Goal: Obtain resource: Download file/media

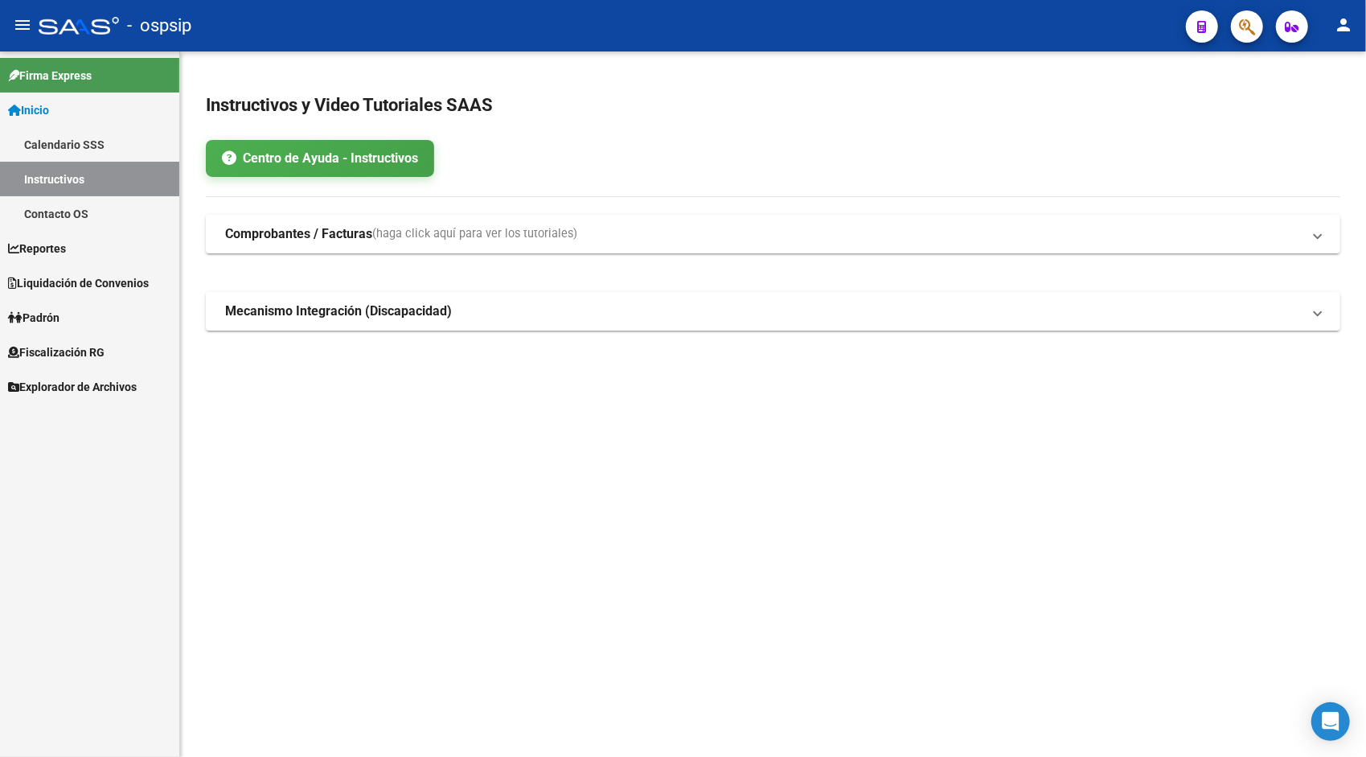
click at [74, 378] on span "Explorador de Archivos" at bounding box center [72, 387] width 129 height 18
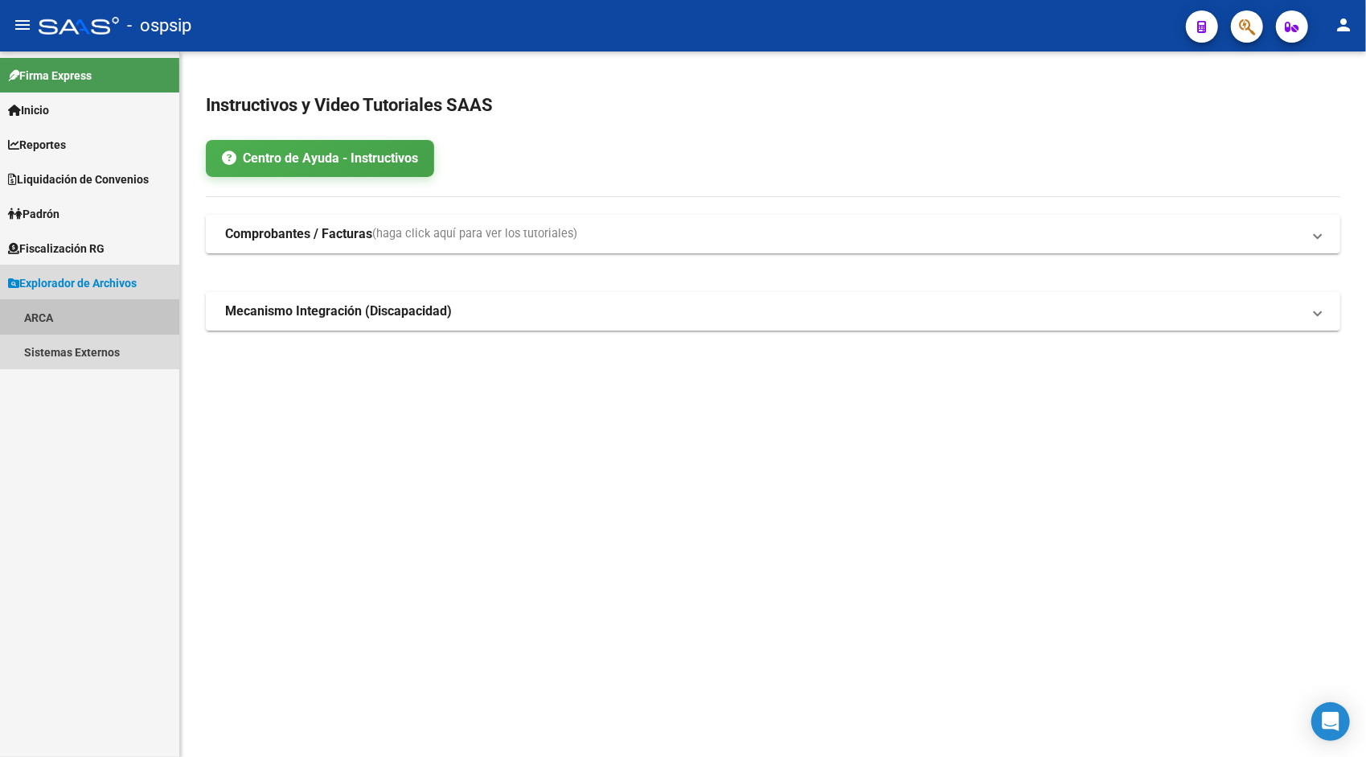
click at [45, 315] on link "ARCA" at bounding box center [89, 317] width 179 height 35
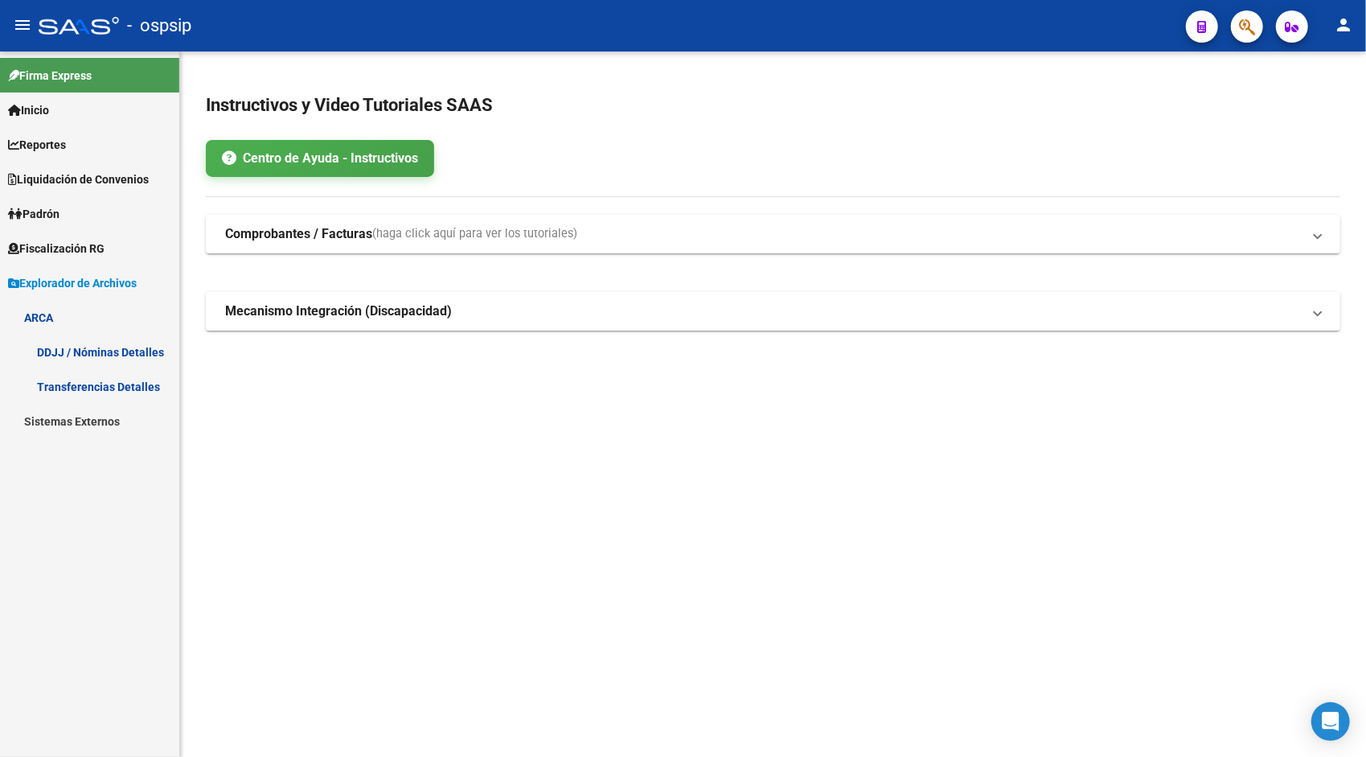
click at [150, 339] on link "DDJJ / Nóminas Detalles" at bounding box center [89, 352] width 179 height 35
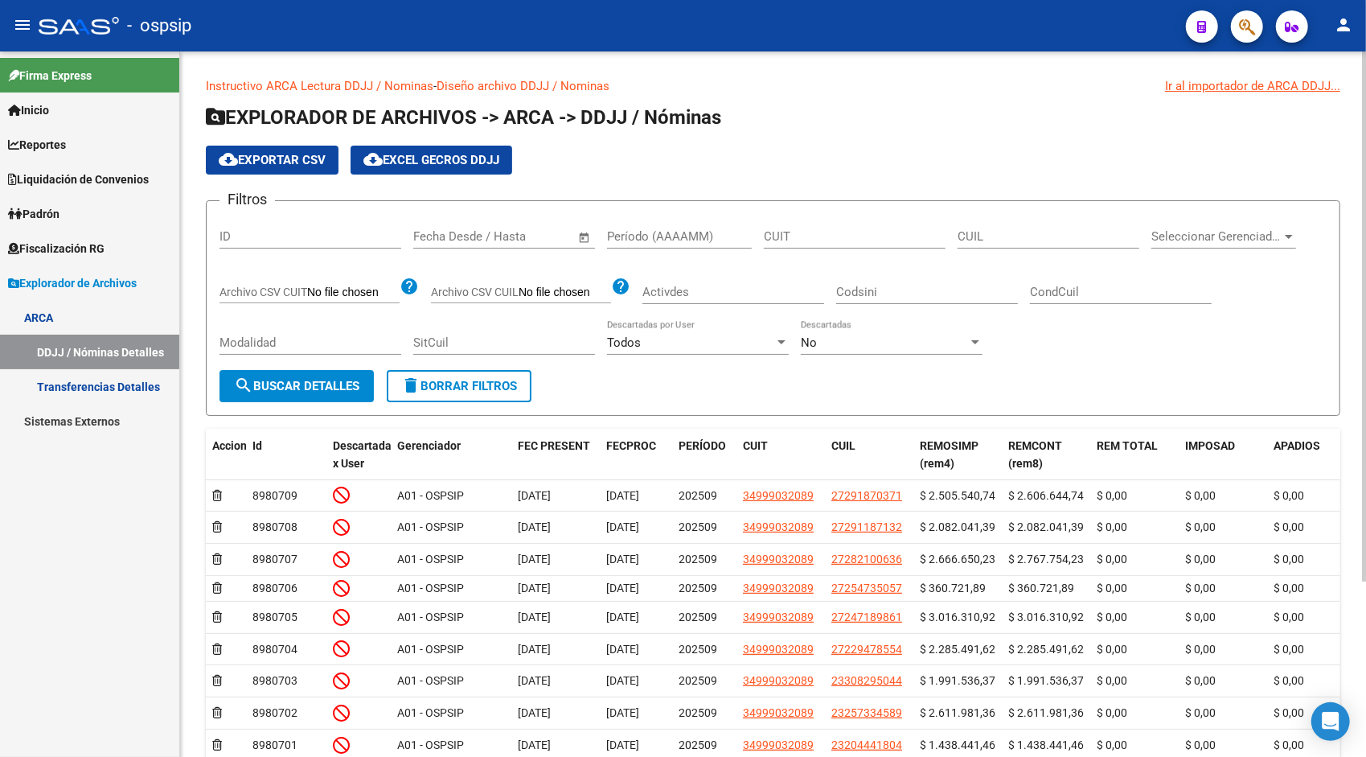
click at [638, 235] on input "Período (AAAAMM)" at bounding box center [679, 236] width 145 height 14
click at [871, 344] on div "No" at bounding box center [884, 342] width 167 height 14
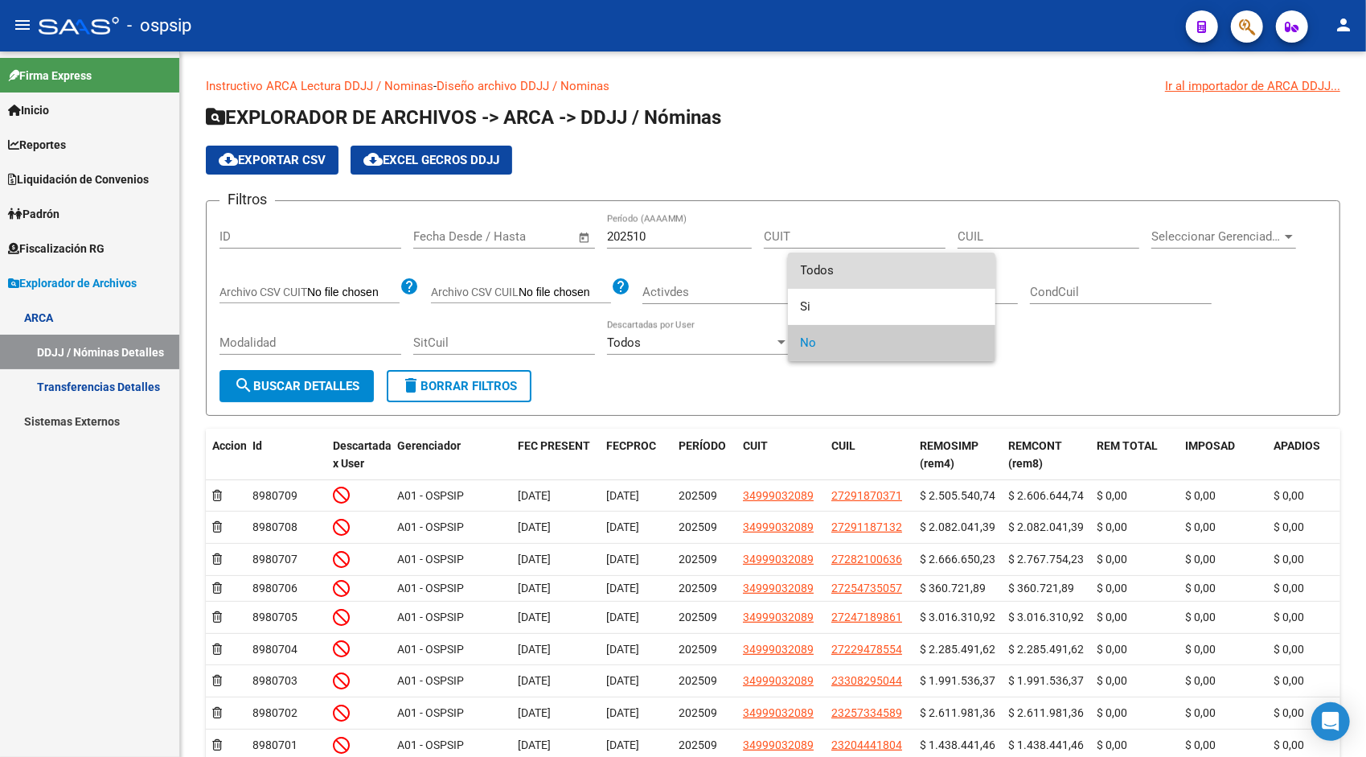
click at [831, 265] on span "Todos" at bounding box center [892, 270] width 182 height 36
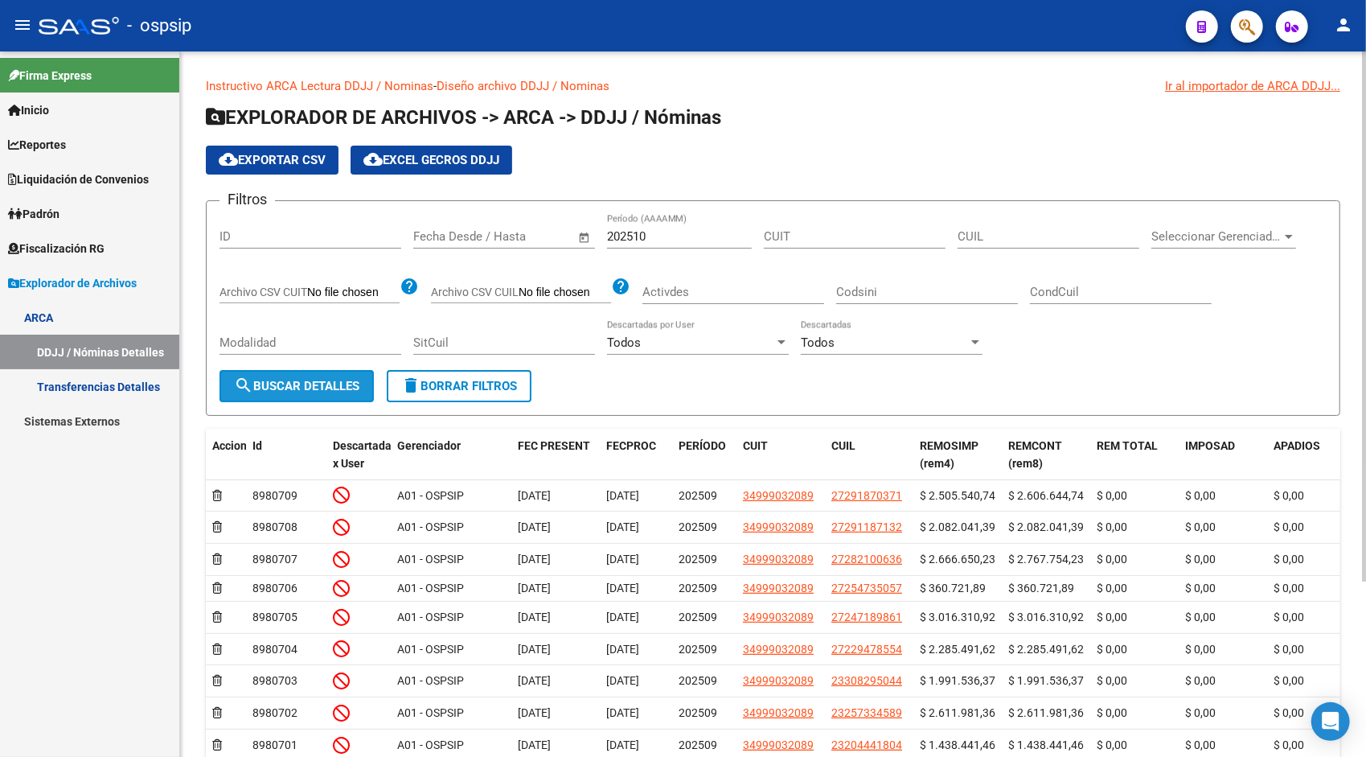
click at [329, 387] on span "search Buscar Detalles" at bounding box center [296, 386] width 125 height 14
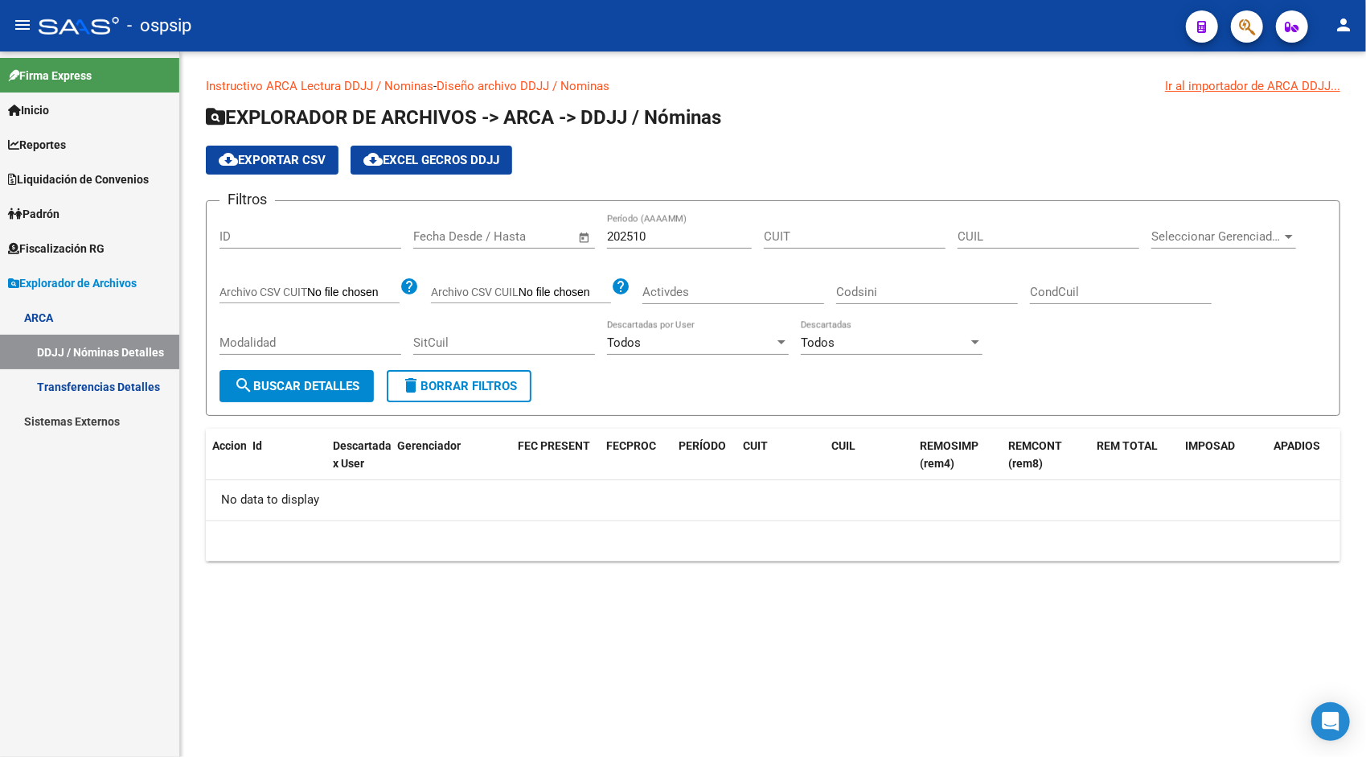
click at [679, 227] on div "202510 Período (AAAAMM)" at bounding box center [679, 231] width 145 height 35
click at [322, 390] on span "search Buscar Detalles" at bounding box center [296, 386] width 125 height 14
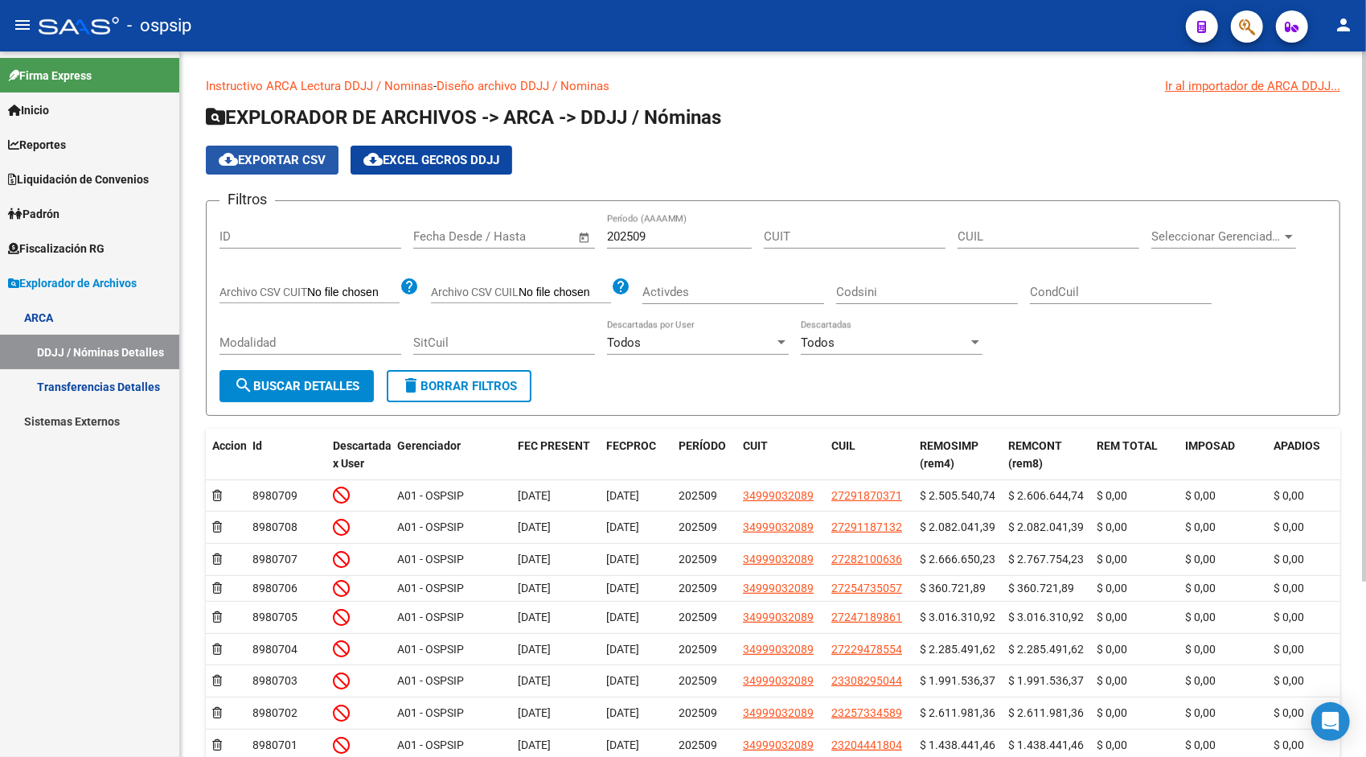
click at [288, 160] on span "cloud_download Exportar CSV" at bounding box center [272, 160] width 107 height 14
click at [674, 244] on div "202509 Período (AAAAMM)" at bounding box center [679, 231] width 145 height 35
click at [318, 394] on button "search Buscar Detalles" at bounding box center [297, 386] width 154 height 32
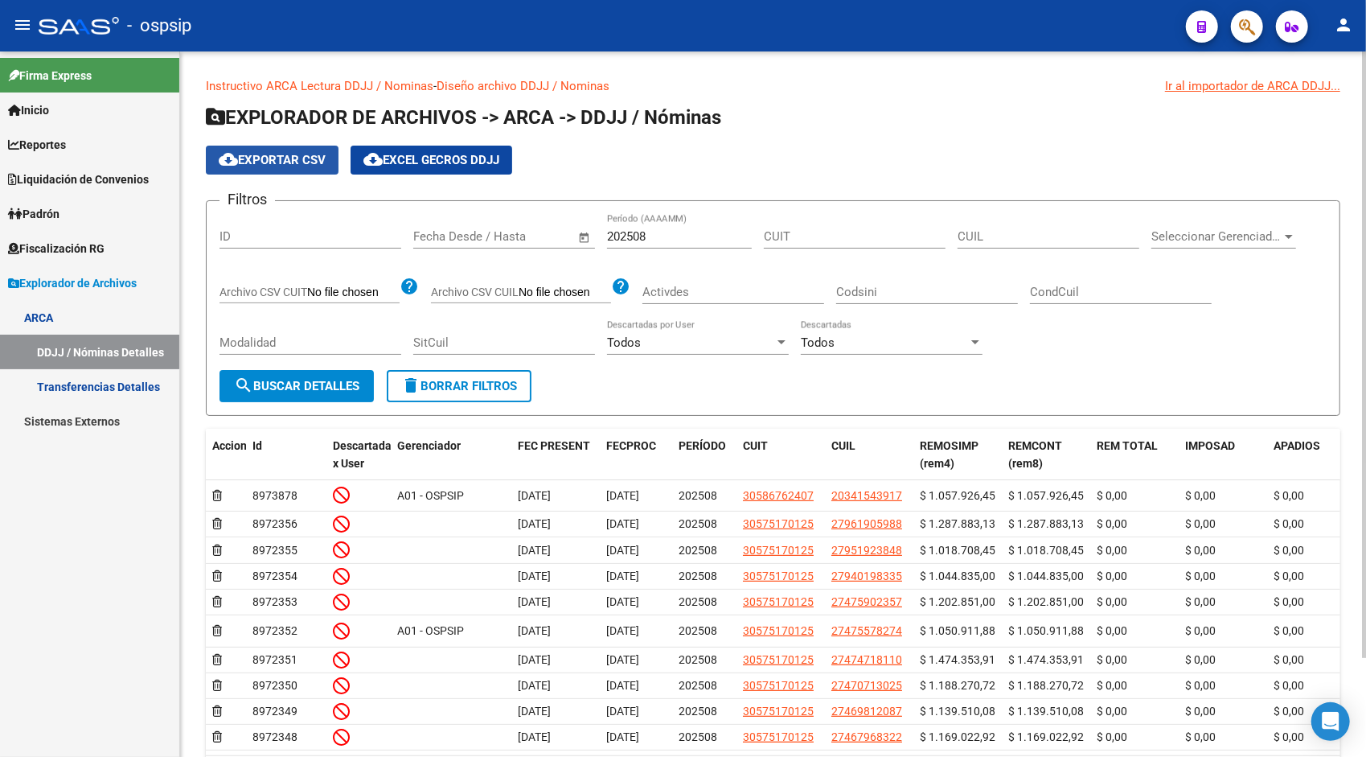
click at [289, 166] on span "cloud_download Exportar CSV" at bounding box center [272, 160] width 107 height 14
click at [696, 240] on input "202508" at bounding box center [679, 236] width 145 height 14
click at [275, 392] on button "search Buscar Detalles" at bounding box center [297, 386] width 154 height 32
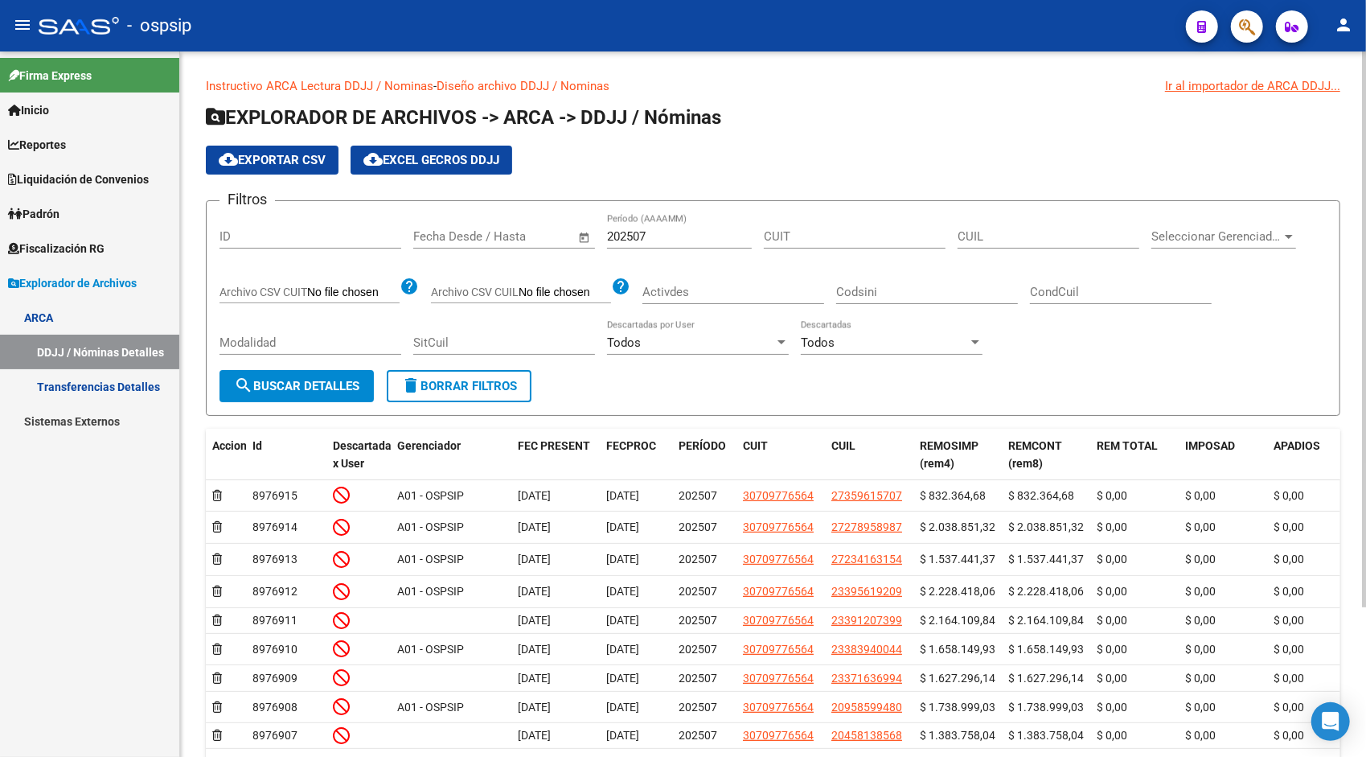
click at [271, 162] on span "cloud_download Exportar CSV" at bounding box center [272, 160] width 107 height 14
click at [689, 233] on input "202507" at bounding box center [679, 236] width 145 height 14
click at [311, 392] on span "search Buscar Detalles" at bounding box center [296, 386] width 125 height 14
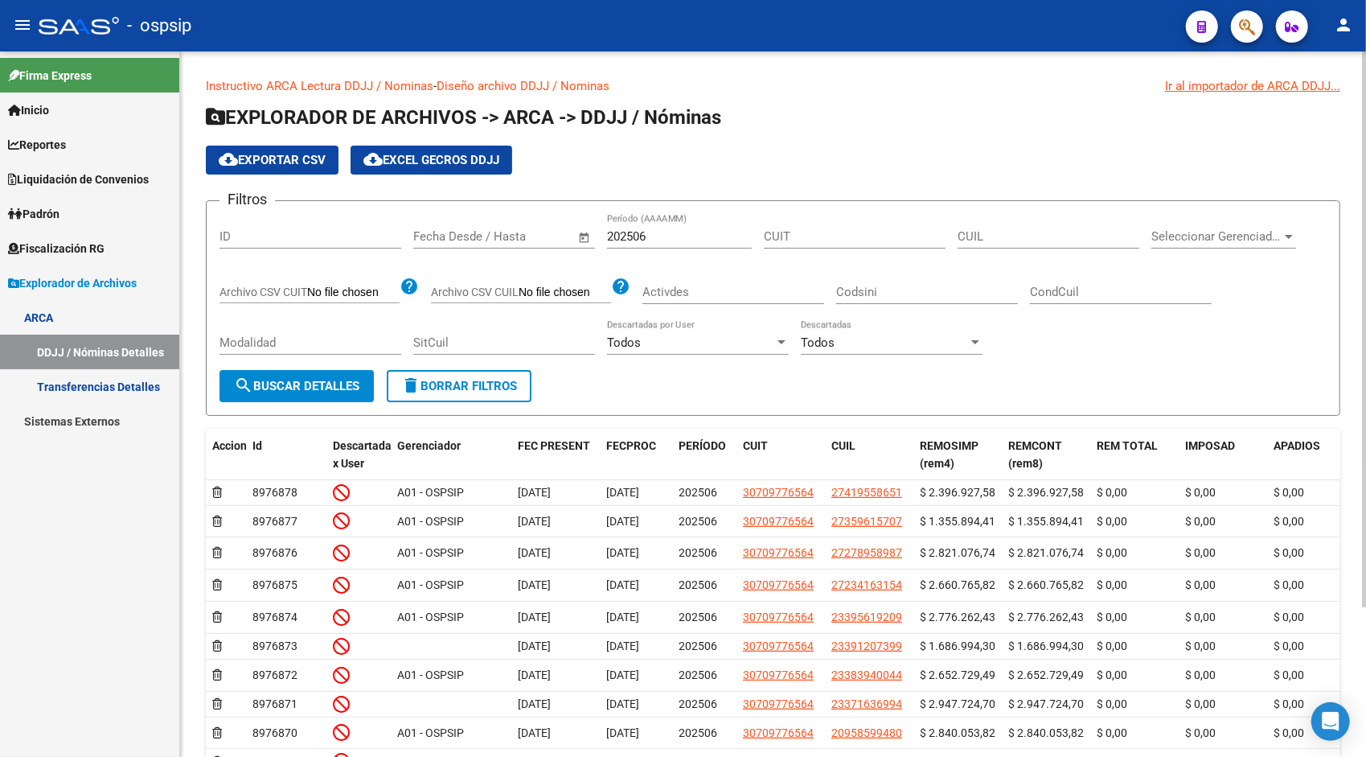
click at [288, 162] on span "cloud_download Exportar CSV" at bounding box center [272, 160] width 107 height 14
click at [683, 230] on input "202506" at bounding box center [679, 236] width 145 height 14
click at [359, 385] on span "search Buscar Detalles" at bounding box center [296, 386] width 125 height 14
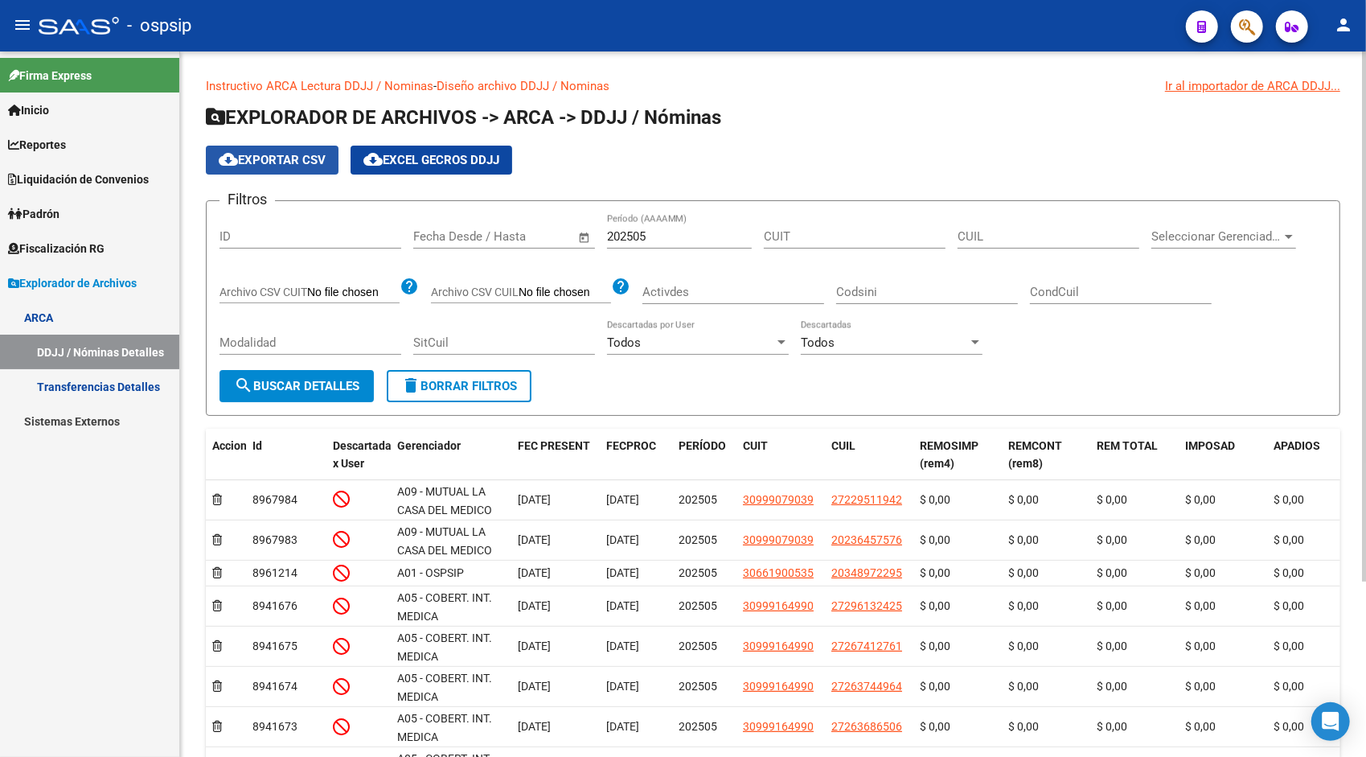
click at [287, 158] on span "cloud_download Exportar CSV" at bounding box center [272, 160] width 107 height 14
click at [668, 234] on input "202505" at bounding box center [679, 236] width 145 height 14
click at [312, 388] on span "search Buscar Detalles" at bounding box center [296, 386] width 125 height 14
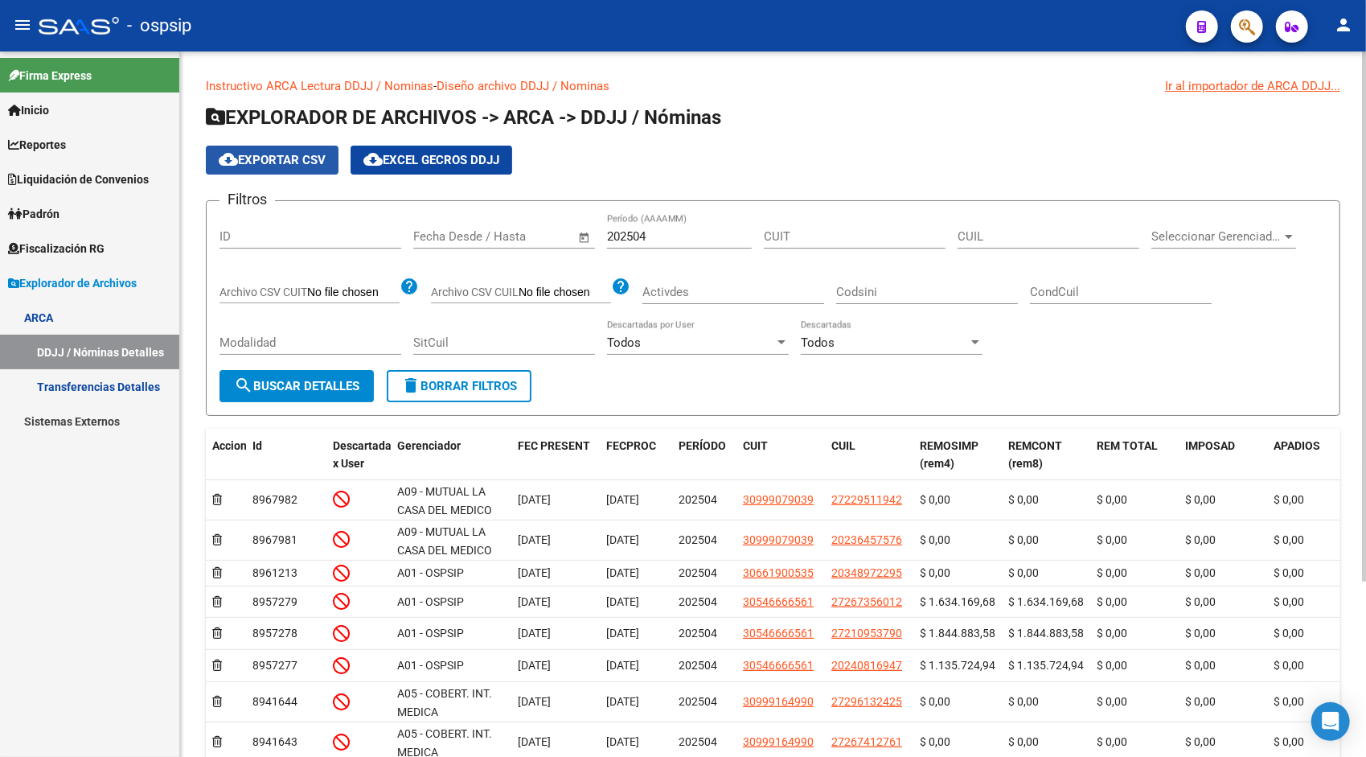
click at [283, 154] on span "cloud_download Exportar CSV" at bounding box center [272, 160] width 107 height 14
click at [657, 232] on input "202504" at bounding box center [679, 236] width 145 height 14
click at [302, 384] on span "search Buscar Detalles" at bounding box center [296, 386] width 125 height 14
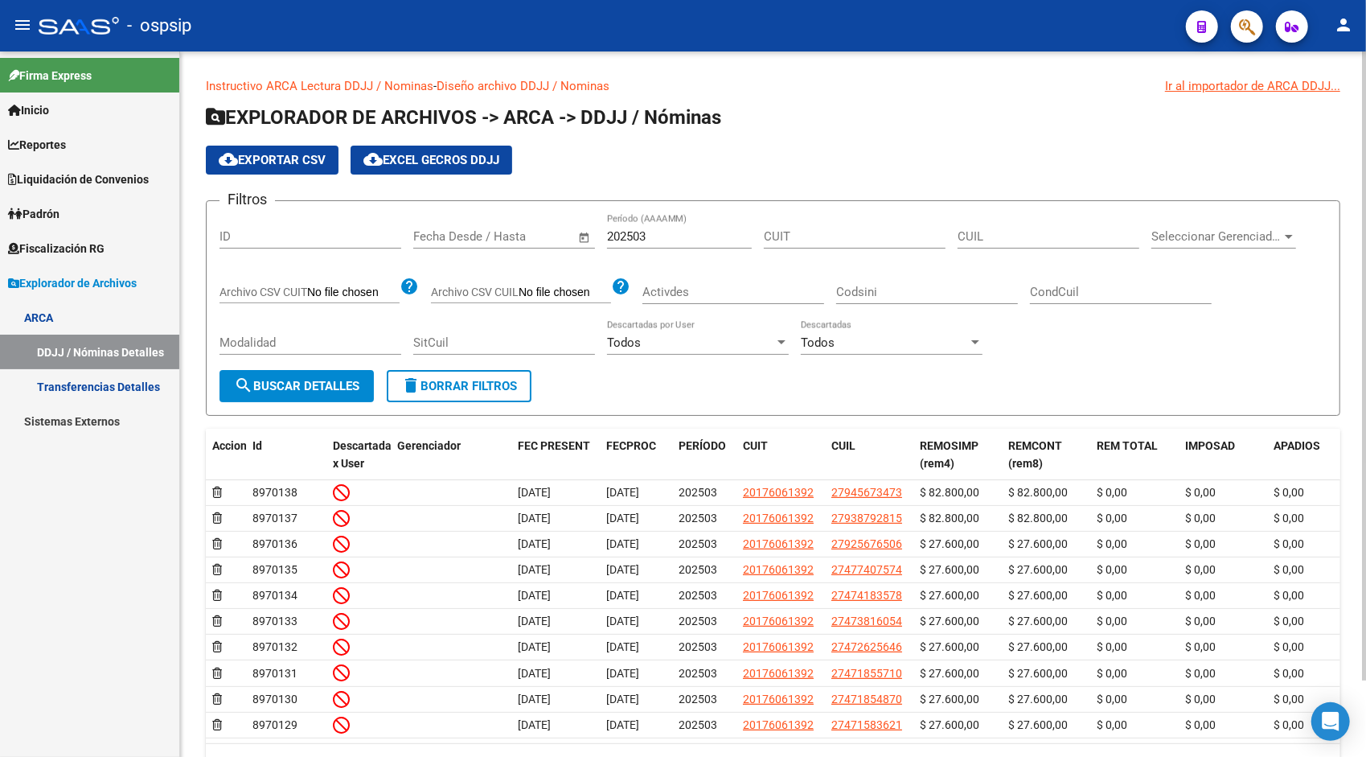
click at [279, 163] on span "cloud_download Exportar CSV" at bounding box center [272, 160] width 107 height 14
click at [672, 236] on input "202503" at bounding box center [679, 236] width 145 height 14
click at [315, 380] on span "search Buscar Detalles" at bounding box center [296, 386] width 125 height 14
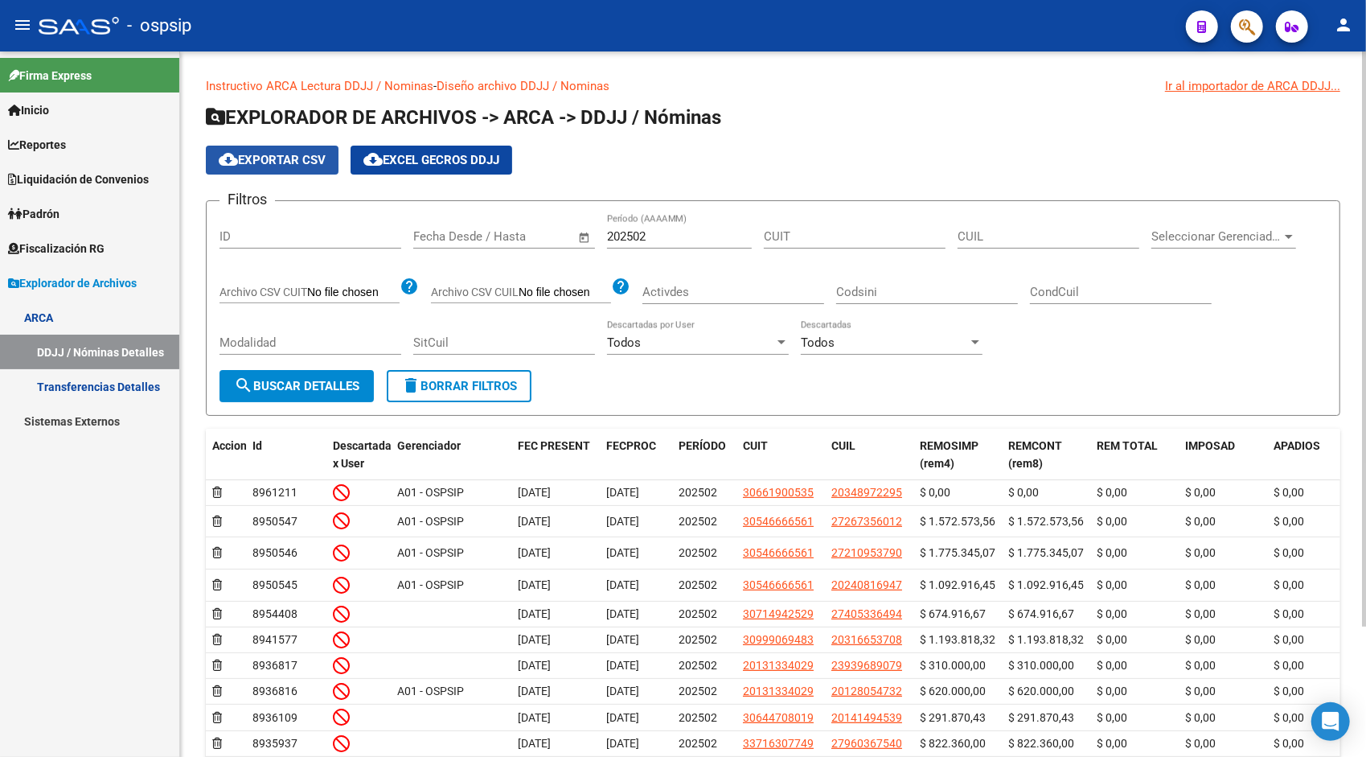
click at [293, 154] on span "cloud_download Exportar CSV" at bounding box center [272, 160] width 107 height 14
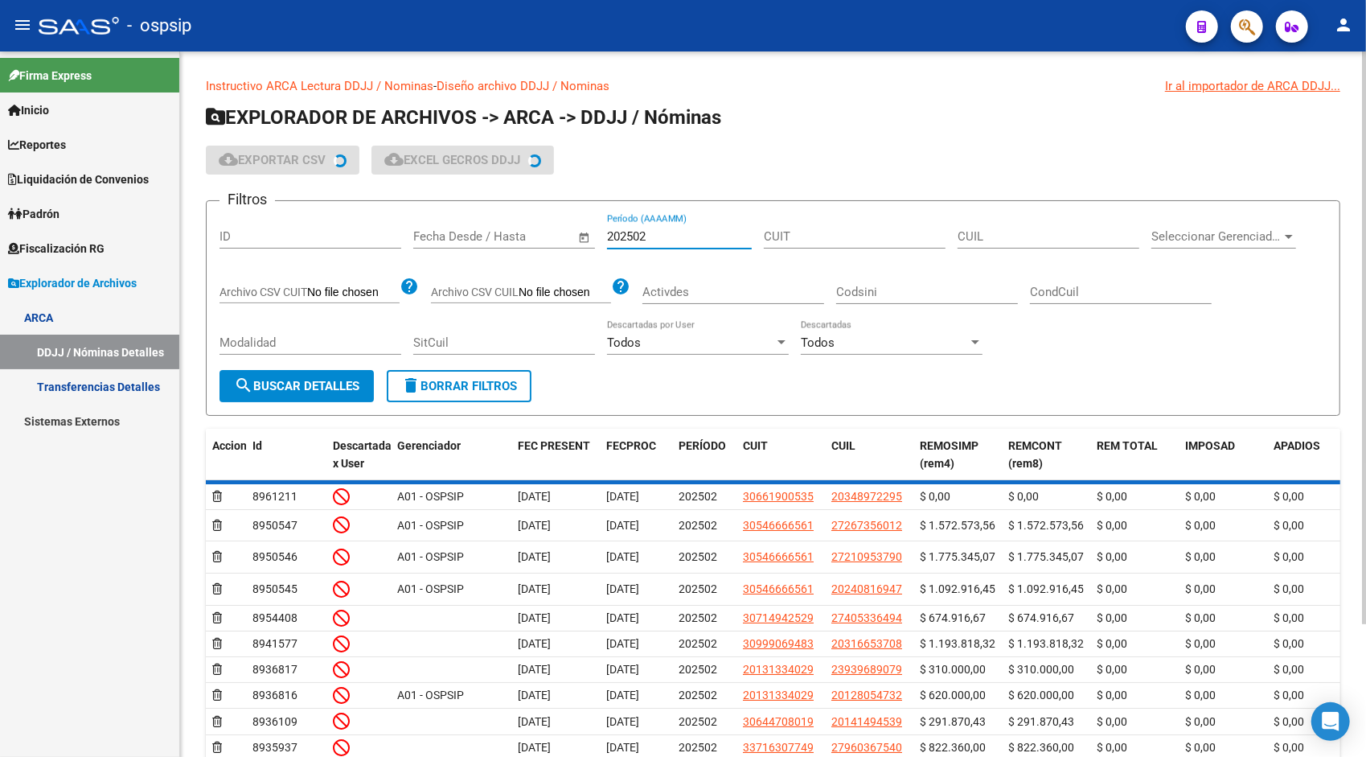
click at [679, 235] on input "202502" at bounding box center [679, 236] width 145 height 14
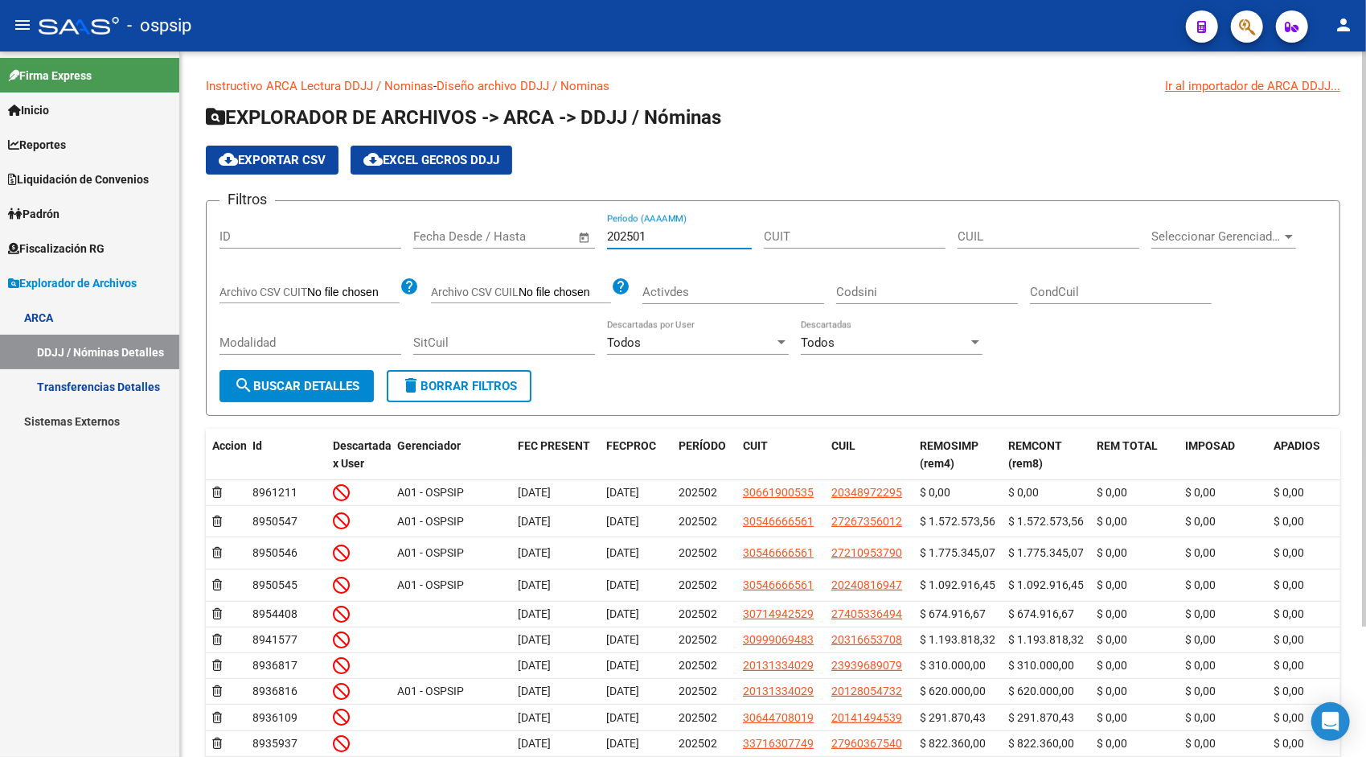
type input "202501"
click at [364, 373] on button "search Buscar Detalles" at bounding box center [297, 386] width 154 height 32
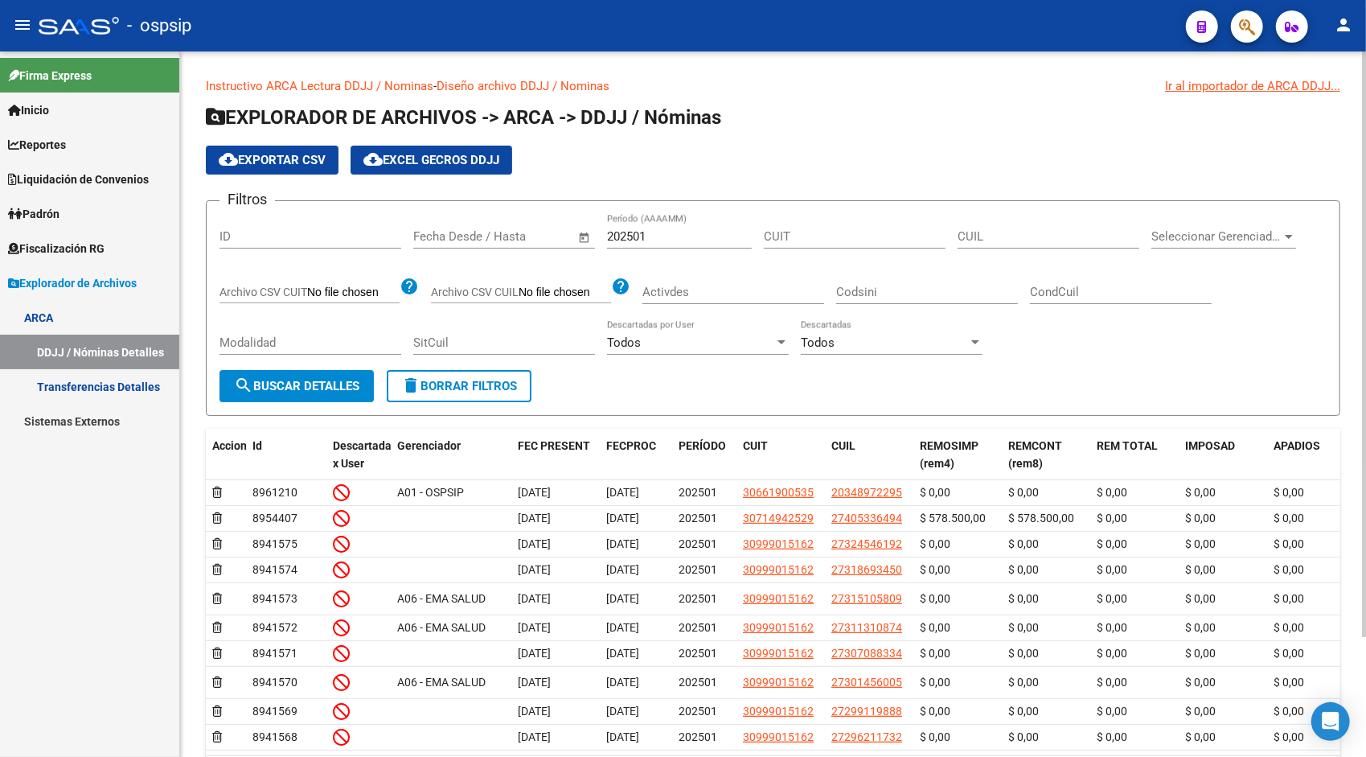
click at [270, 150] on button "cloud_download Exportar CSV" at bounding box center [272, 160] width 133 height 29
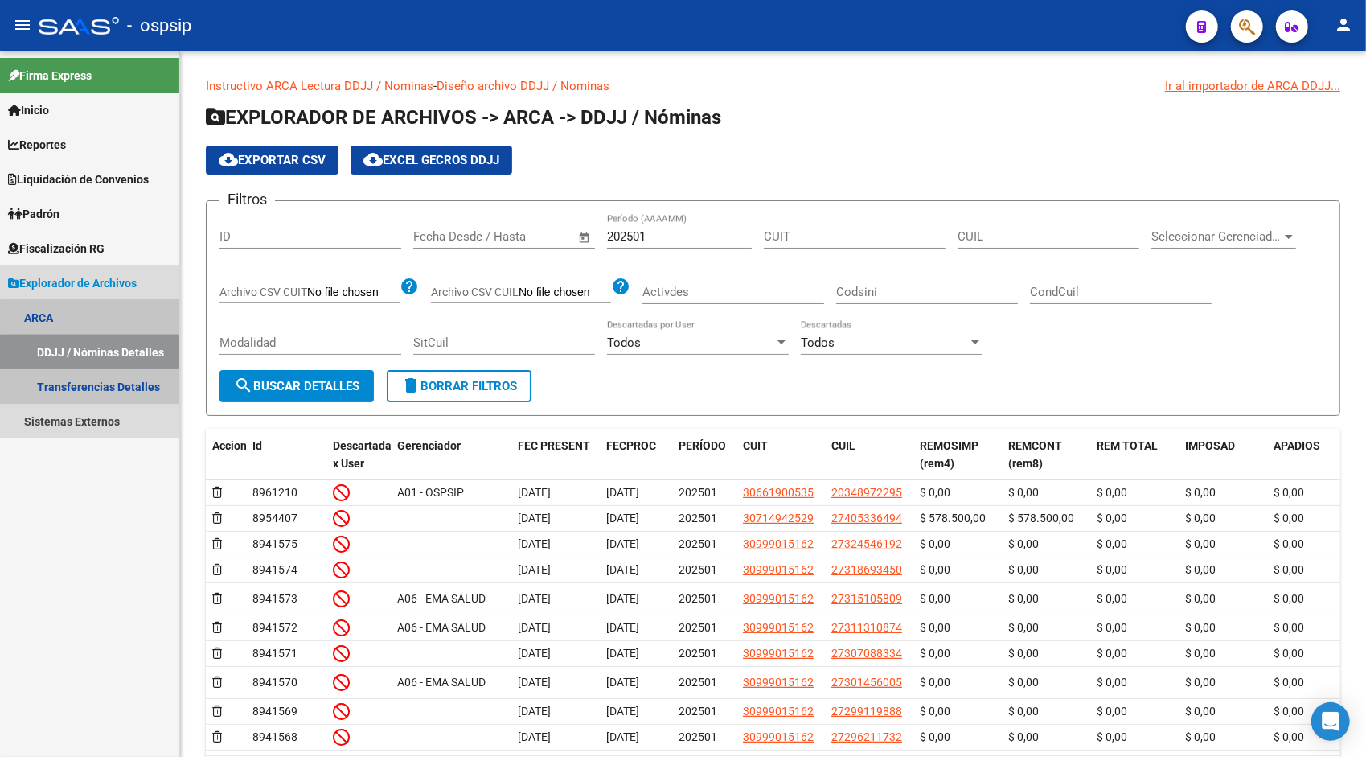
click at [93, 368] on link "DDJJ / Nóminas Detalles" at bounding box center [89, 352] width 179 height 35
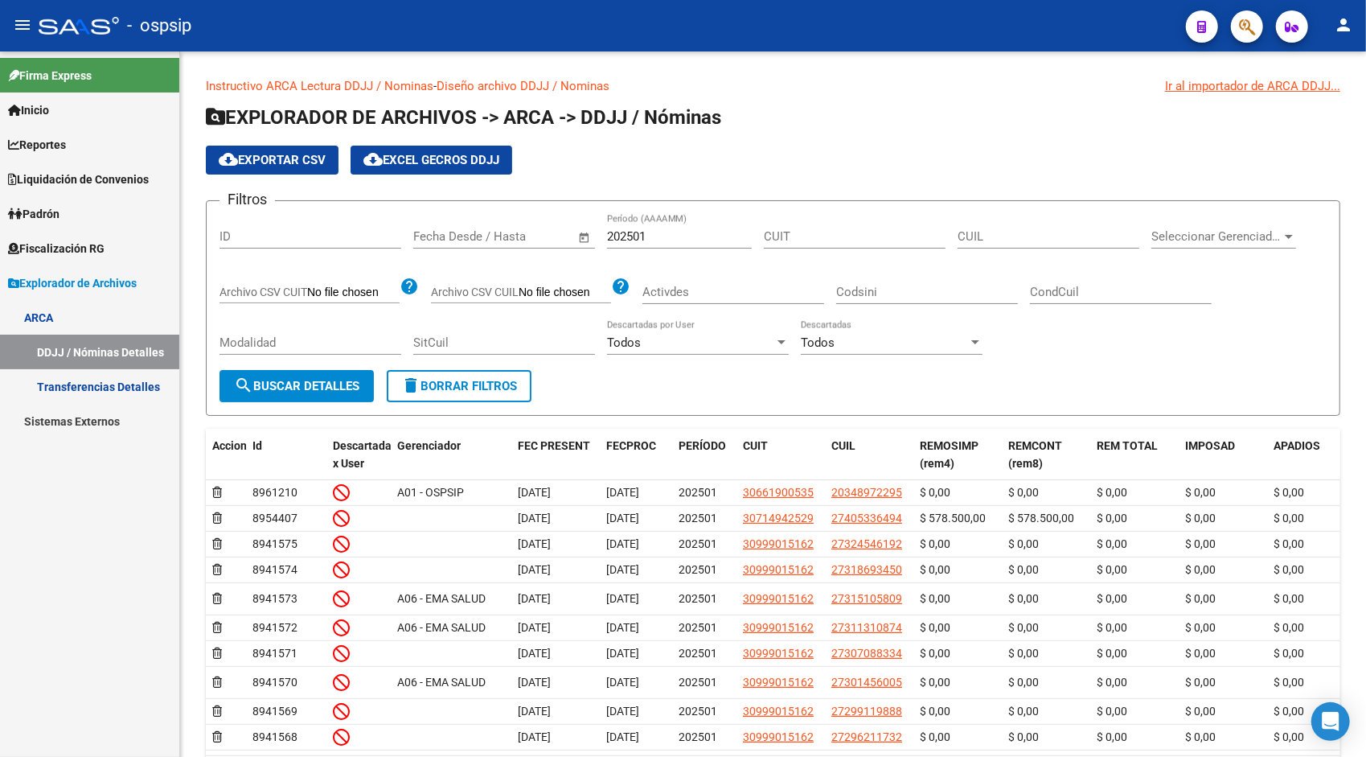
click at [105, 392] on link "Transferencias Detalles" at bounding box center [89, 386] width 179 height 35
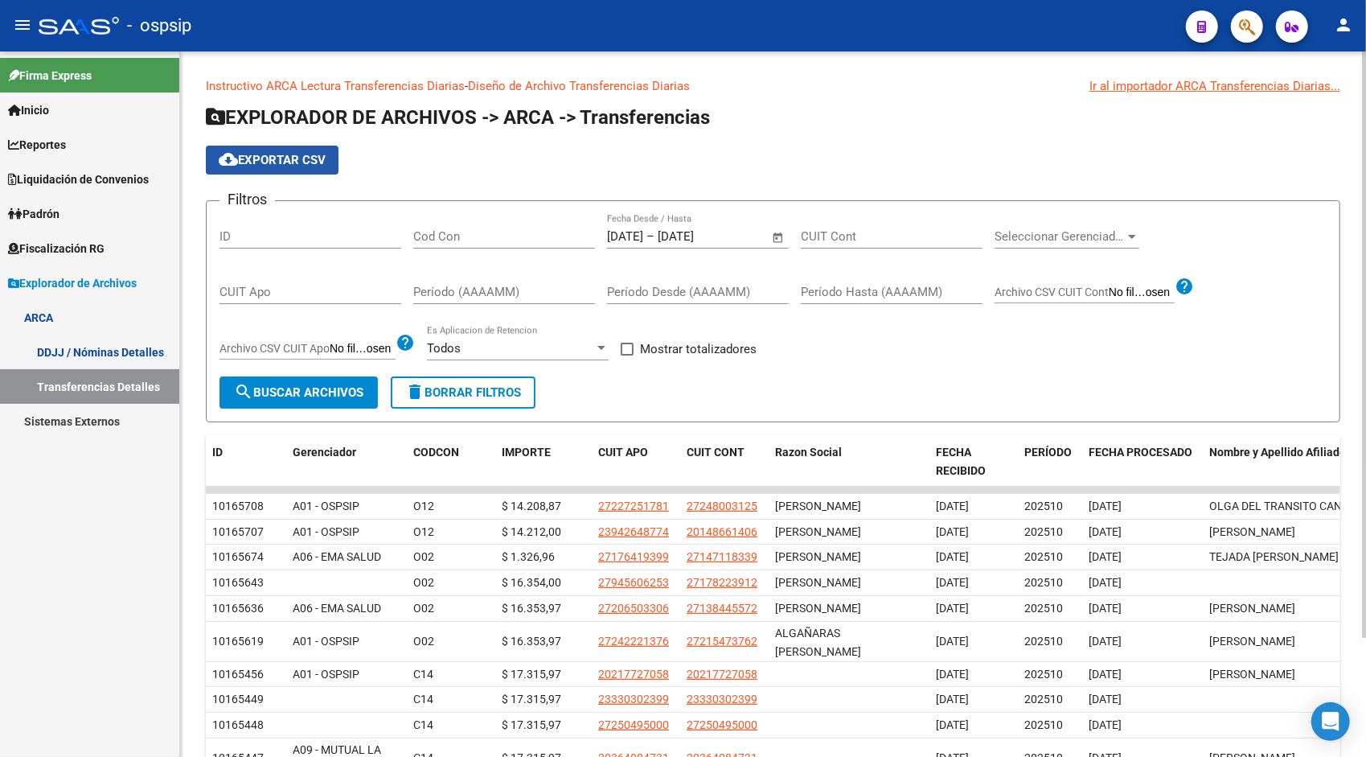
click at [269, 162] on span "cloud_download Exportar CSV" at bounding box center [272, 160] width 107 height 14
click at [775, 236] on span "Open calendar" at bounding box center [778, 237] width 39 height 39
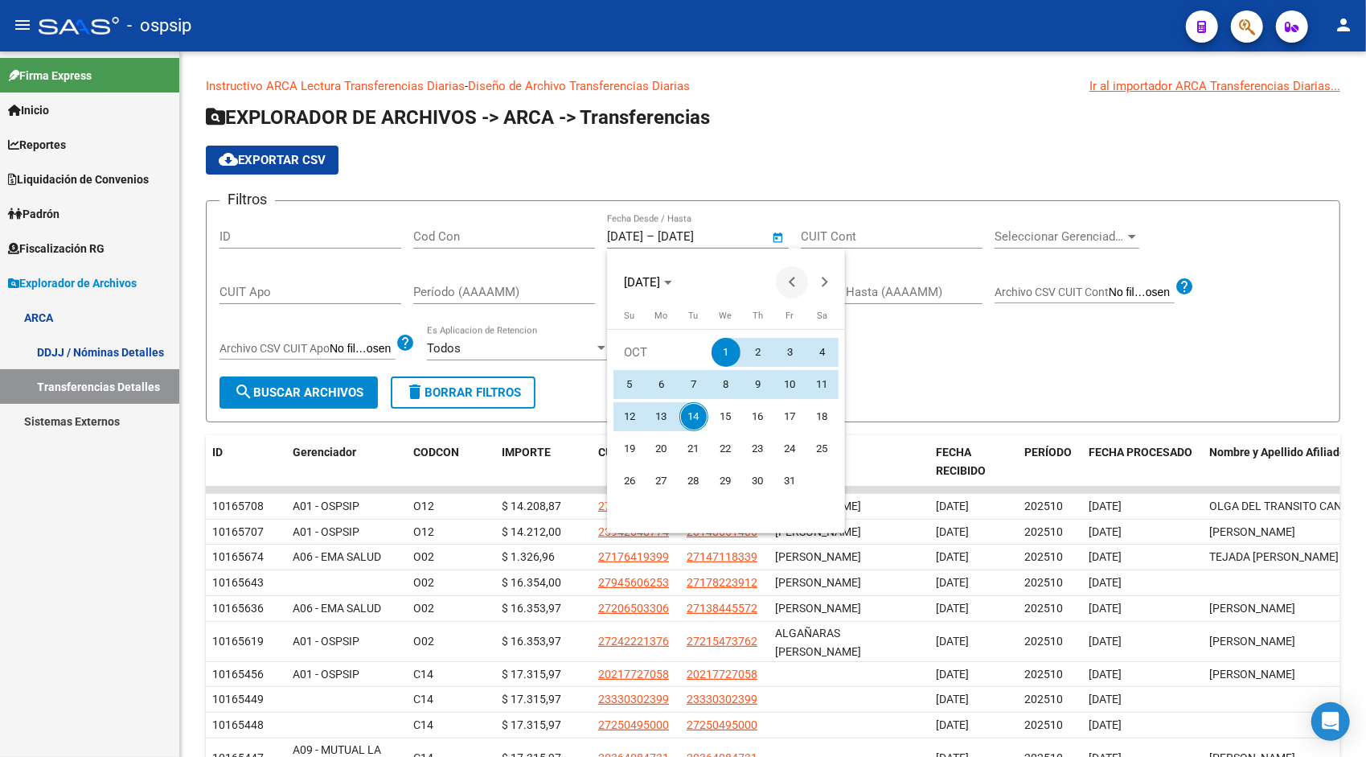
click at [799, 284] on span "Previous month" at bounding box center [792, 282] width 32 height 32
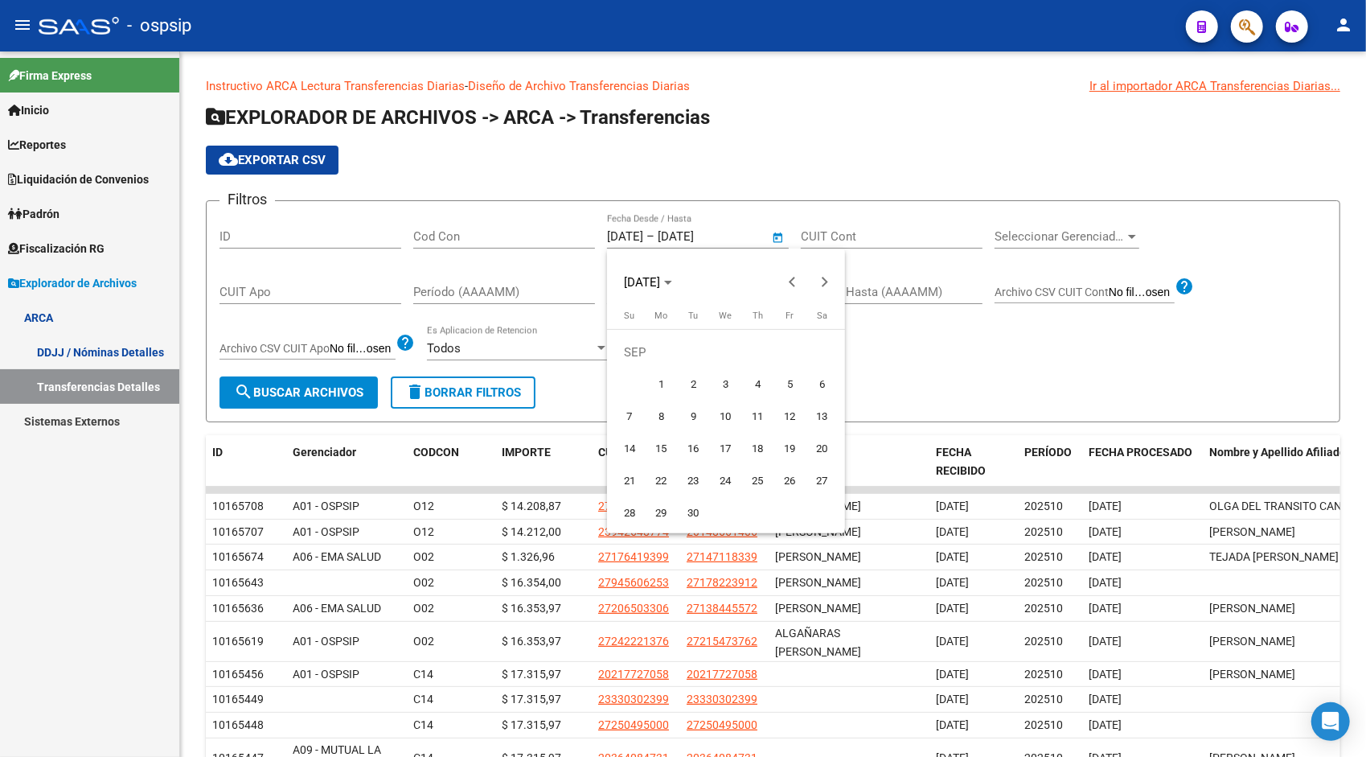
click at [656, 384] on span "1" at bounding box center [661, 384] width 29 height 29
type input "[DATE]"
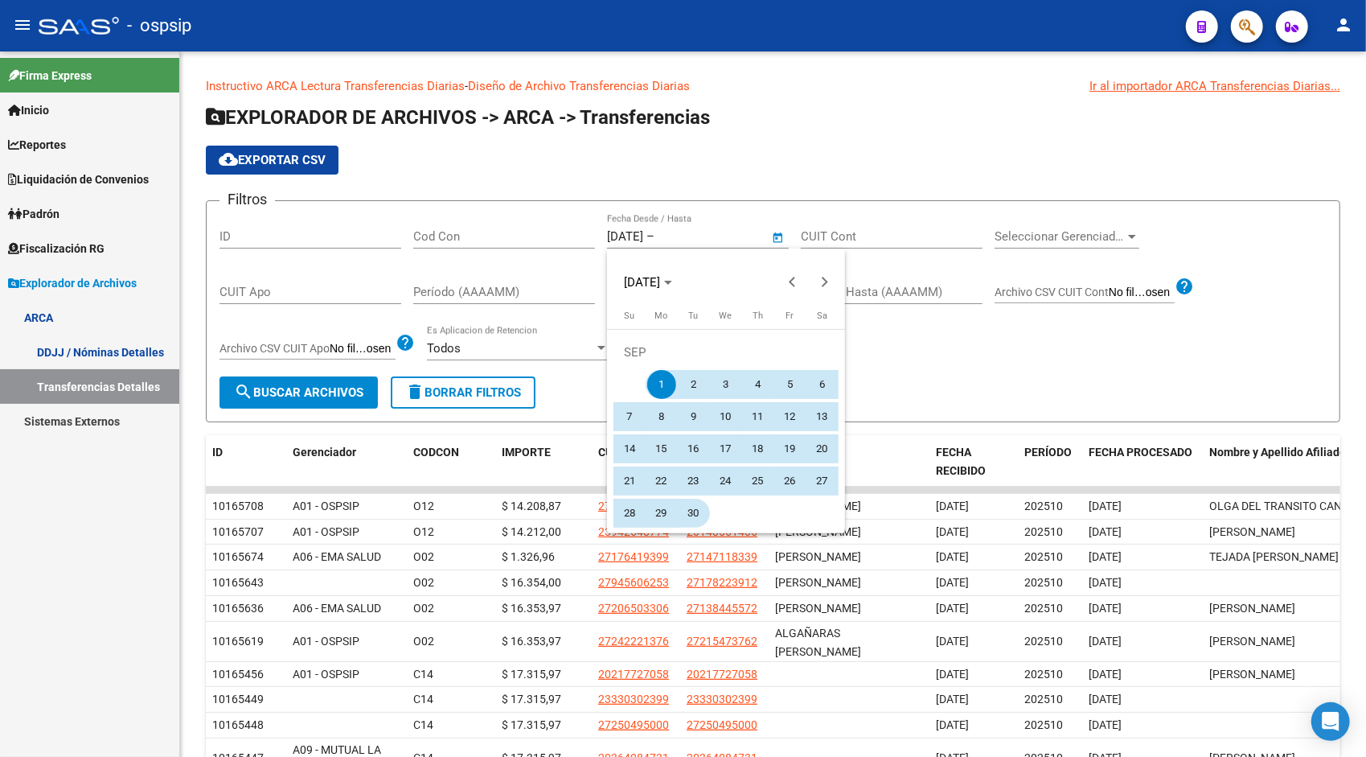
click at [698, 513] on span "30" at bounding box center [693, 513] width 29 height 29
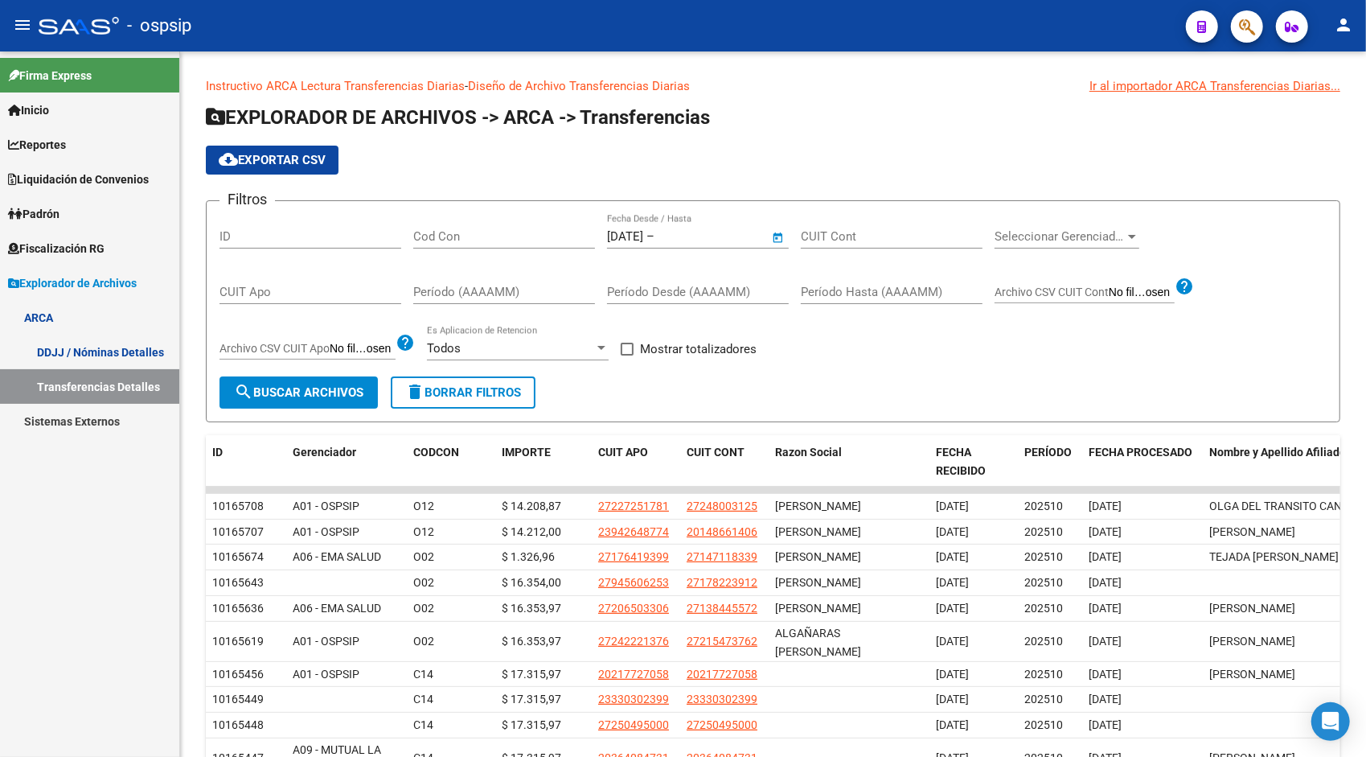
type input "[DATE]"
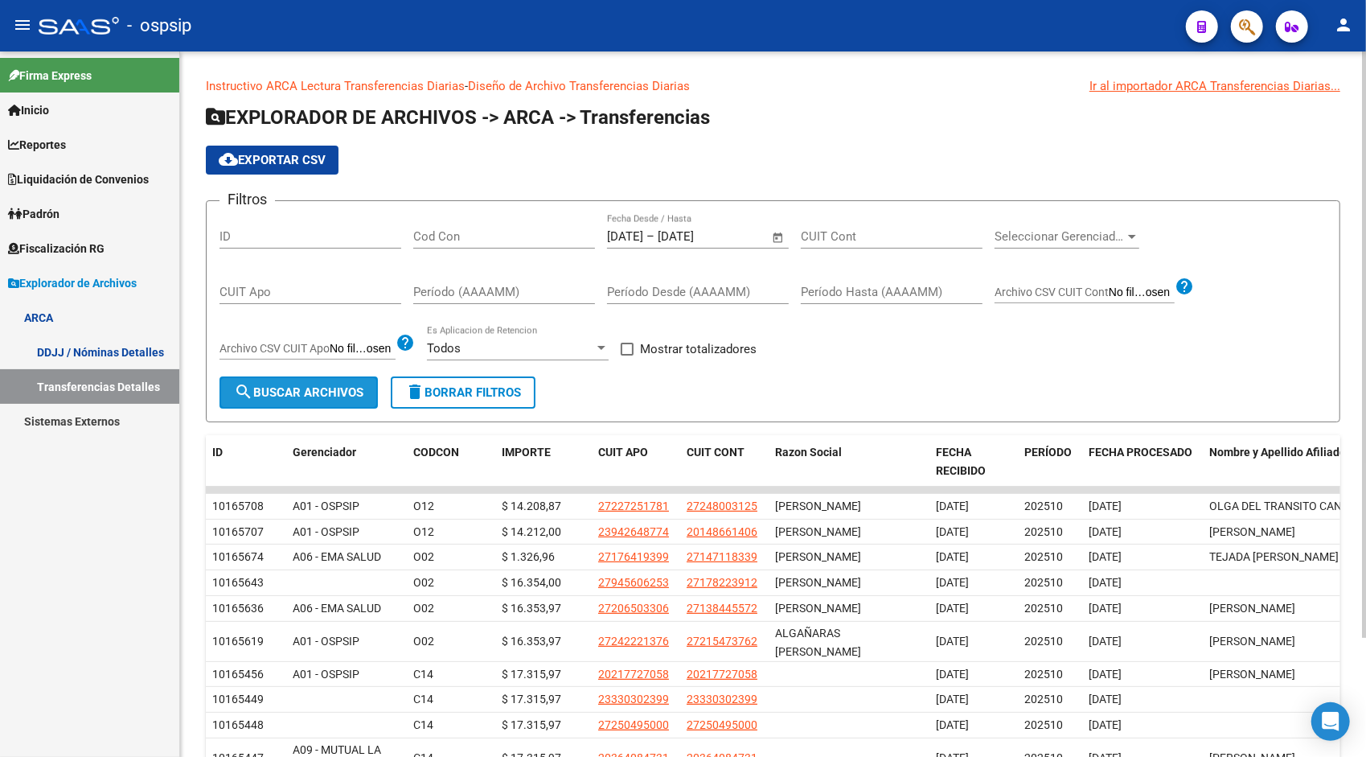
click at [324, 394] on span "search Buscar Archivos" at bounding box center [298, 392] width 129 height 14
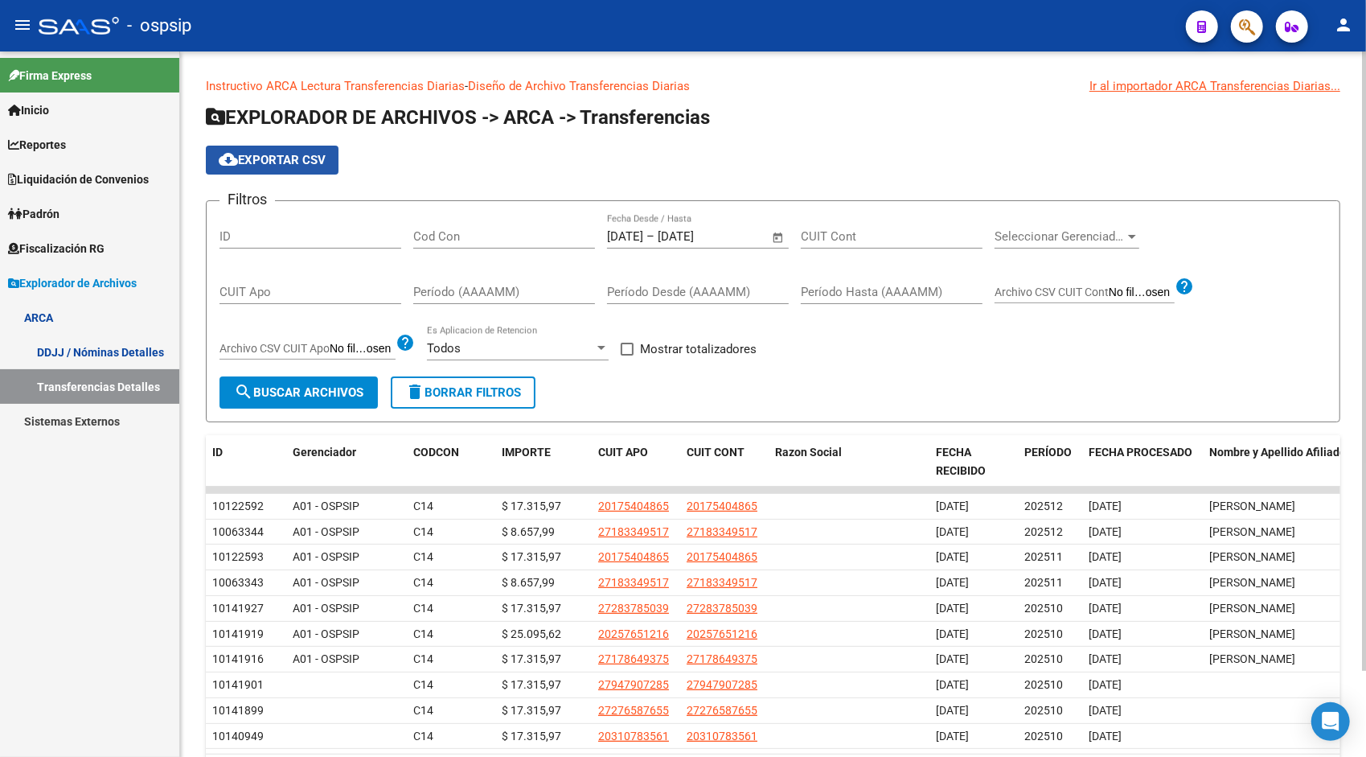
click at [306, 161] on span "cloud_download Exportar CSV" at bounding box center [272, 160] width 107 height 14
click at [776, 229] on span "Open calendar" at bounding box center [778, 237] width 39 height 39
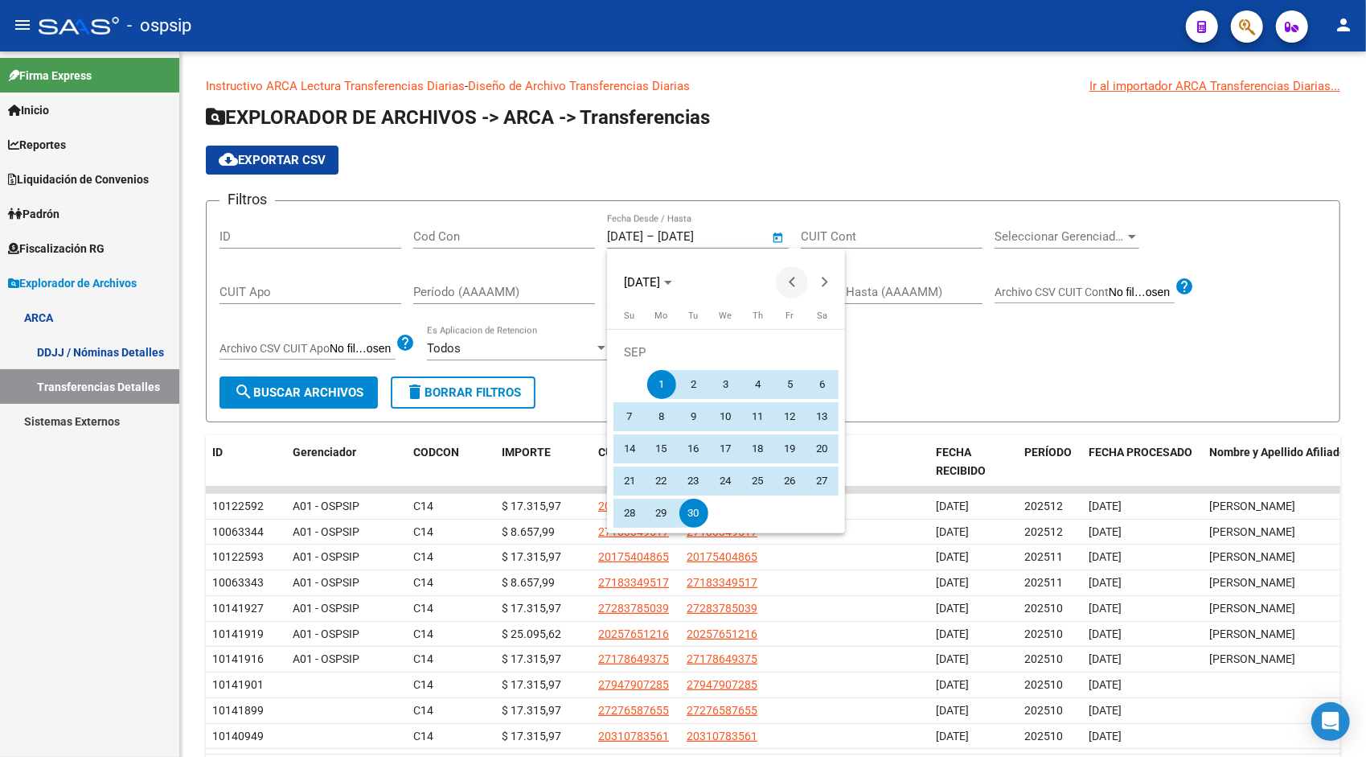
click at [790, 286] on span "Previous month" at bounding box center [792, 282] width 32 height 32
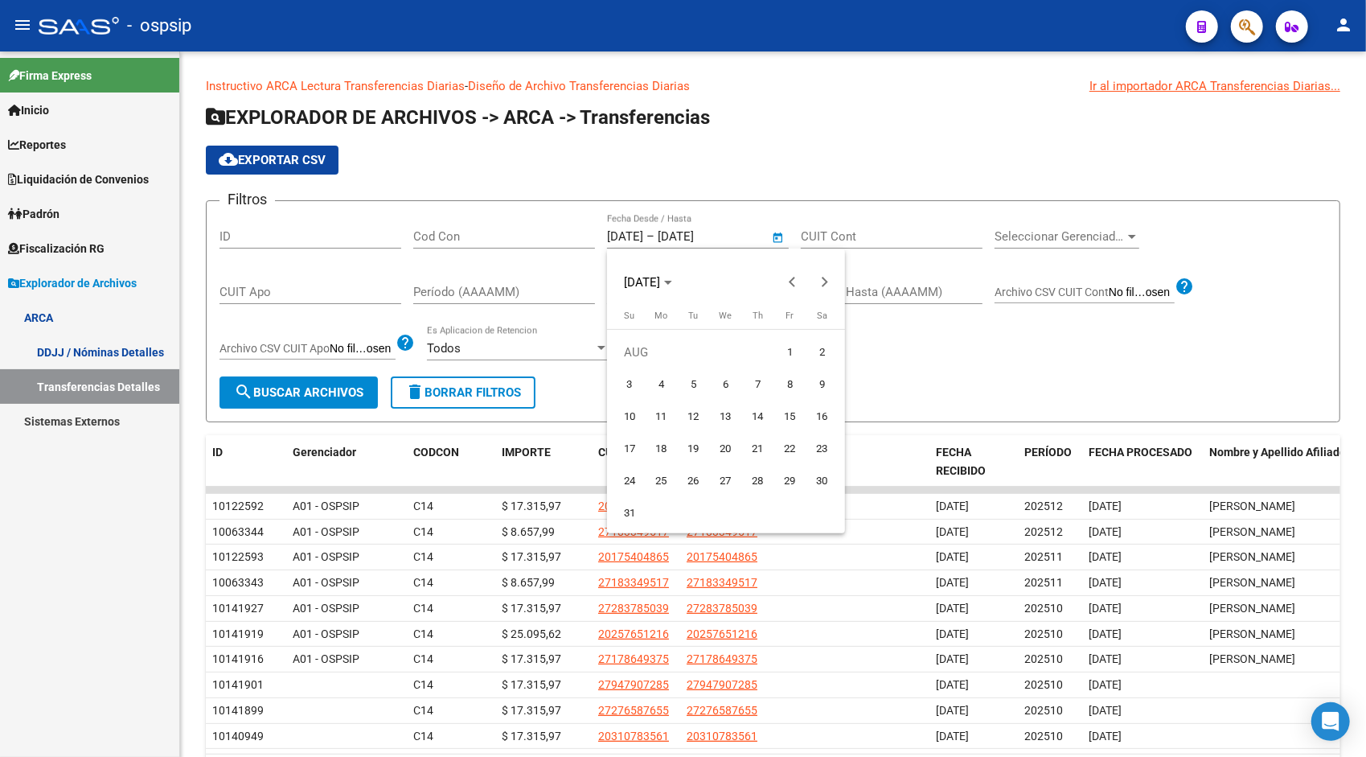
click at [794, 349] on span "1" at bounding box center [790, 352] width 29 height 29
type input "[DATE]"
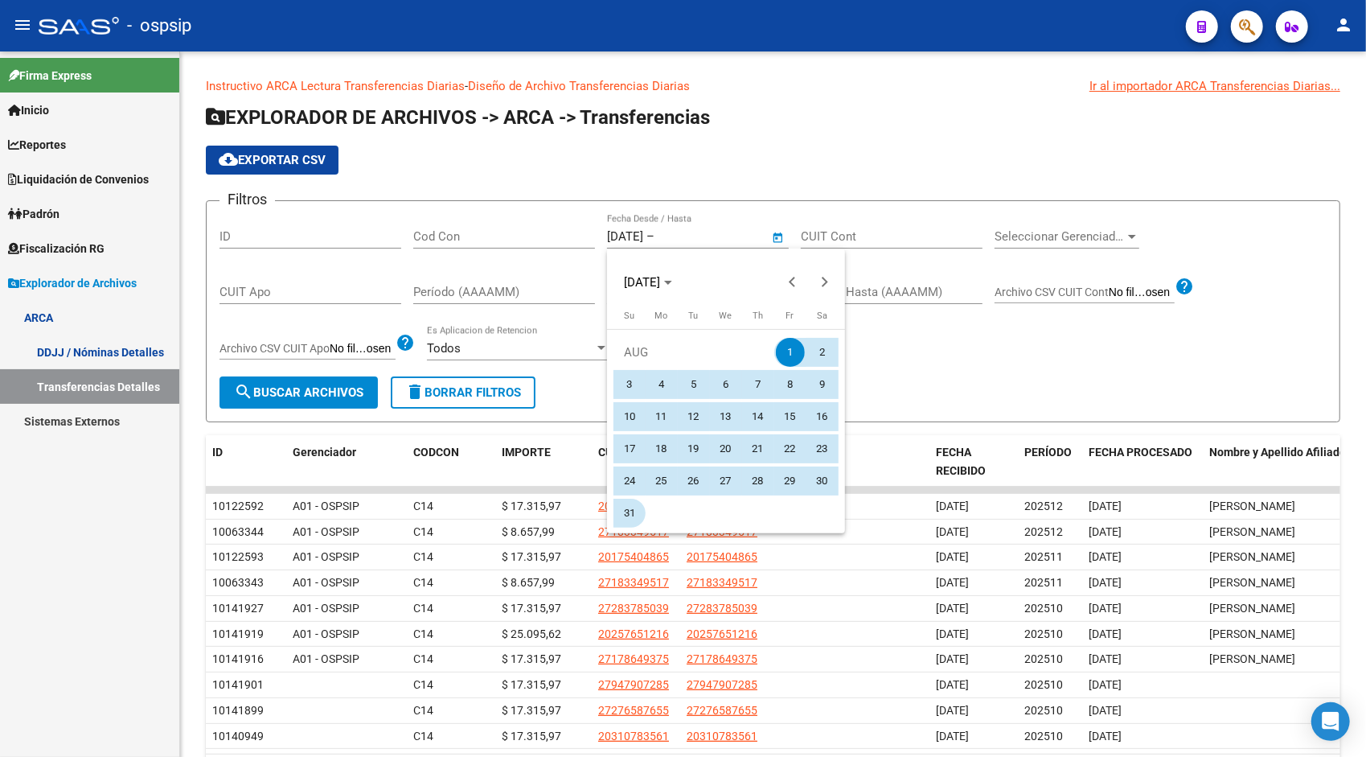
click at [629, 507] on span "31" at bounding box center [629, 513] width 29 height 29
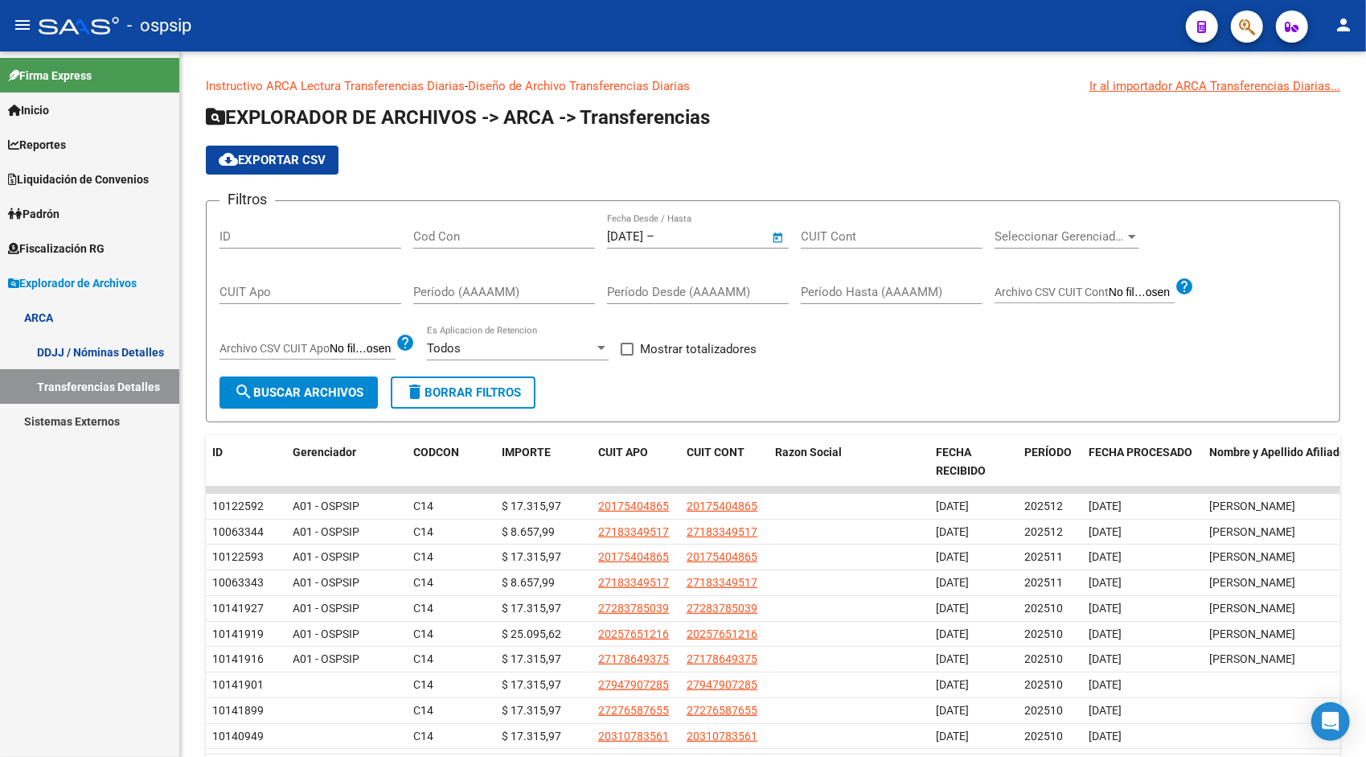
type input "[DATE]"
click at [318, 392] on span "search Buscar Archivos" at bounding box center [298, 392] width 129 height 14
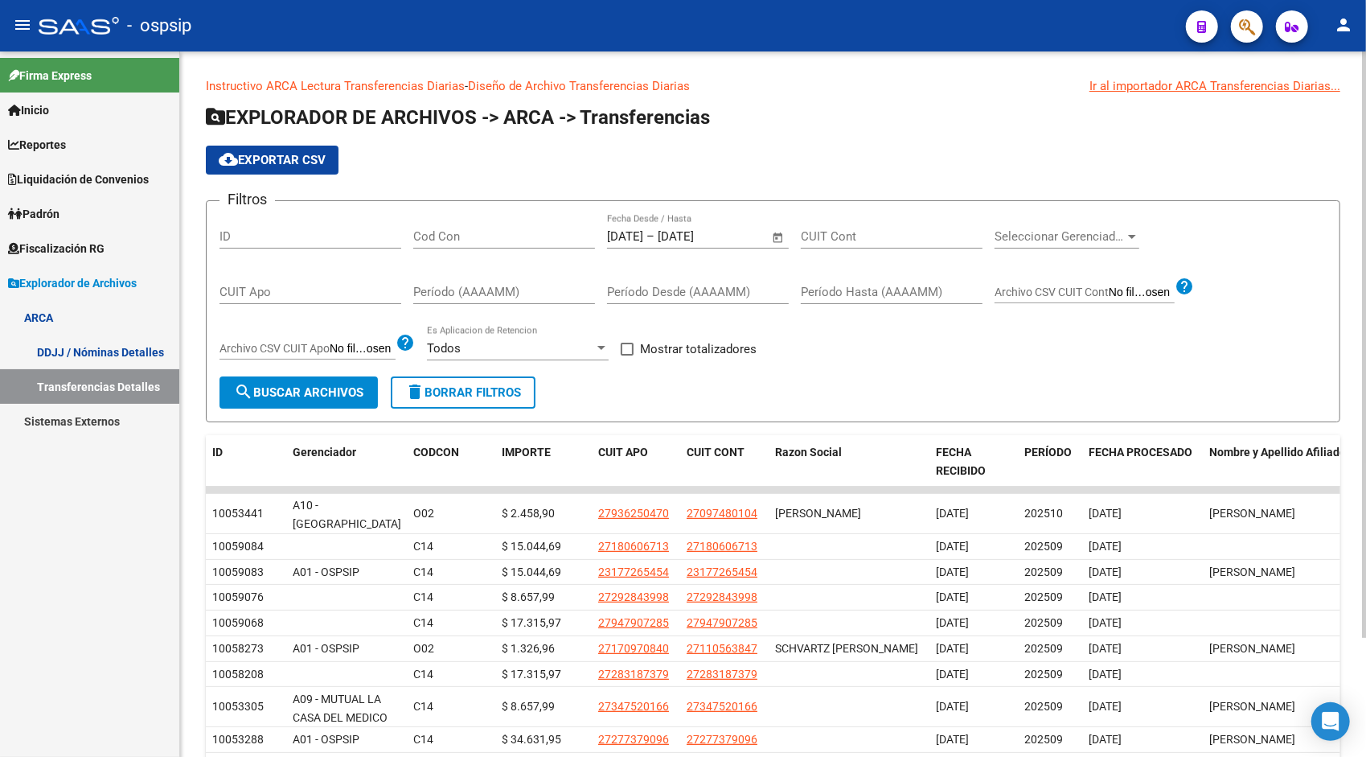
click at [294, 162] on span "cloud_download Exportar CSV" at bounding box center [272, 160] width 107 height 14
click at [782, 234] on span "Open calendar" at bounding box center [778, 237] width 39 height 39
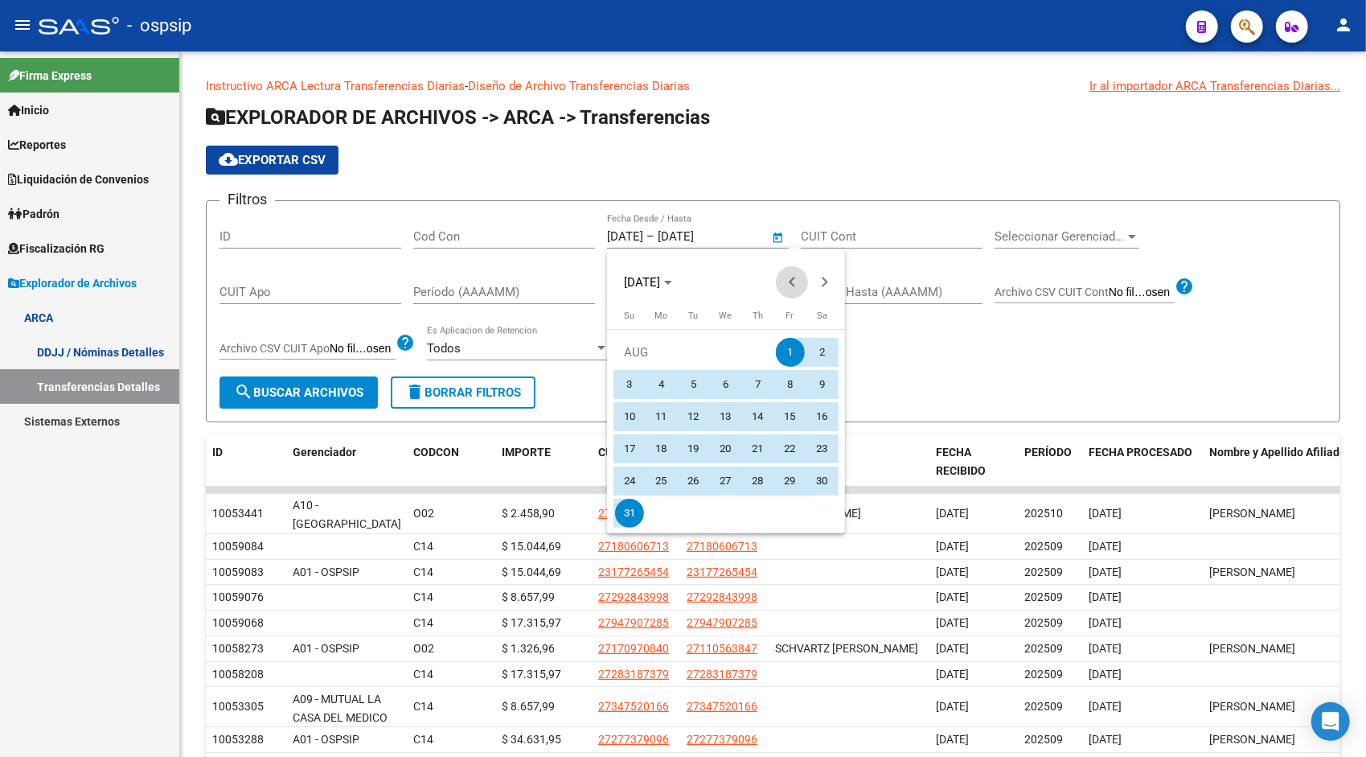
click at [798, 284] on span "Previous month" at bounding box center [792, 282] width 32 height 32
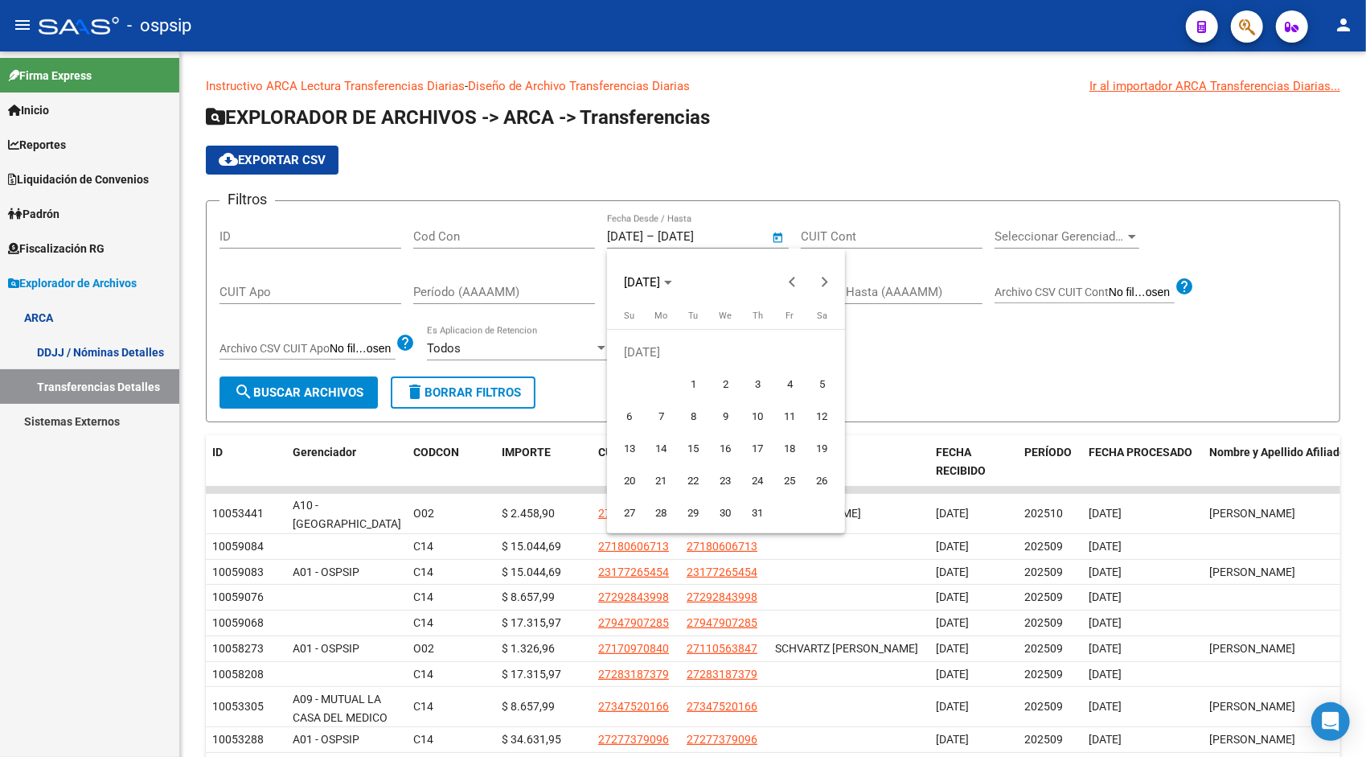
click at [699, 384] on span "1" at bounding box center [693, 384] width 29 height 29
type input "[DATE]"
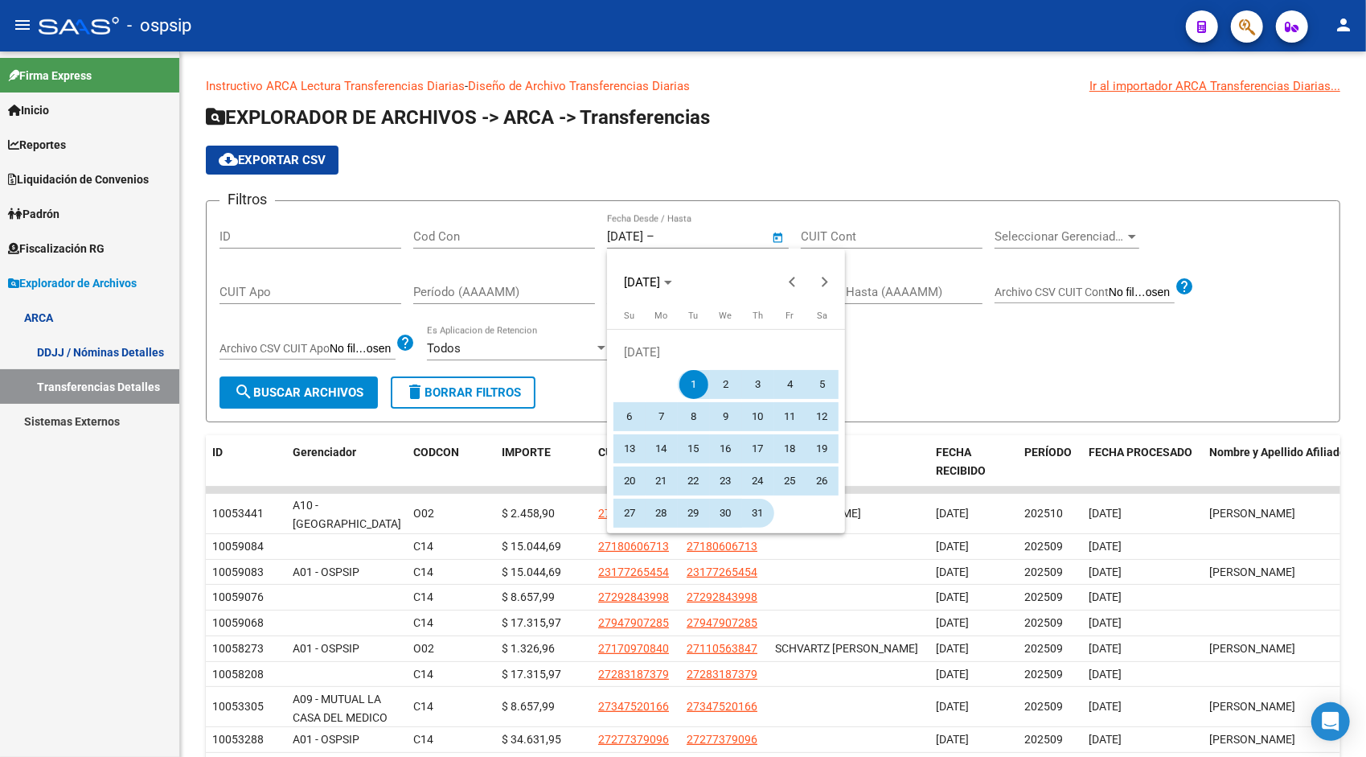
click at [754, 511] on span "31" at bounding box center [758, 513] width 29 height 29
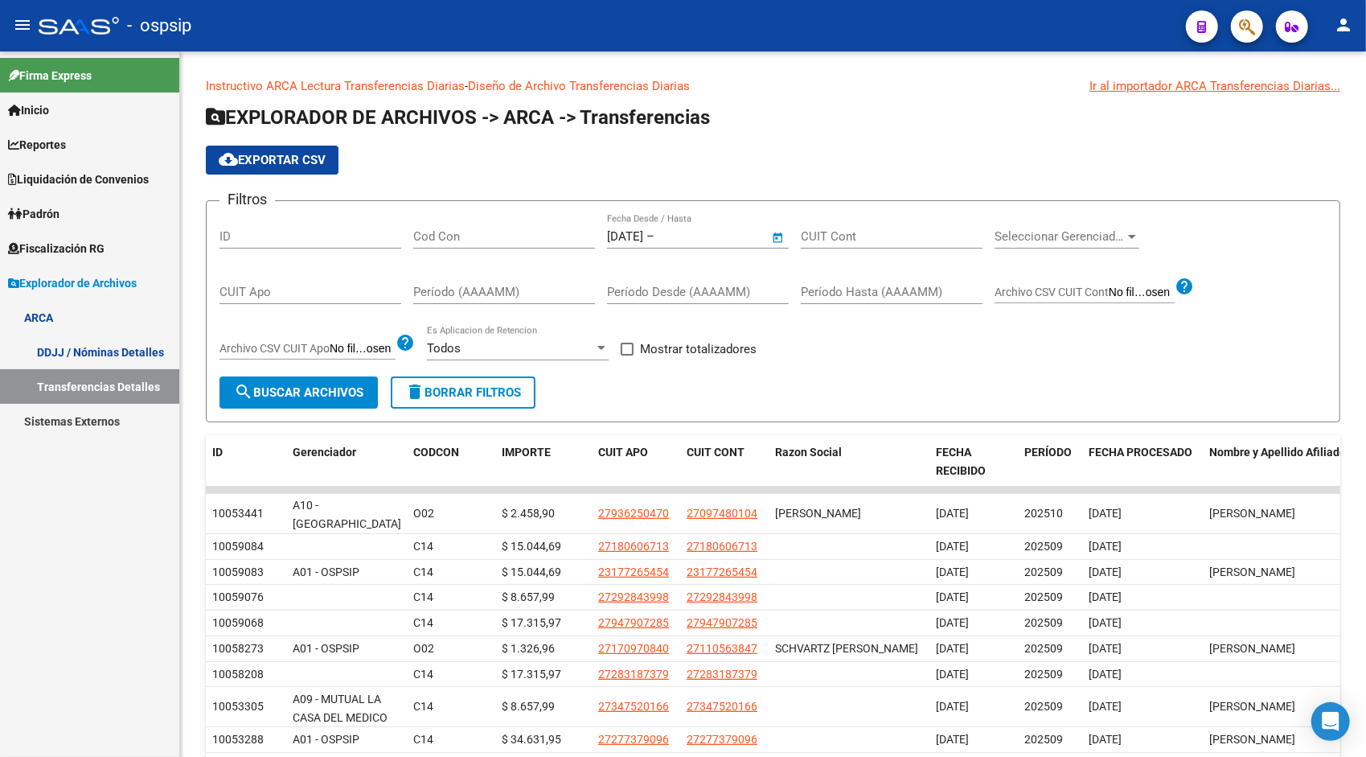
type input "[DATE]"
click at [287, 400] on button "search Buscar Archivos" at bounding box center [299, 392] width 158 height 32
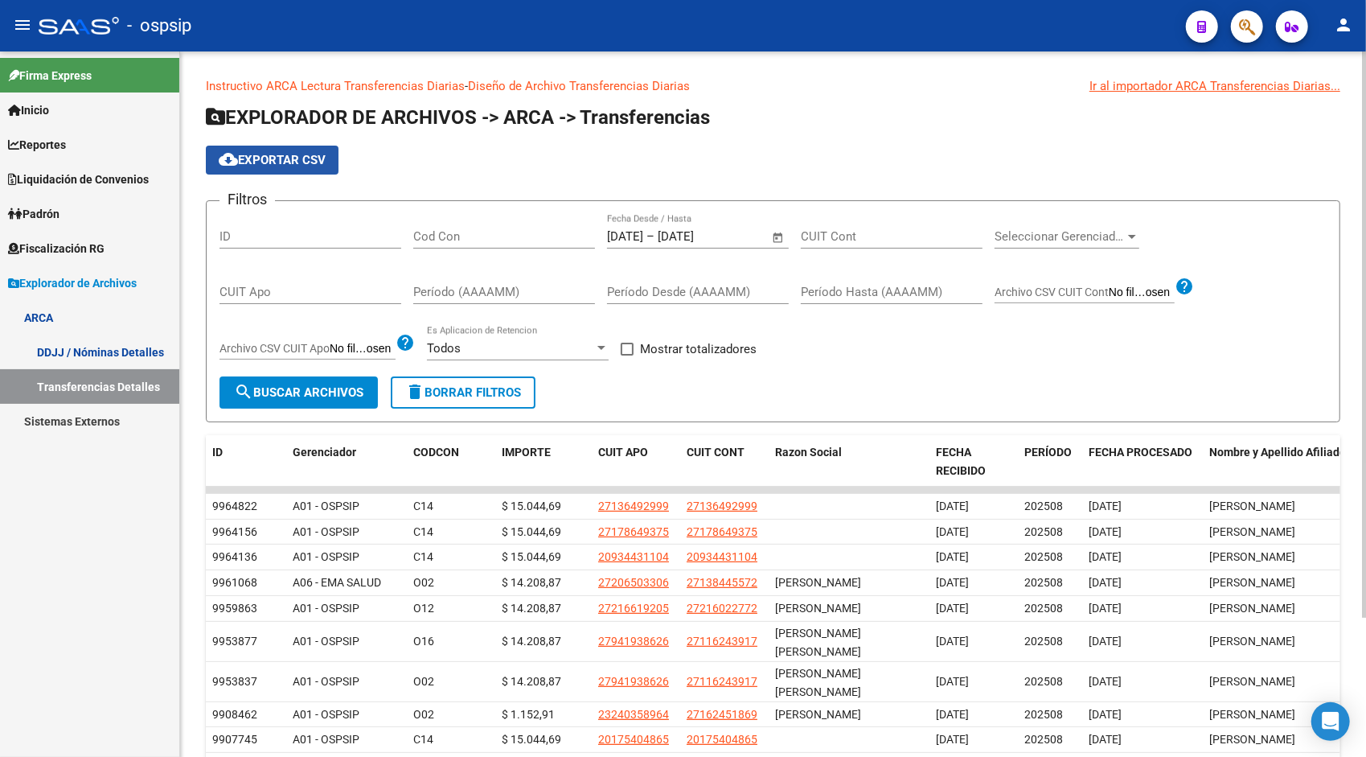
click at [278, 162] on span "cloud_download Exportar CSV" at bounding box center [272, 160] width 107 height 14
click at [779, 243] on span "Open calendar" at bounding box center [778, 237] width 39 height 39
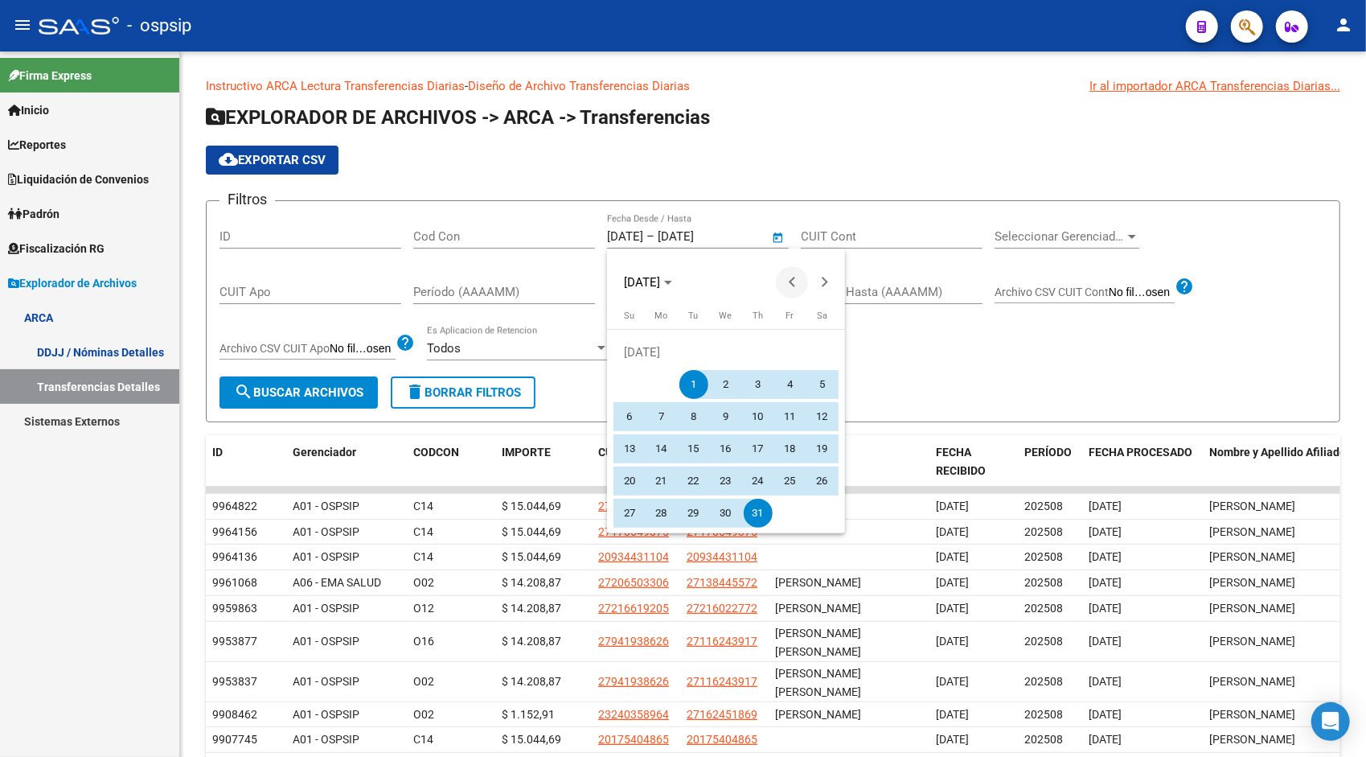
click at [791, 281] on button "Previous month" at bounding box center [792, 282] width 32 height 32
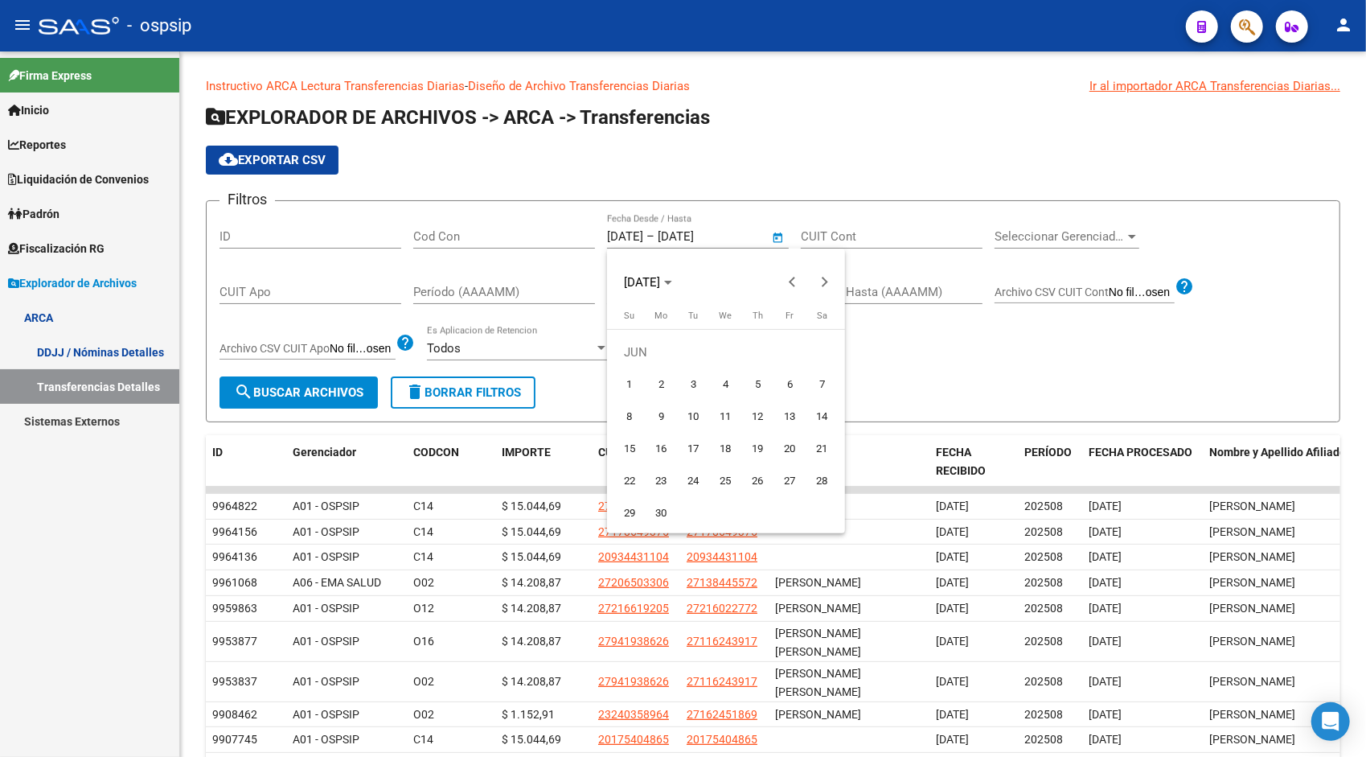
click at [632, 384] on span "1" at bounding box center [629, 384] width 29 height 29
type input "[DATE]"
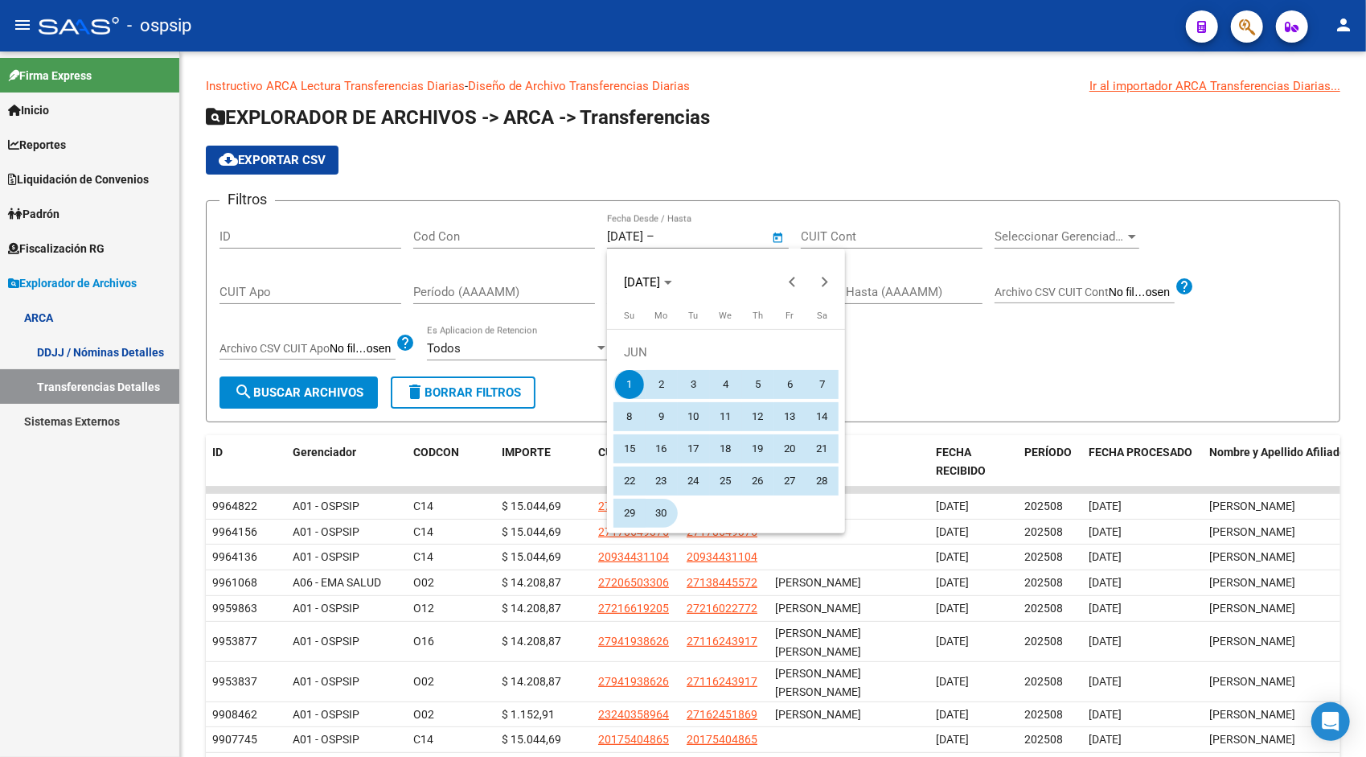
click at [667, 512] on span "30" at bounding box center [661, 513] width 29 height 29
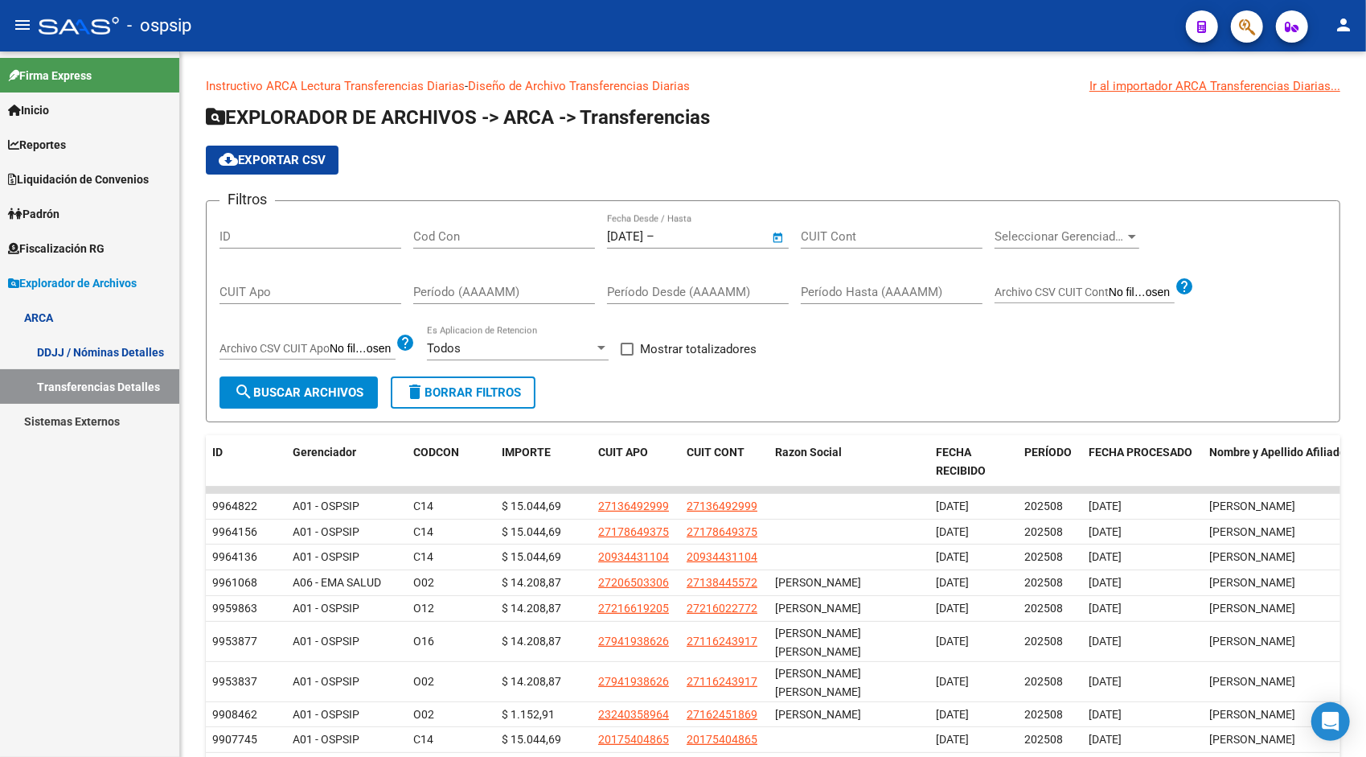
type input "[DATE]"
click at [335, 404] on button "search Buscar Archivos" at bounding box center [299, 392] width 158 height 32
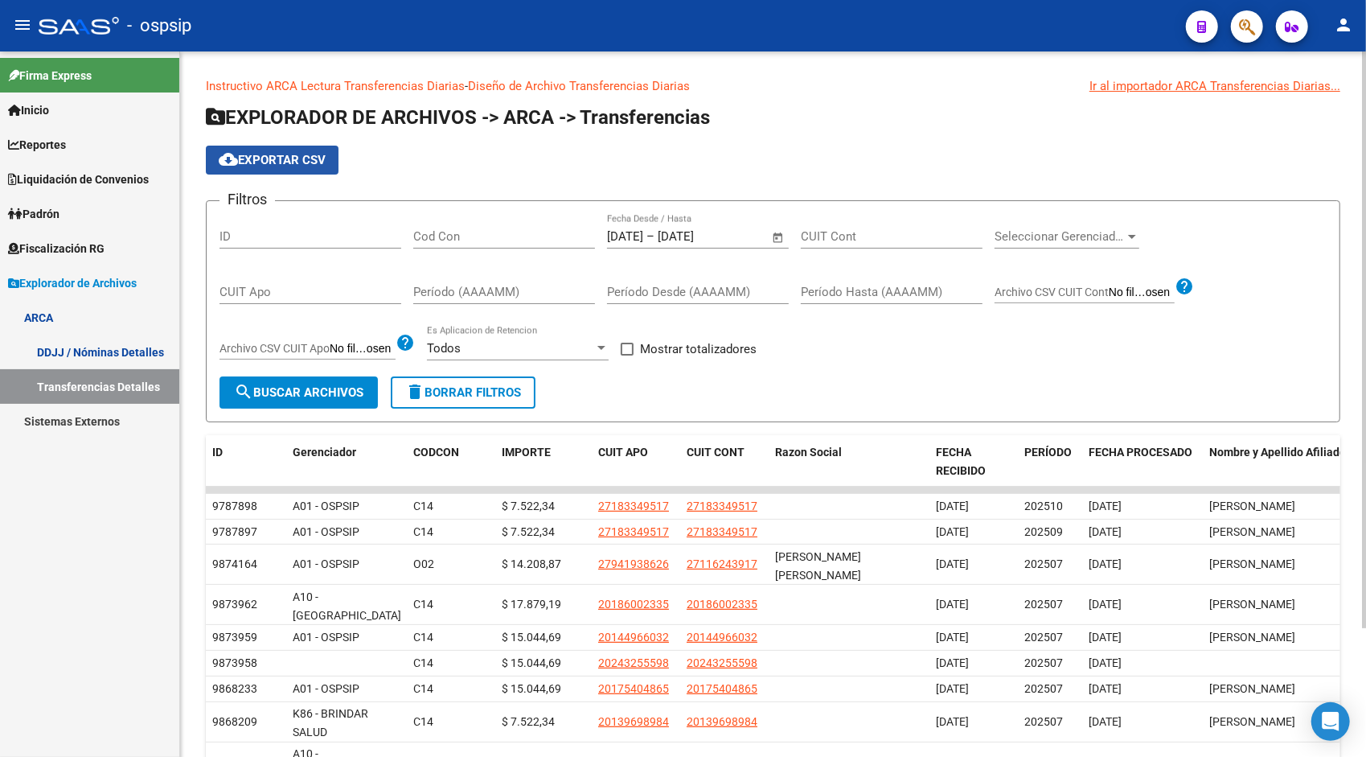
click at [288, 158] on span "cloud_download Exportar CSV" at bounding box center [272, 160] width 107 height 14
click at [774, 239] on span "Open calendar" at bounding box center [778, 237] width 39 height 39
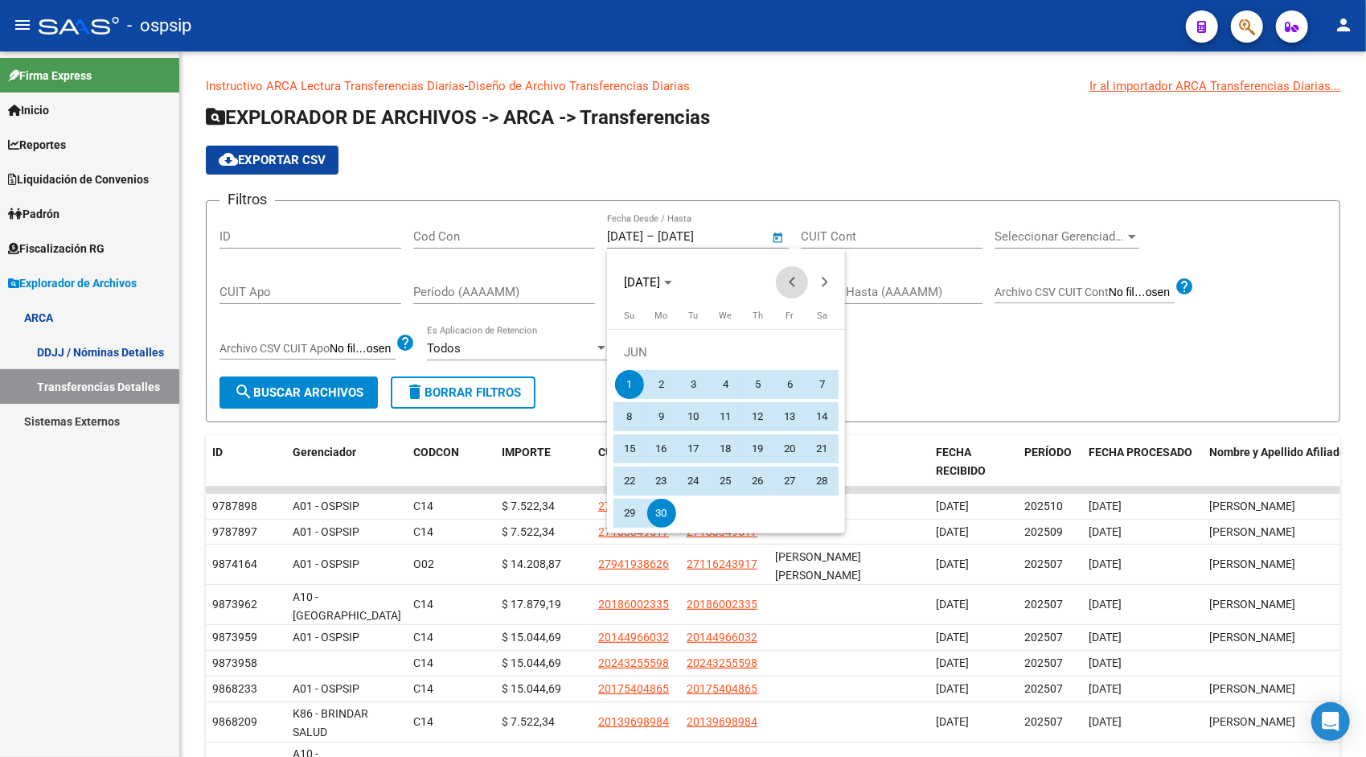
click at [788, 280] on span "Previous month" at bounding box center [792, 282] width 32 height 32
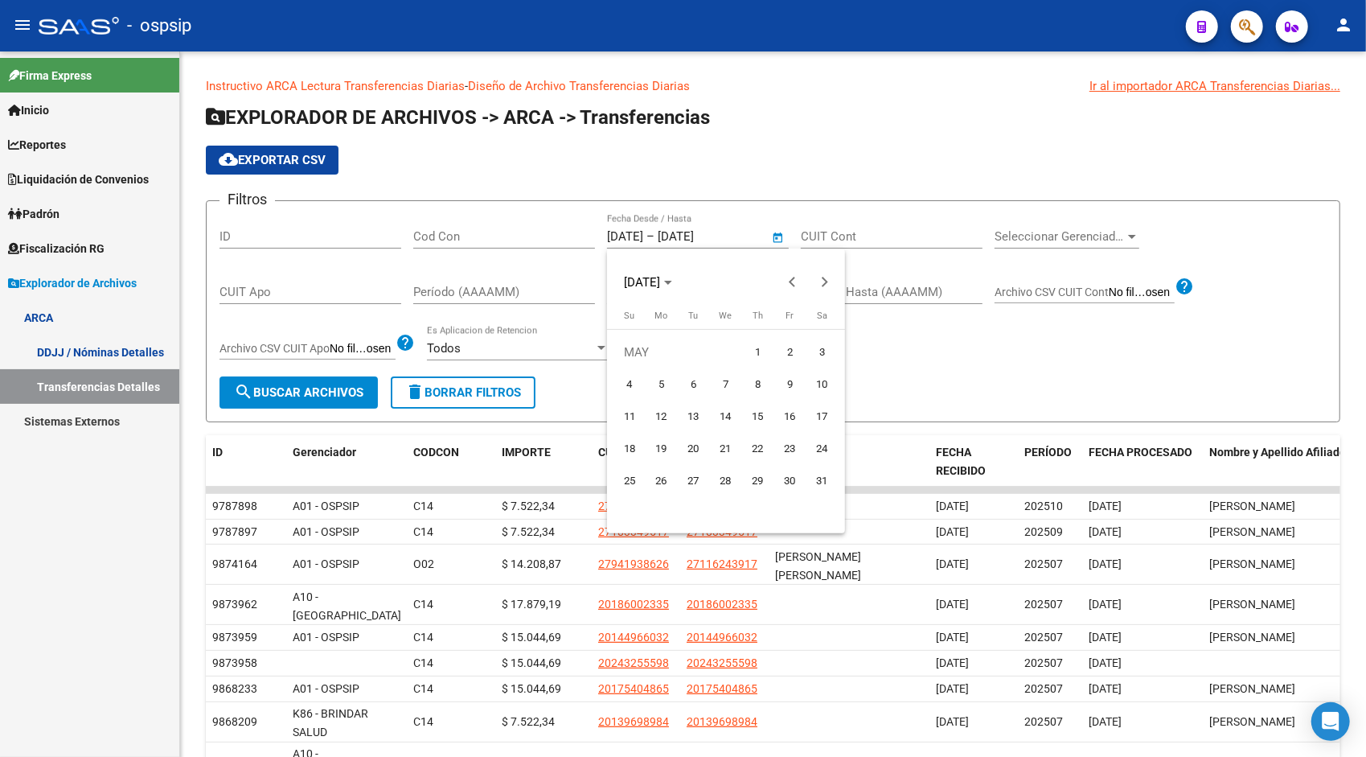
click at [756, 352] on span "1" at bounding box center [758, 352] width 29 height 29
type input "[DATE]"
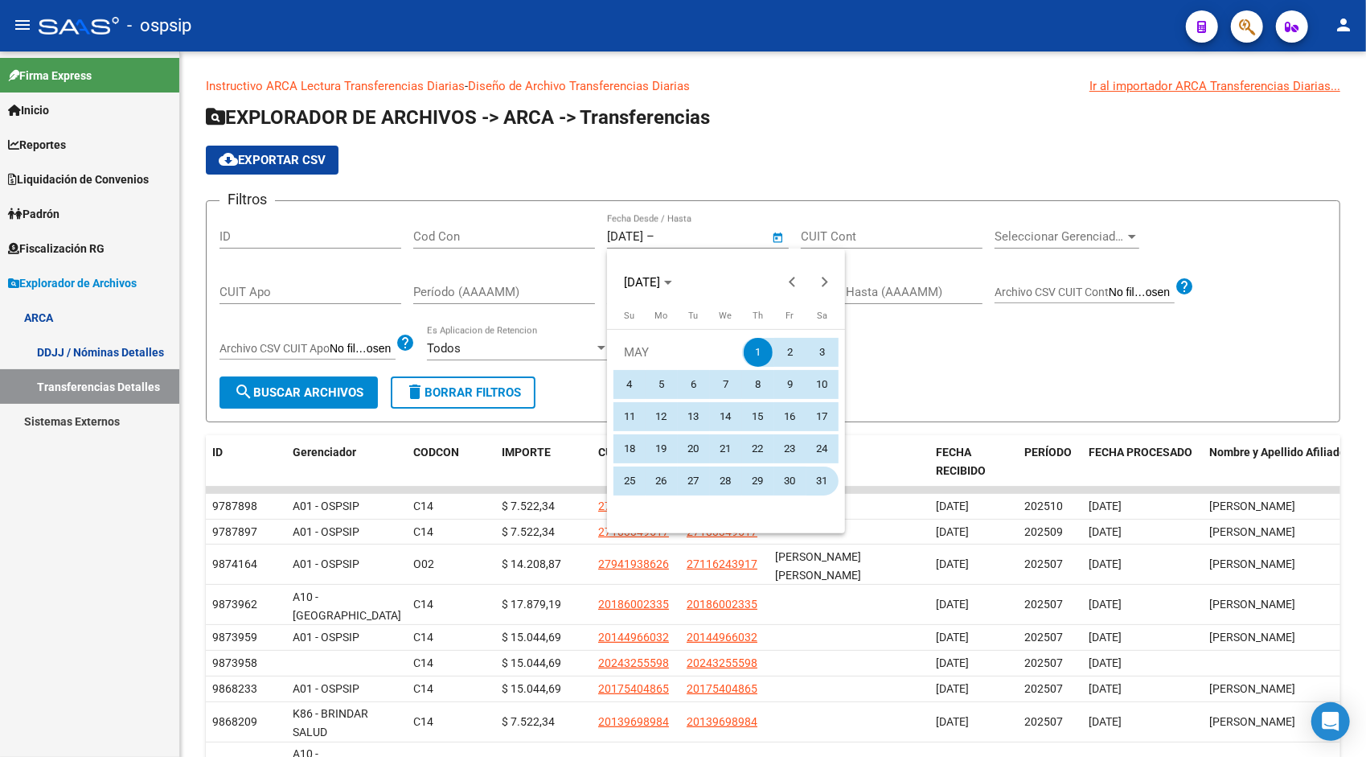
click at [826, 476] on span "31" at bounding box center [822, 480] width 29 height 29
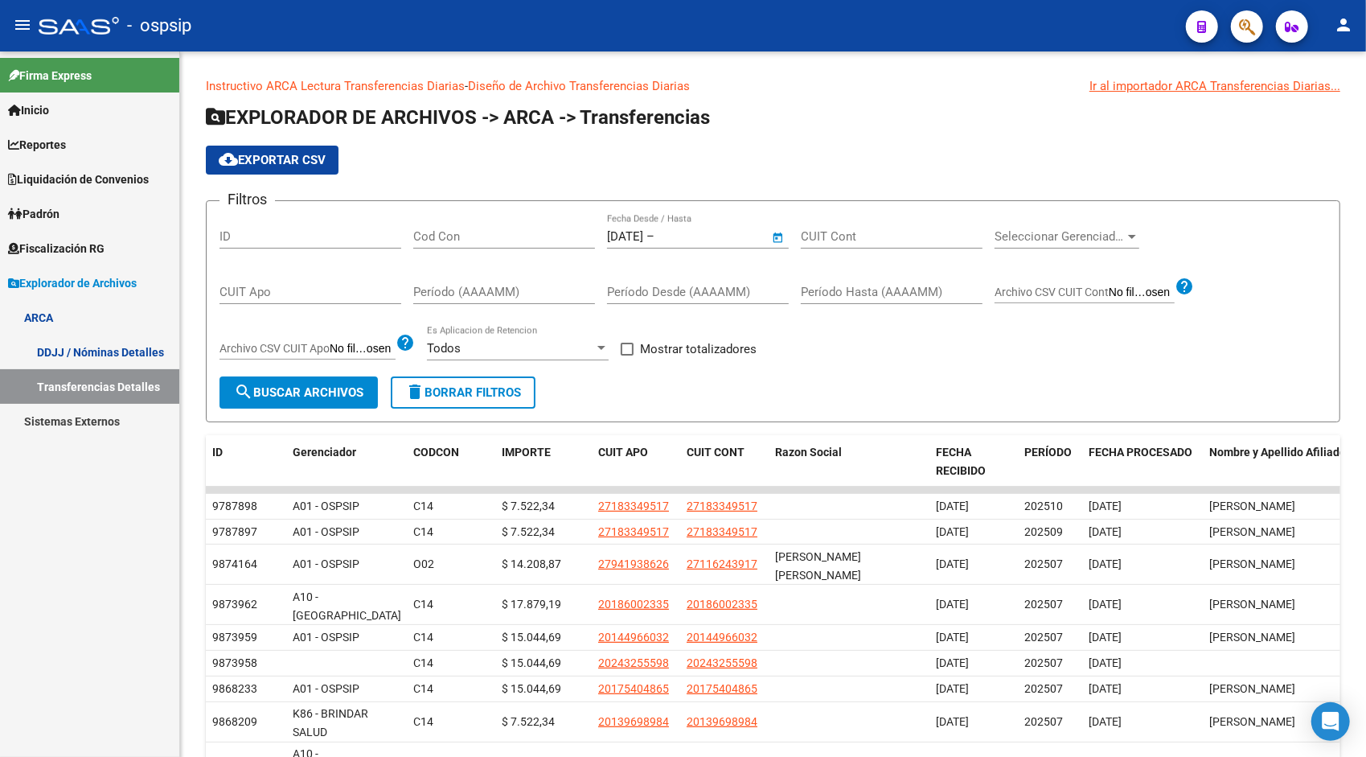
type input "[DATE]"
click at [264, 386] on span "search Buscar Archivos" at bounding box center [298, 392] width 129 height 14
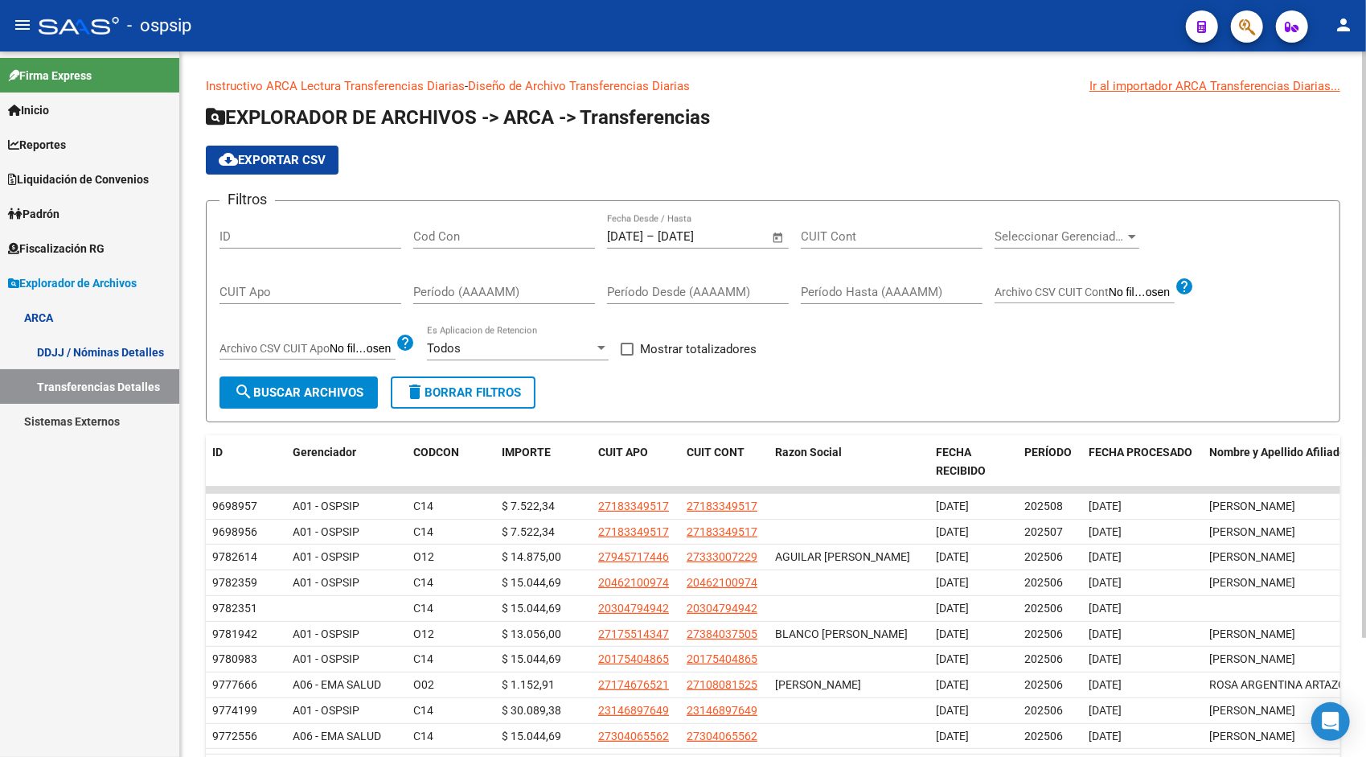
click at [315, 158] on span "cloud_download Exportar CSV" at bounding box center [272, 160] width 107 height 14
click at [778, 239] on span "Open calendar" at bounding box center [778, 237] width 39 height 39
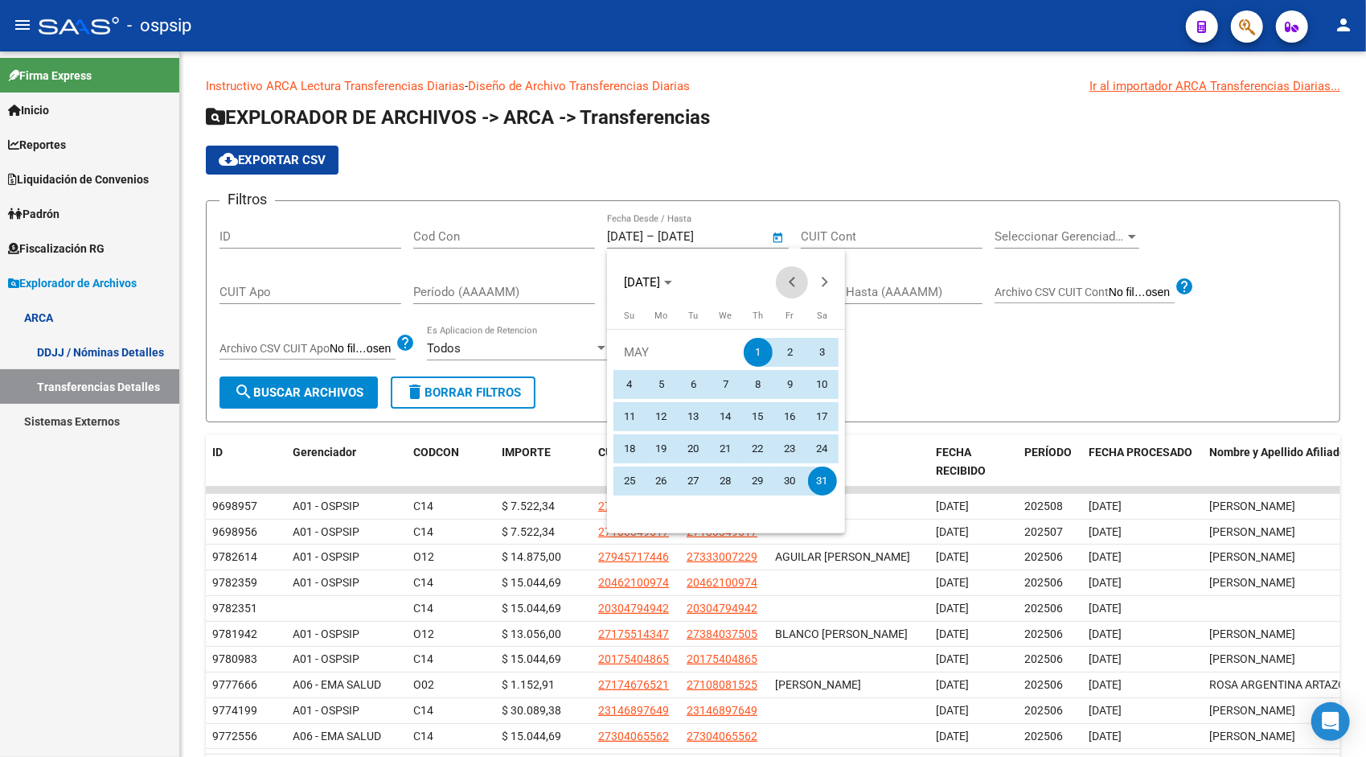
click at [791, 278] on button "Previous month" at bounding box center [792, 282] width 32 height 32
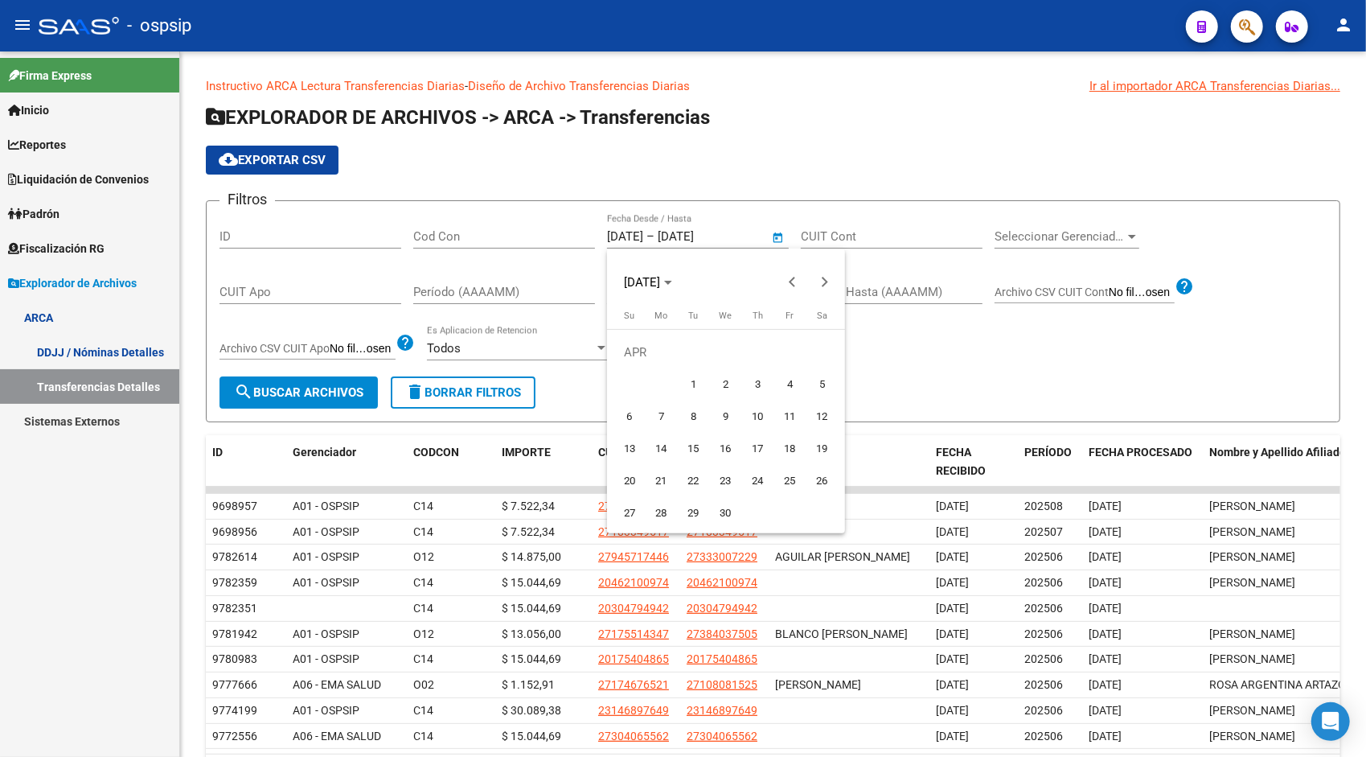
click at [699, 383] on span "1" at bounding box center [693, 384] width 29 height 29
type input "[DATE]"
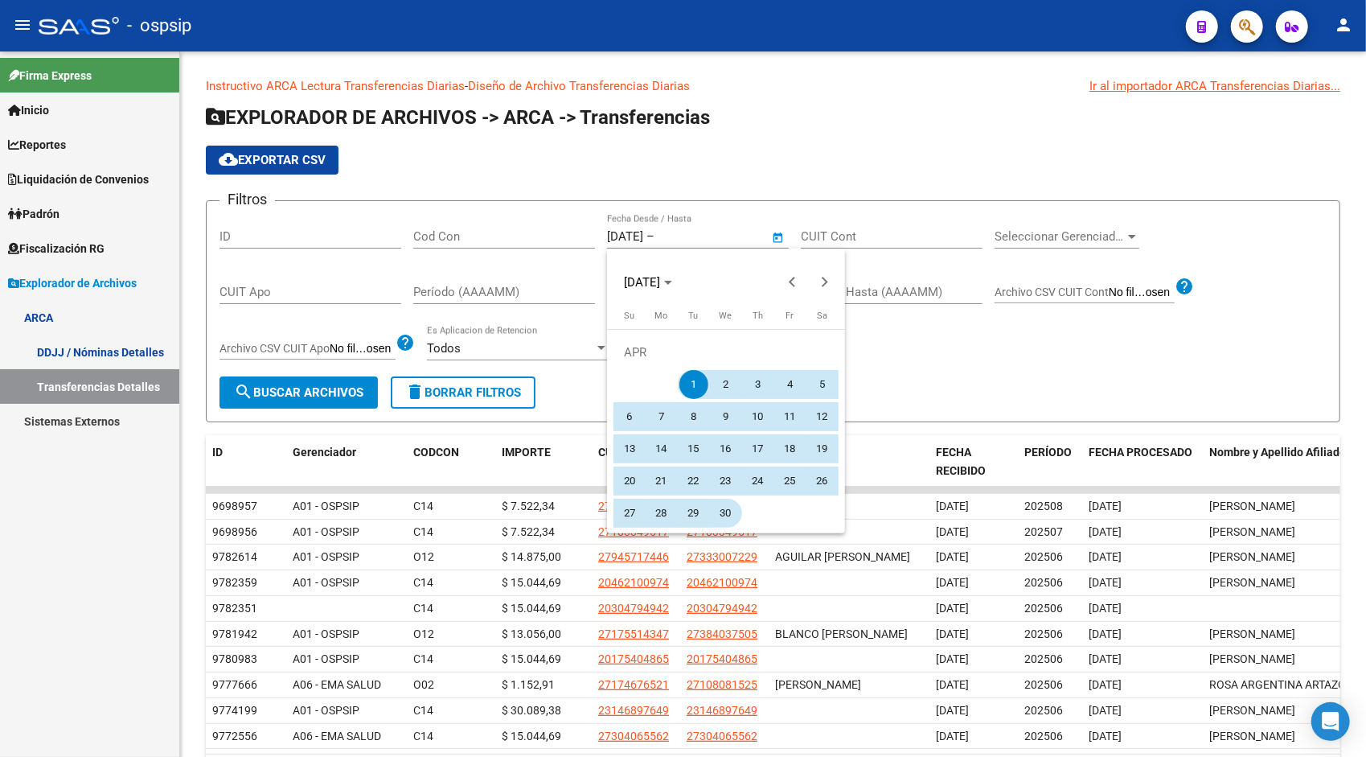
click at [725, 508] on span "30" at bounding box center [726, 513] width 29 height 29
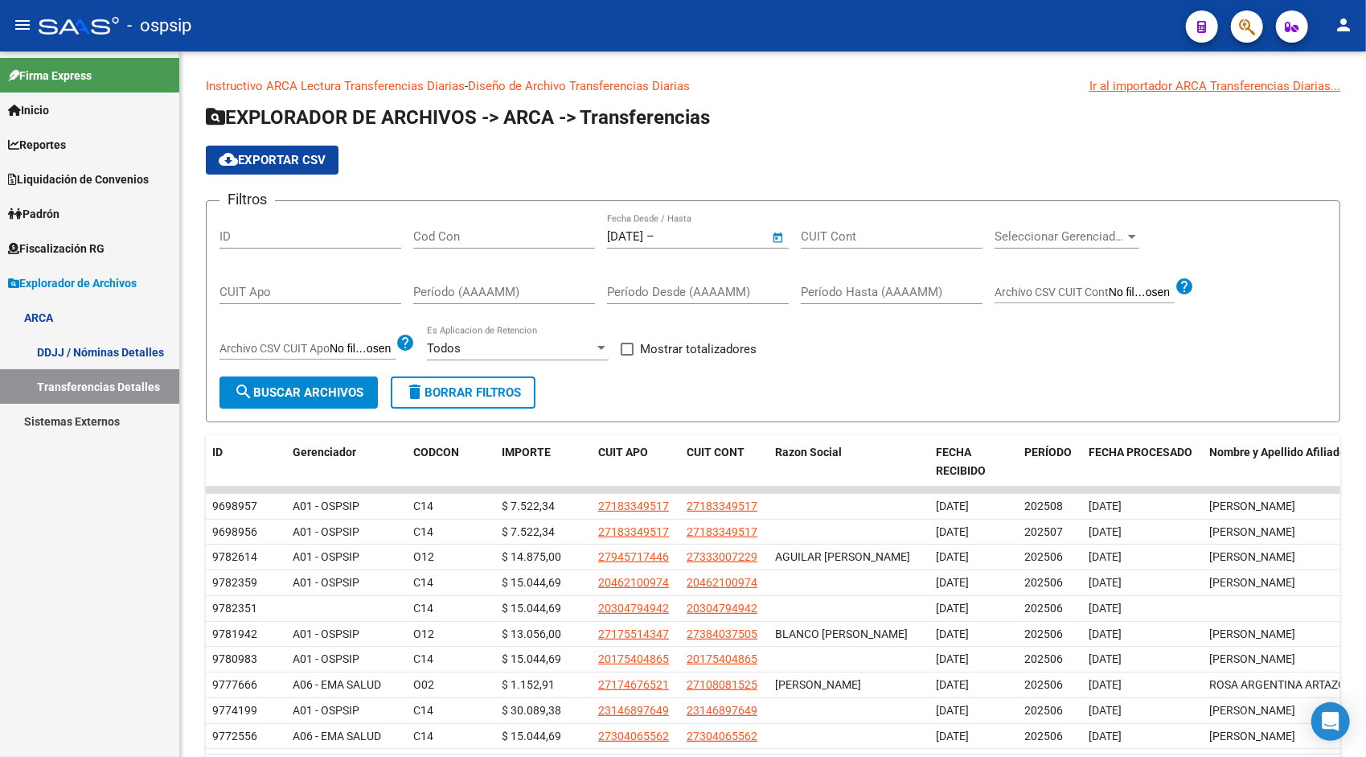
type input "[DATE]"
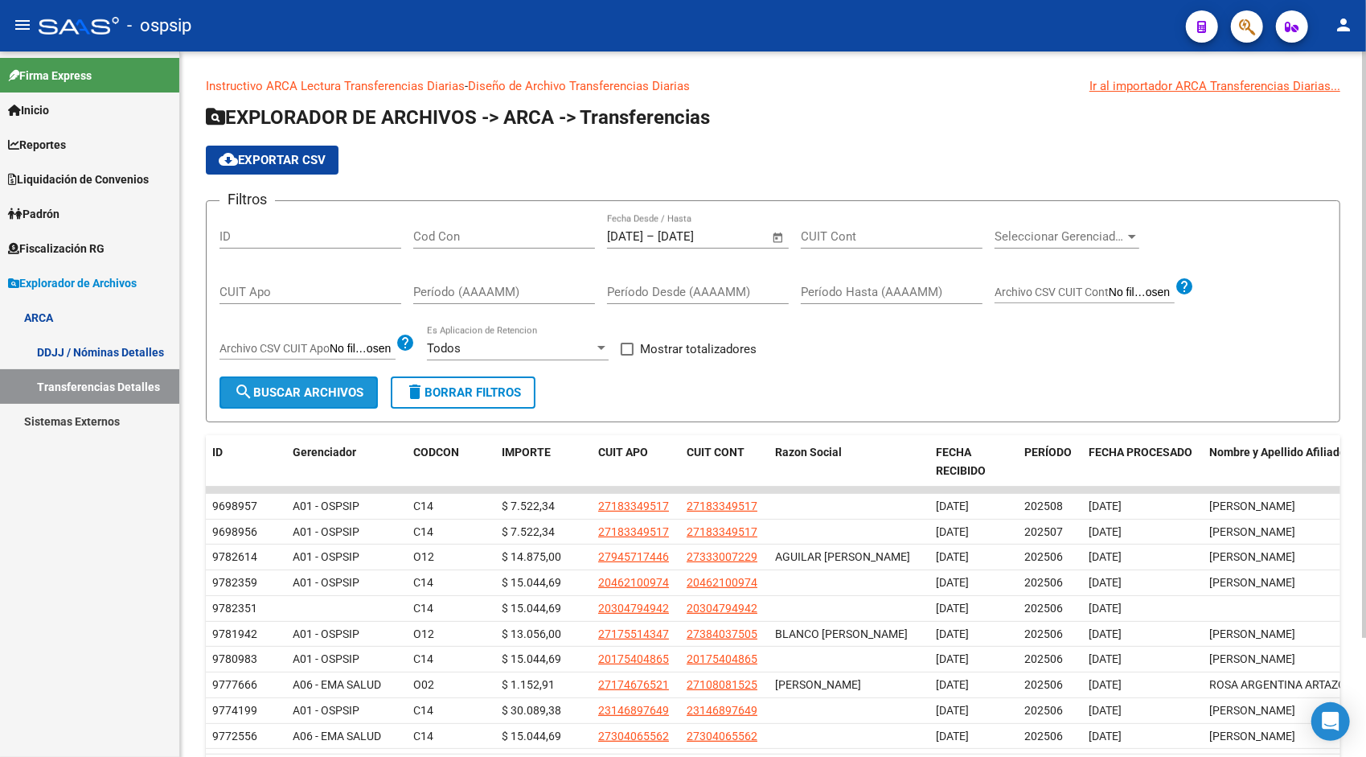
click at [323, 386] on span "search Buscar Archivos" at bounding box center [298, 392] width 129 height 14
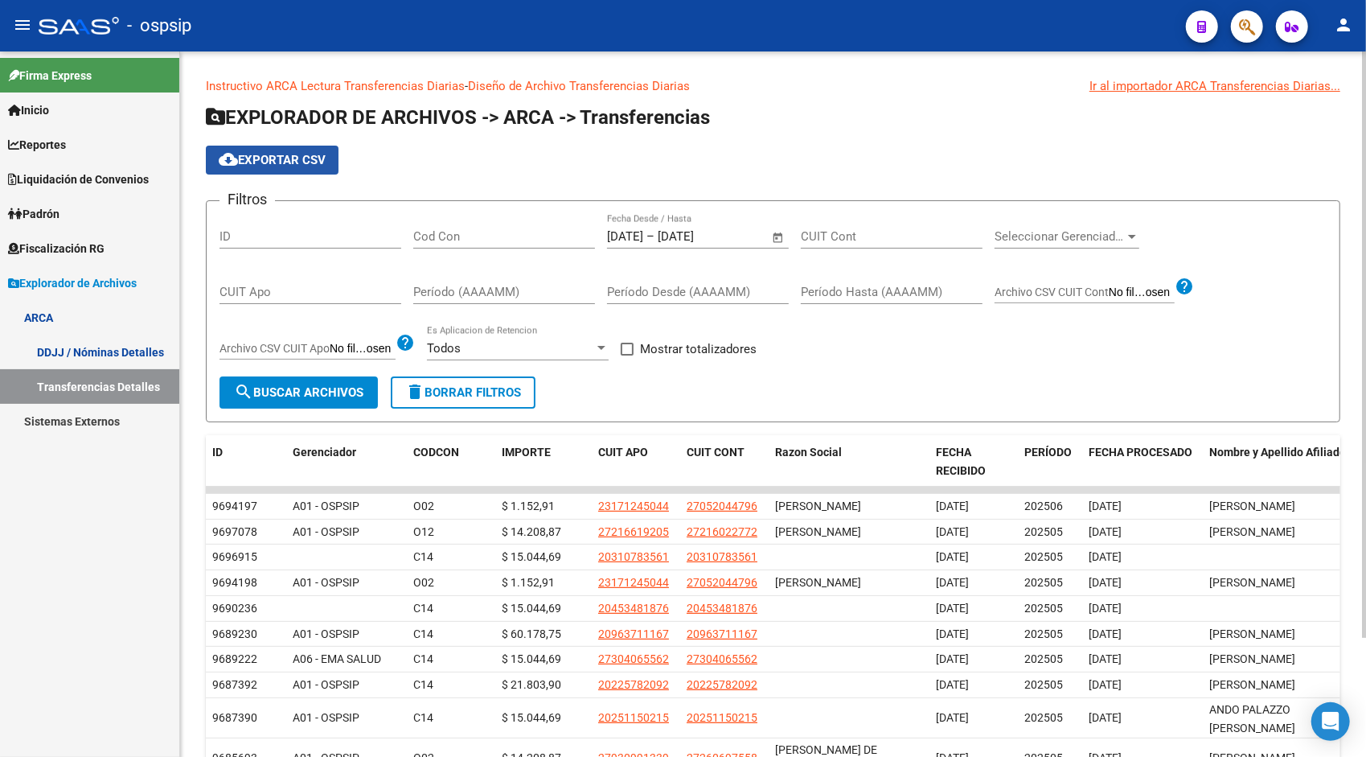
click at [269, 158] on span "cloud_download Exportar CSV" at bounding box center [272, 160] width 107 height 14
click at [782, 240] on span "Open calendar" at bounding box center [778, 237] width 39 height 39
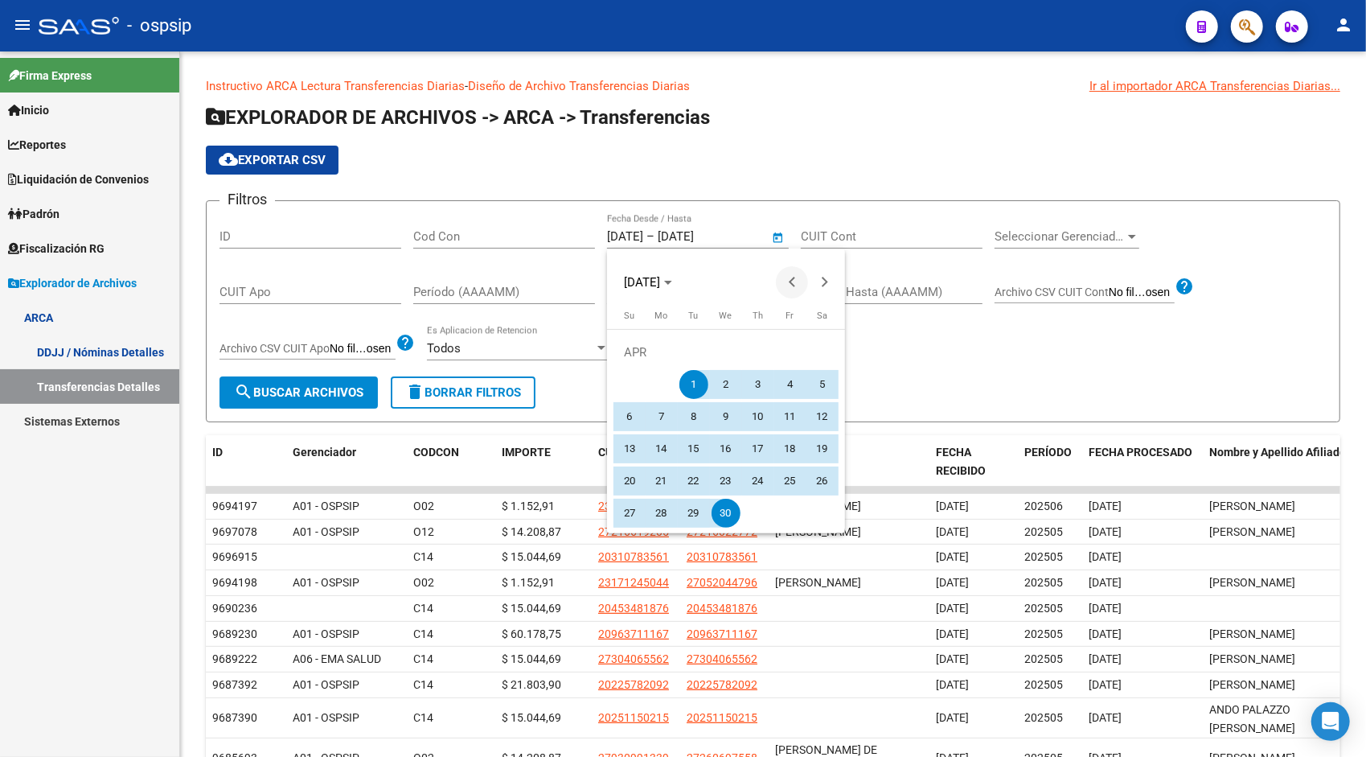
click at [791, 281] on button "Previous month" at bounding box center [792, 282] width 32 height 32
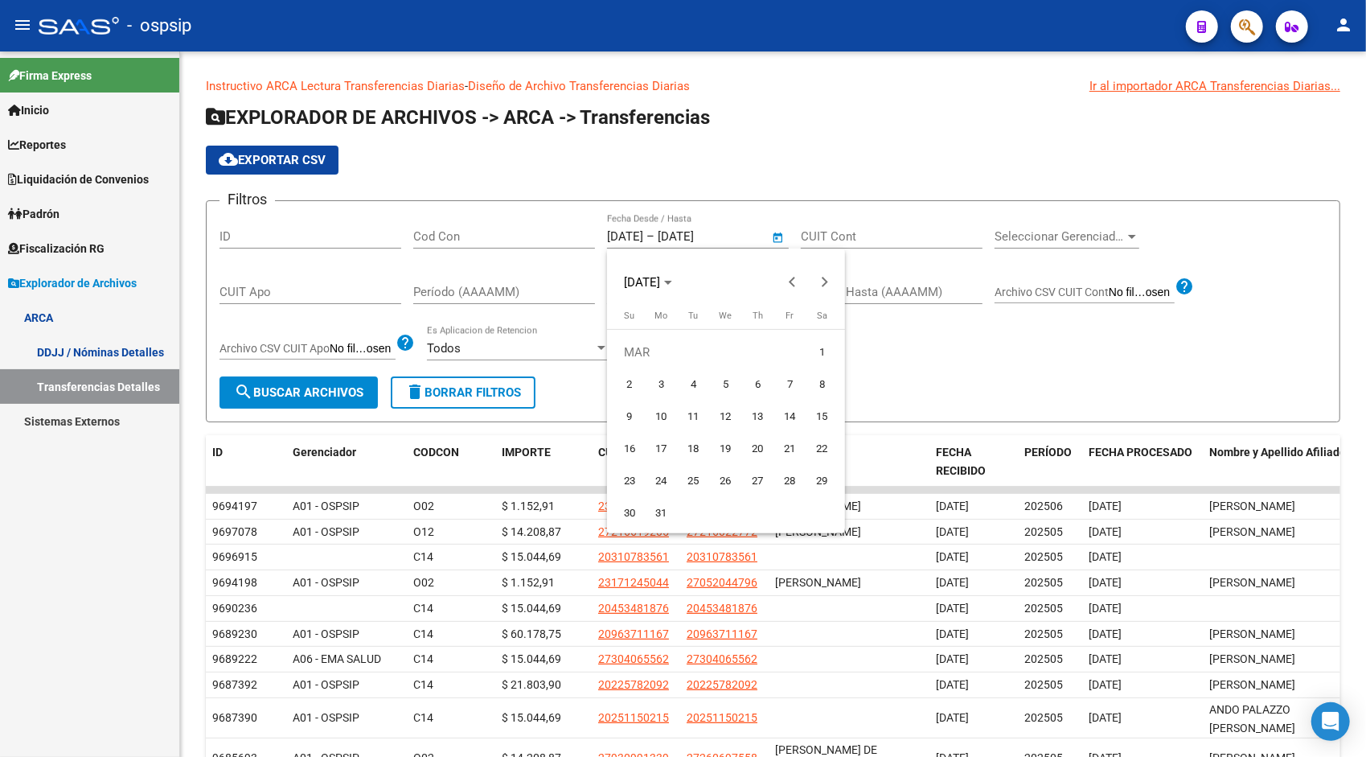
click at [815, 346] on span "1" at bounding box center [822, 352] width 29 height 29
type input "[DATE]"
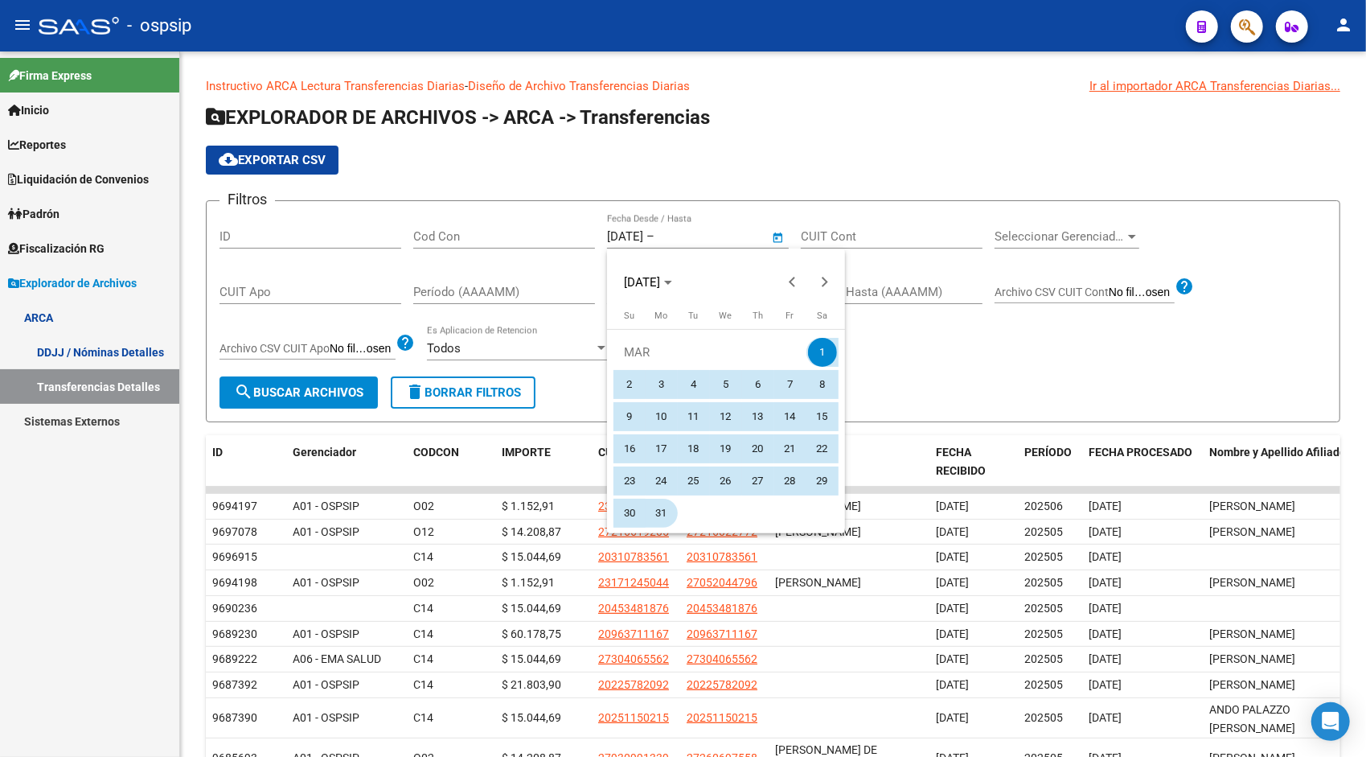
click at [671, 515] on span "31" at bounding box center [661, 513] width 29 height 29
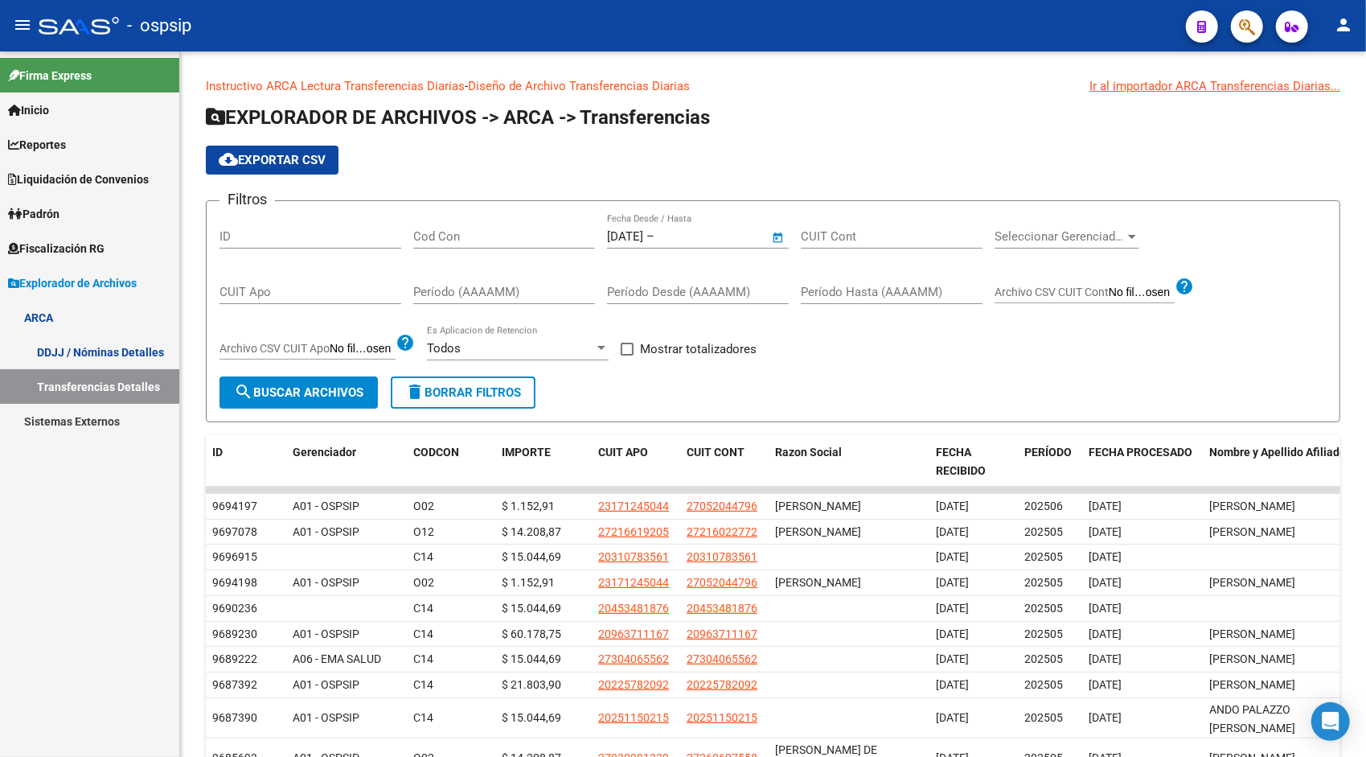
type input "[DATE]"
click at [312, 396] on span "search Buscar Archivos" at bounding box center [298, 392] width 129 height 14
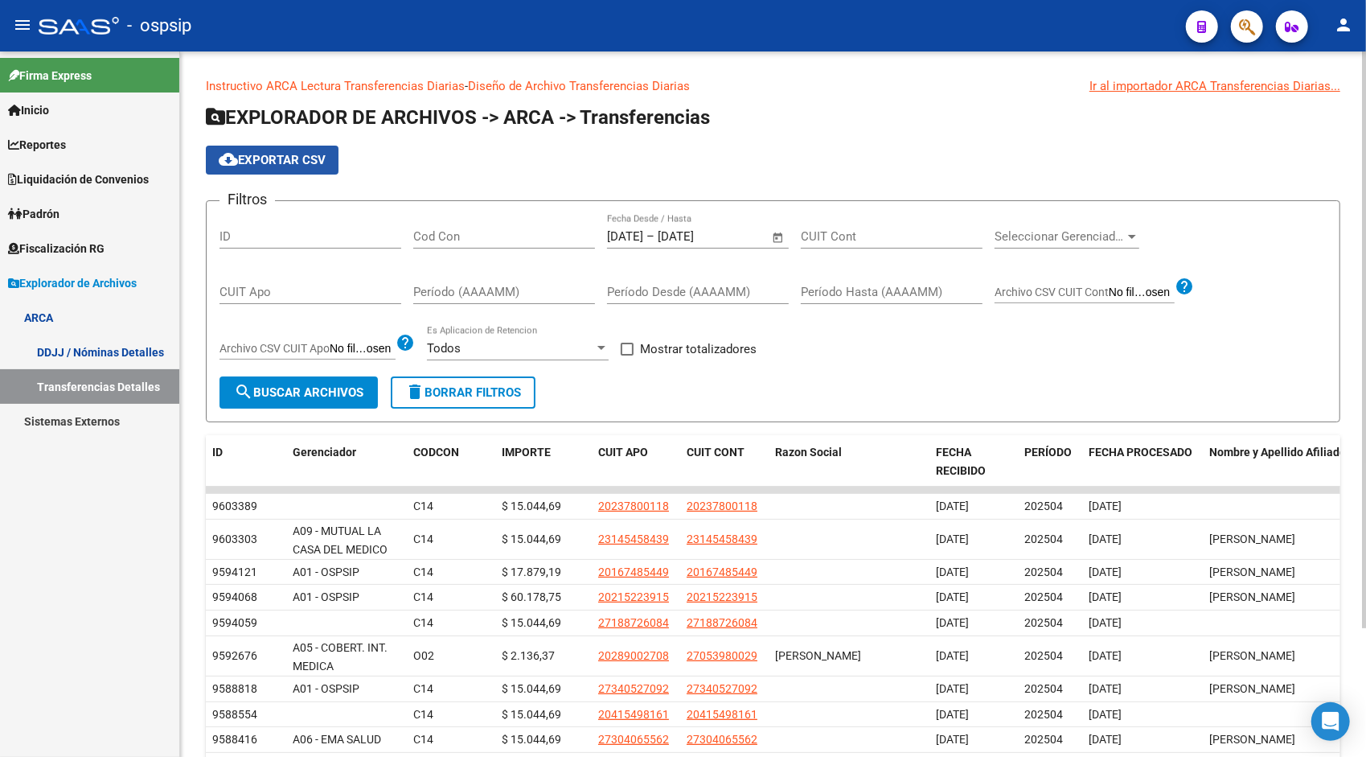
click at [300, 148] on button "cloud_download Exportar CSV" at bounding box center [272, 160] width 133 height 29
click at [777, 237] on span "Open calendar" at bounding box center [778, 237] width 39 height 39
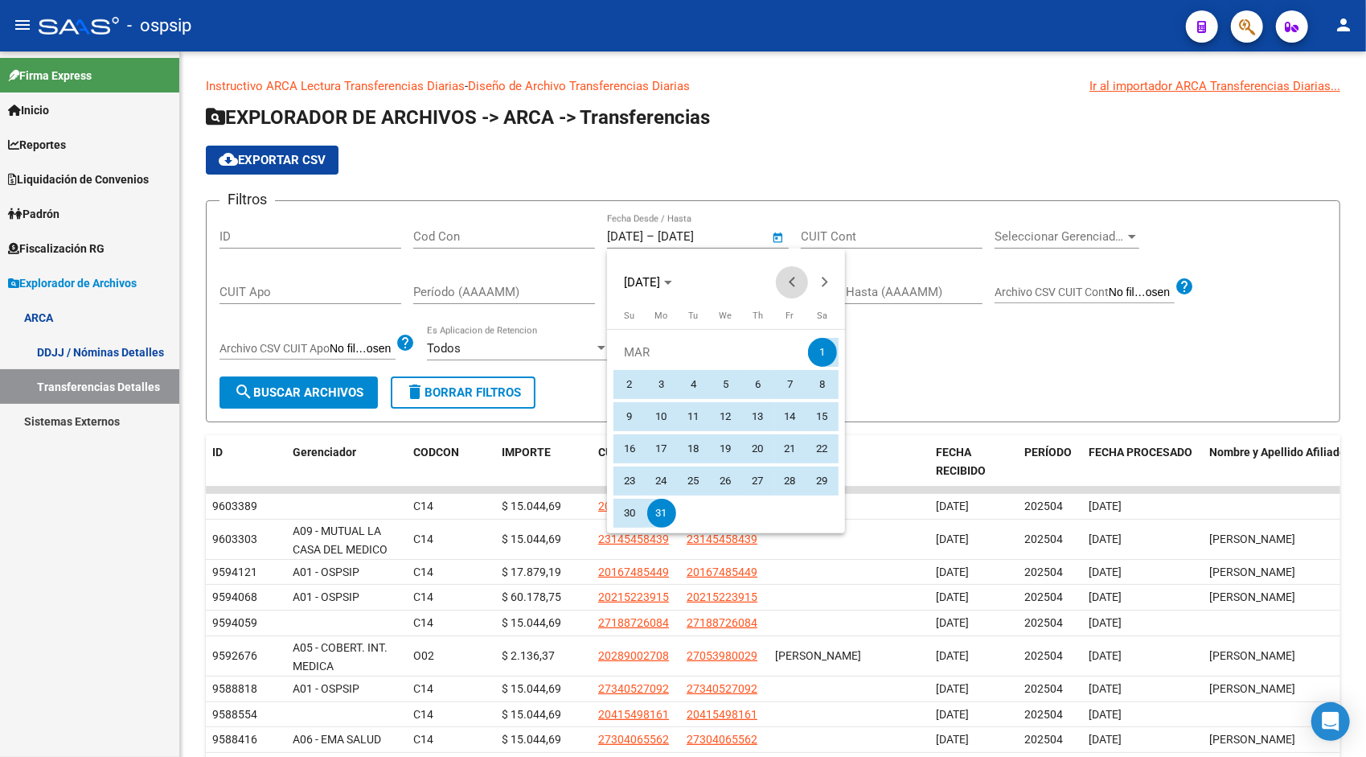
click at [797, 285] on span "Previous month" at bounding box center [792, 282] width 32 height 32
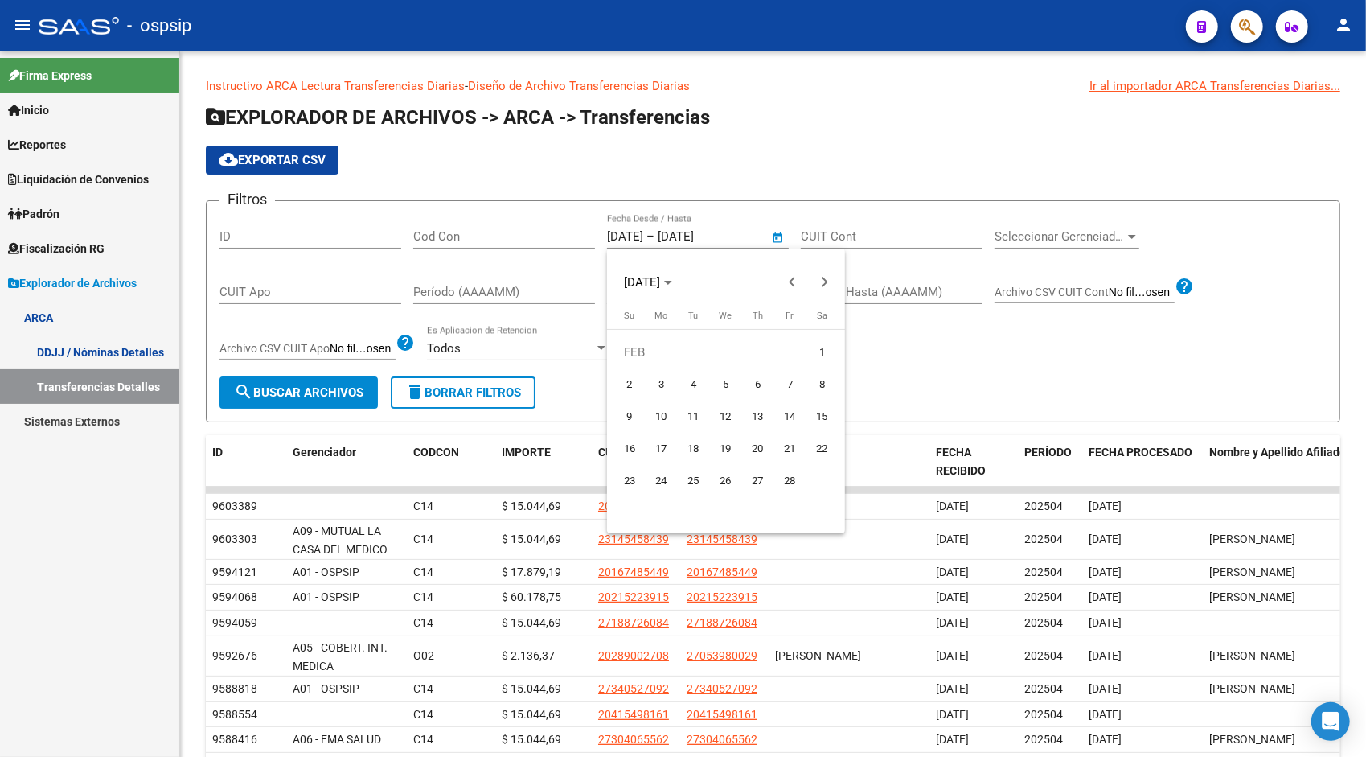
click at [820, 343] on span "1" at bounding box center [822, 352] width 29 height 29
type input "[DATE]"
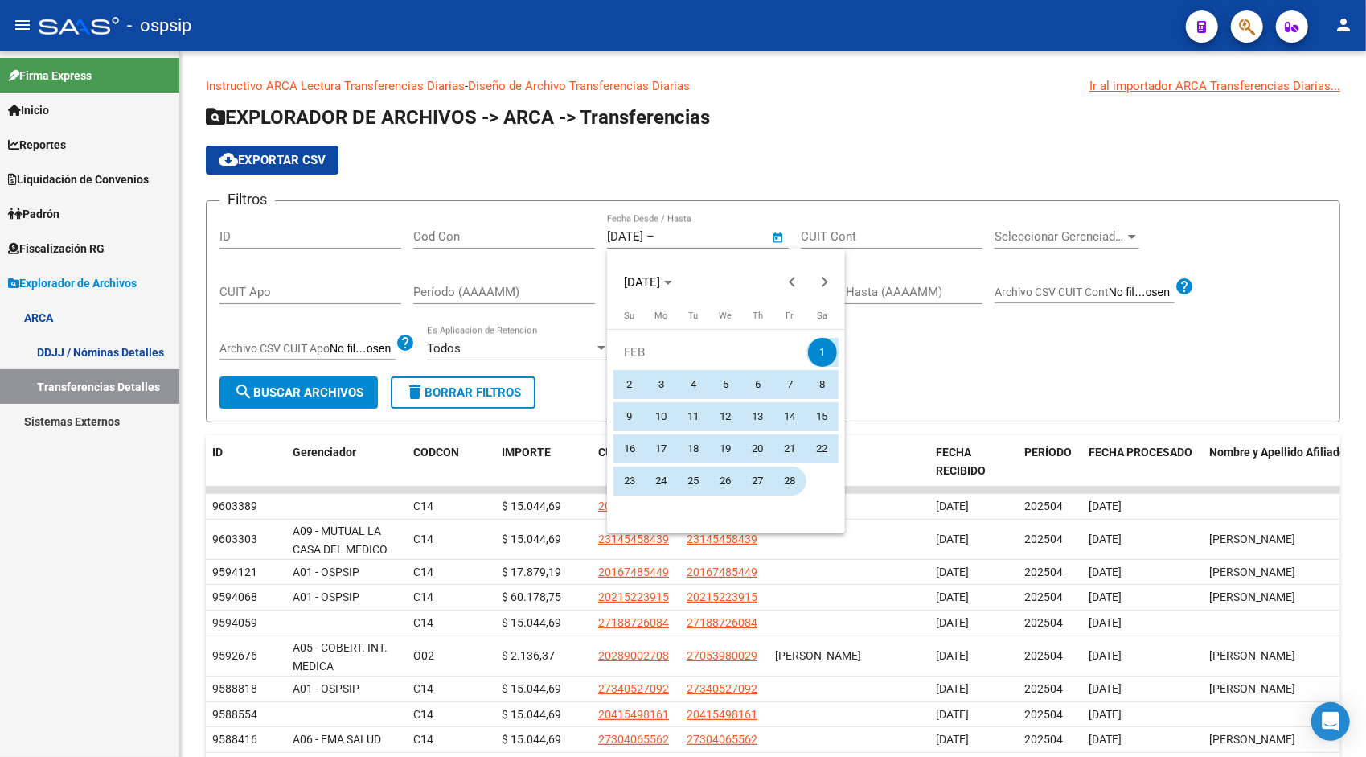
click at [794, 478] on span "28" at bounding box center [790, 480] width 29 height 29
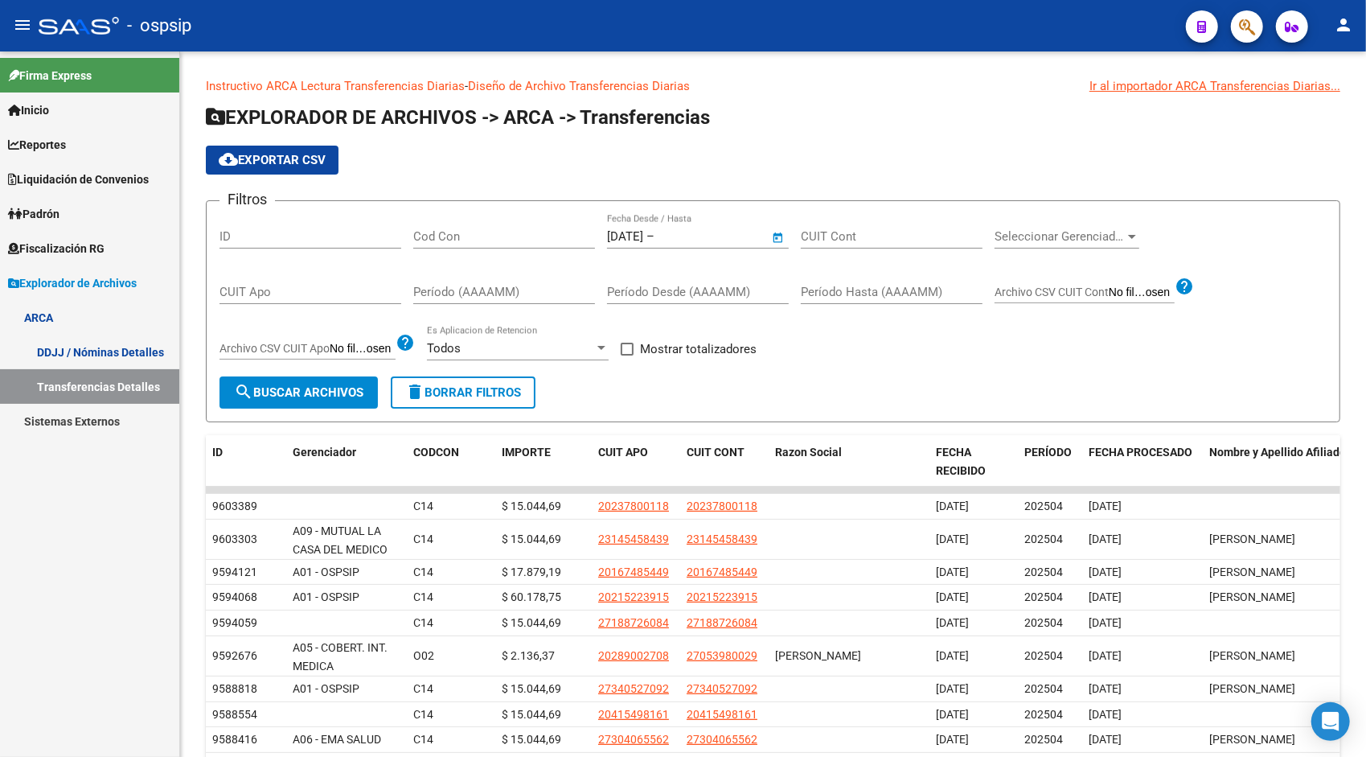
type input "[DATE]"
click at [340, 392] on span "search Buscar Archivos" at bounding box center [298, 392] width 129 height 14
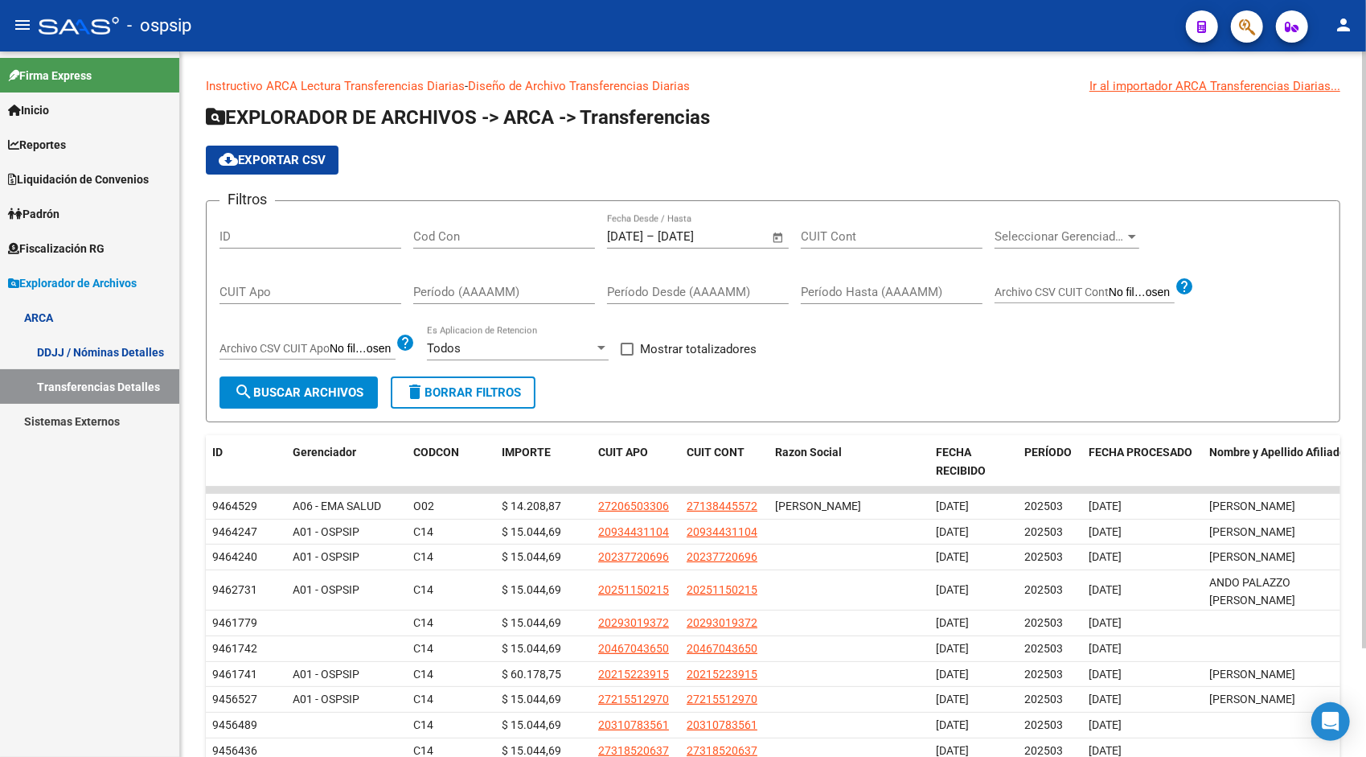
click at [275, 166] on span "cloud_download Exportar CSV" at bounding box center [272, 160] width 107 height 14
click at [776, 234] on span "Open calendar" at bounding box center [778, 237] width 39 height 39
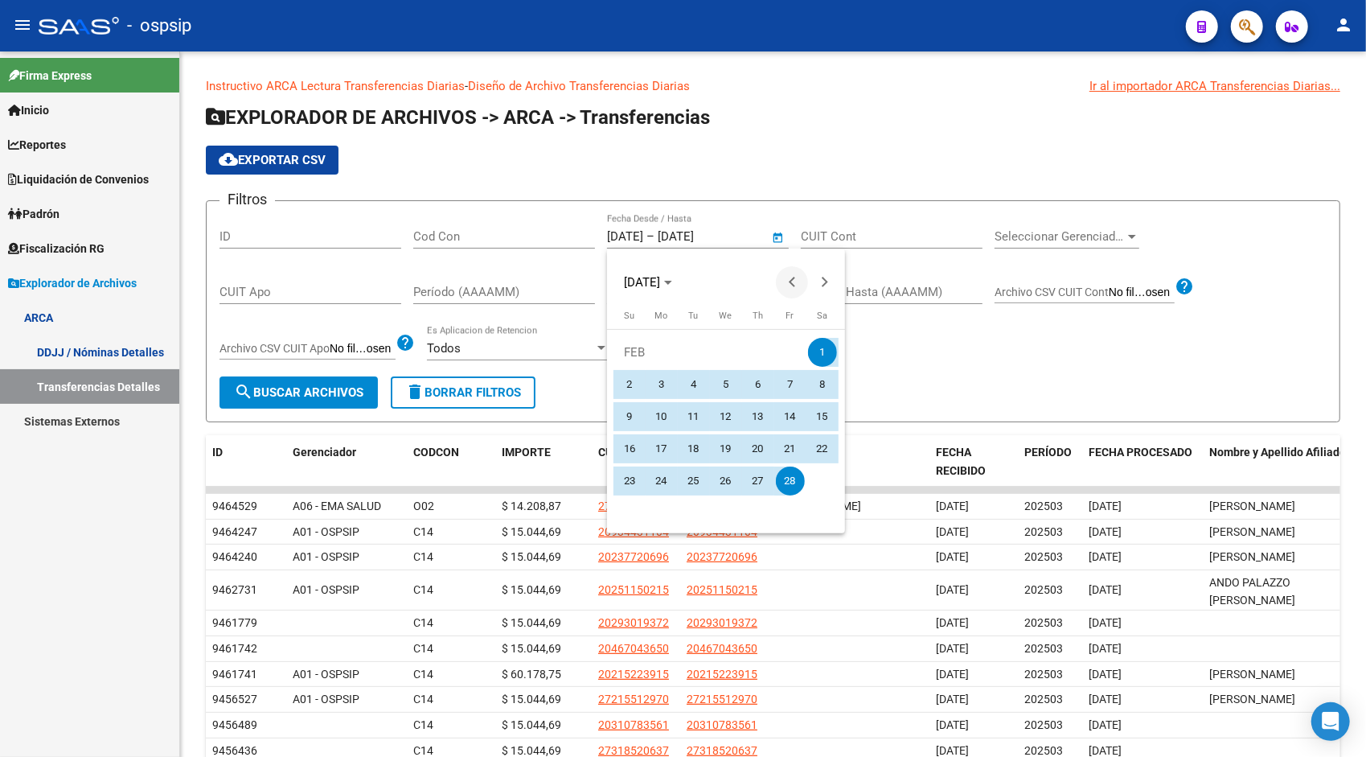
click at [788, 280] on span "Previous month" at bounding box center [792, 282] width 32 height 32
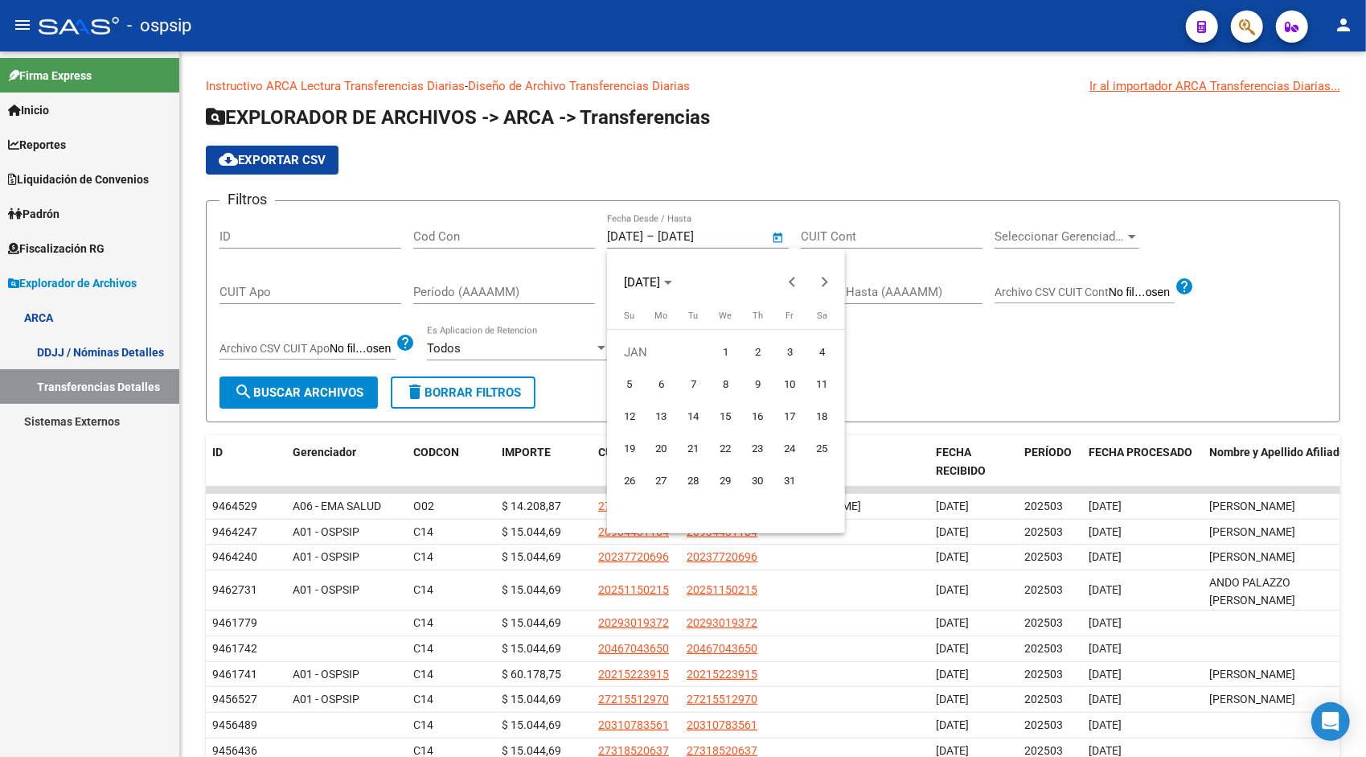
click at [729, 355] on span "1" at bounding box center [726, 352] width 29 height 29
type input "[DATE]"
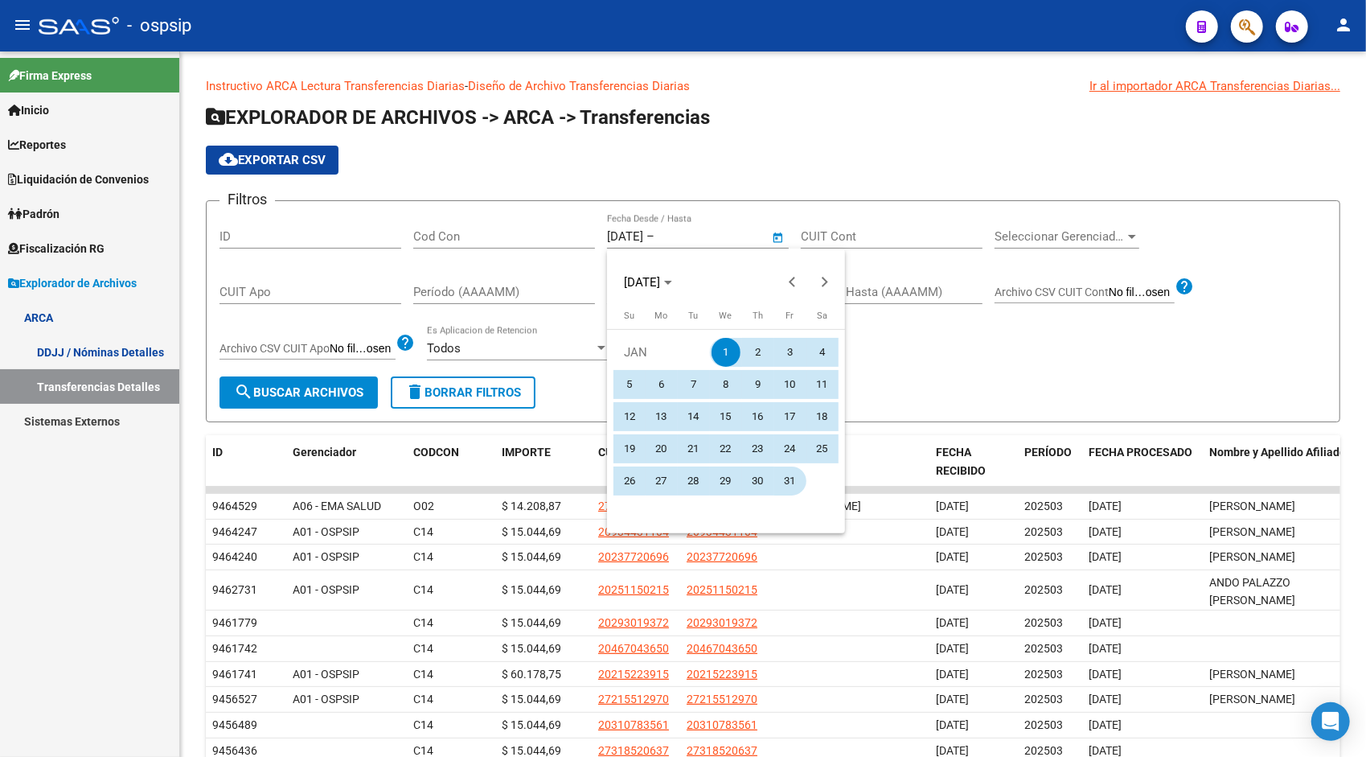
click at [794, 482] on span "31" at bounding box center [790, 480] width 29 height 29
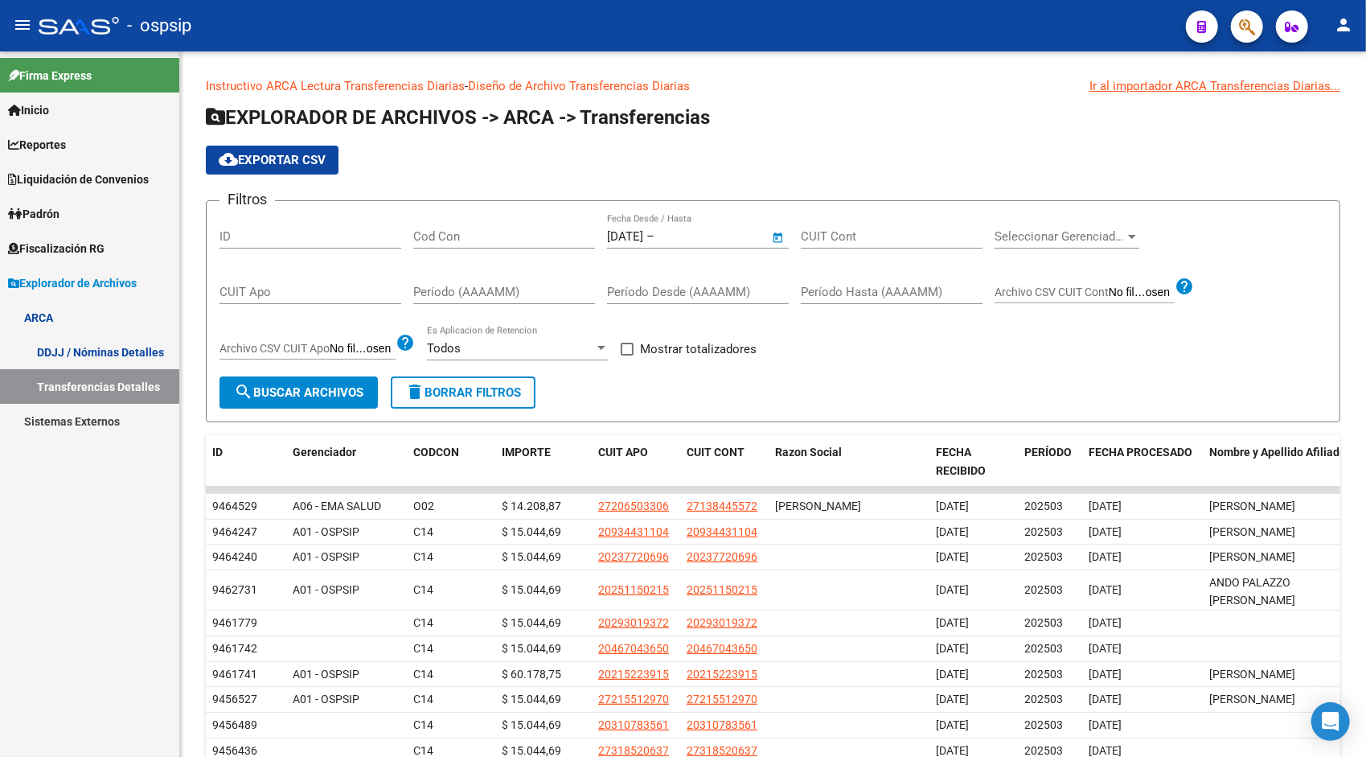
type input "[DATE]"
click at [302, 401] on button "search Buscar Archivos" at bounding box center [299, 392] width 158 height 32
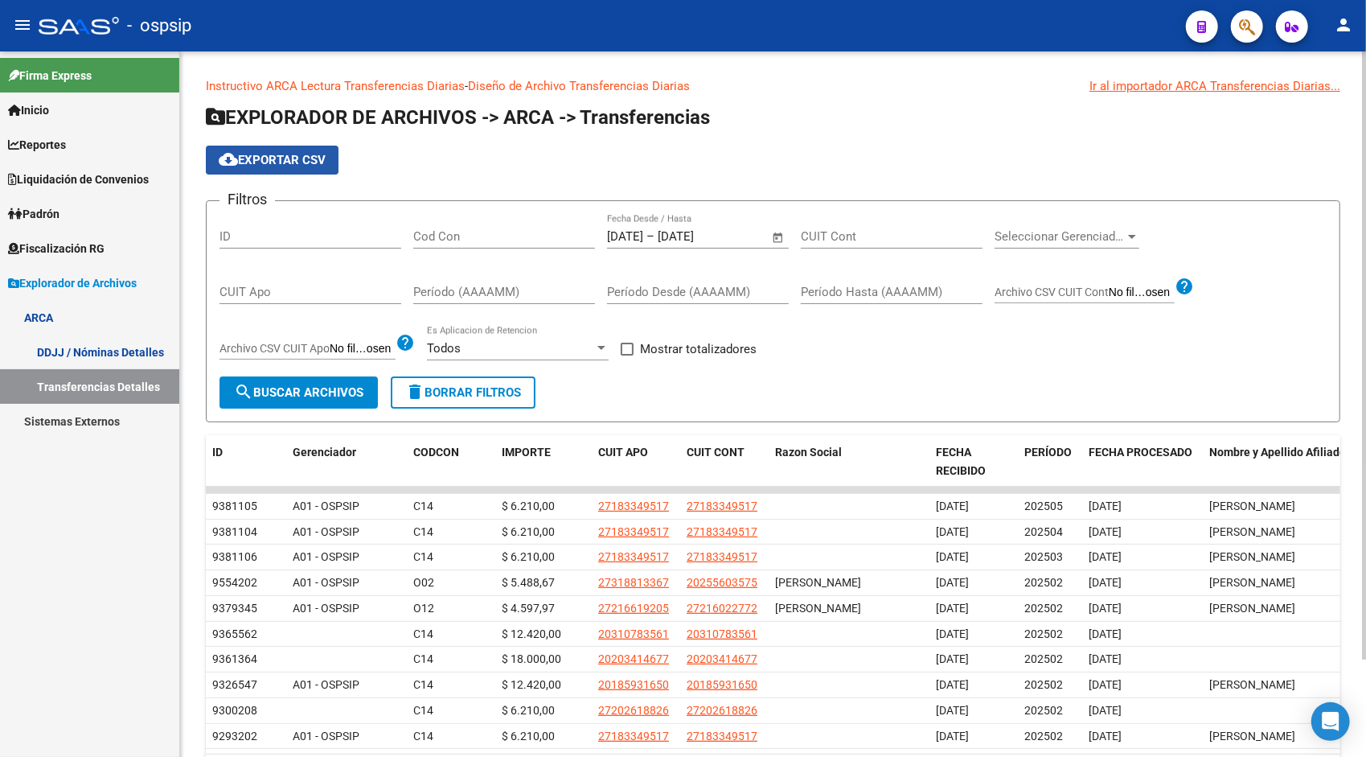
click at [268, 156] on span "cloud_download Exportar CSV" at bounding box center [272, 160] width 107 height 14
